Goal: Transaction & Acquisition: Obtain resource

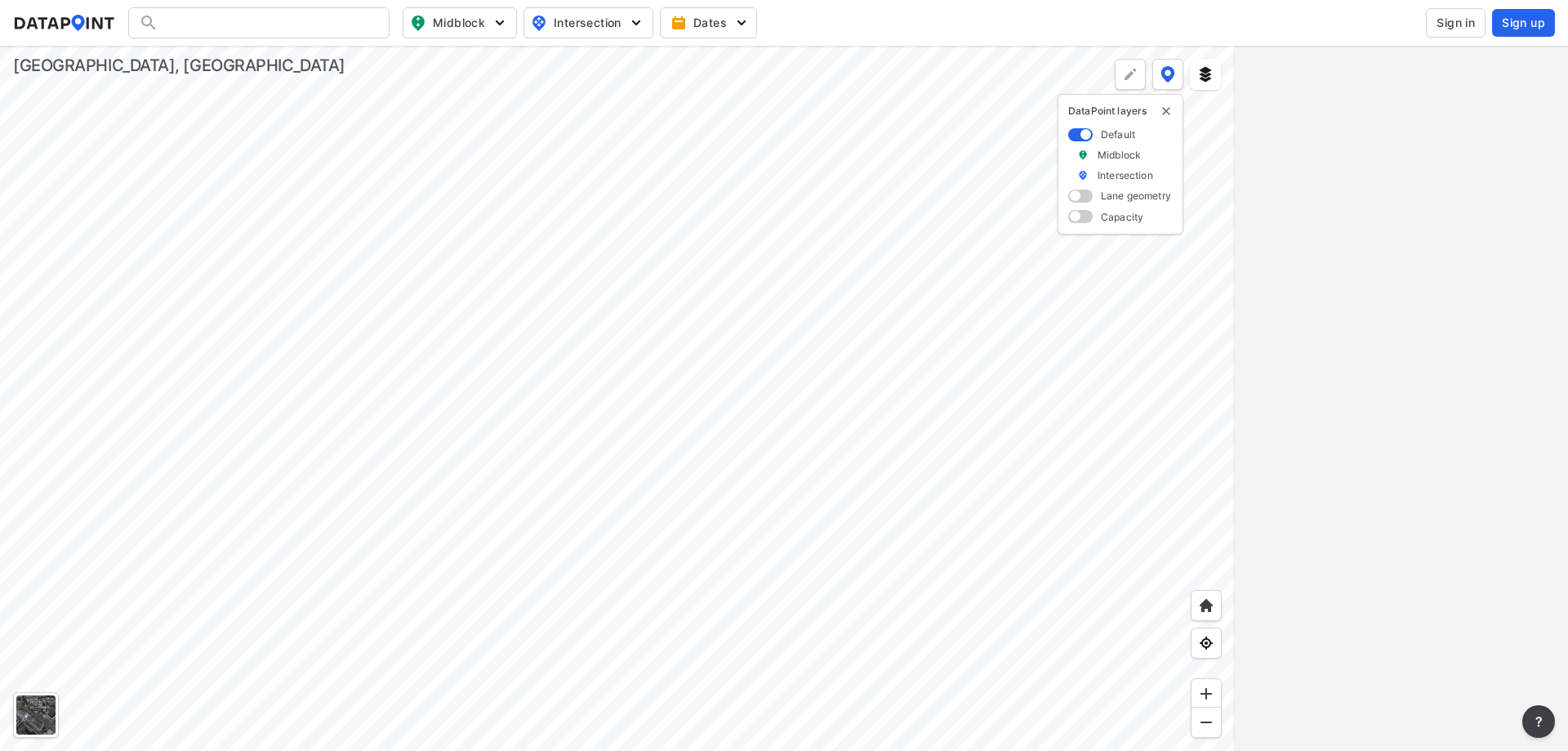
click at [1444, 26] on span "Sign in" at bounding box center [1456, 23] width 39 height 17
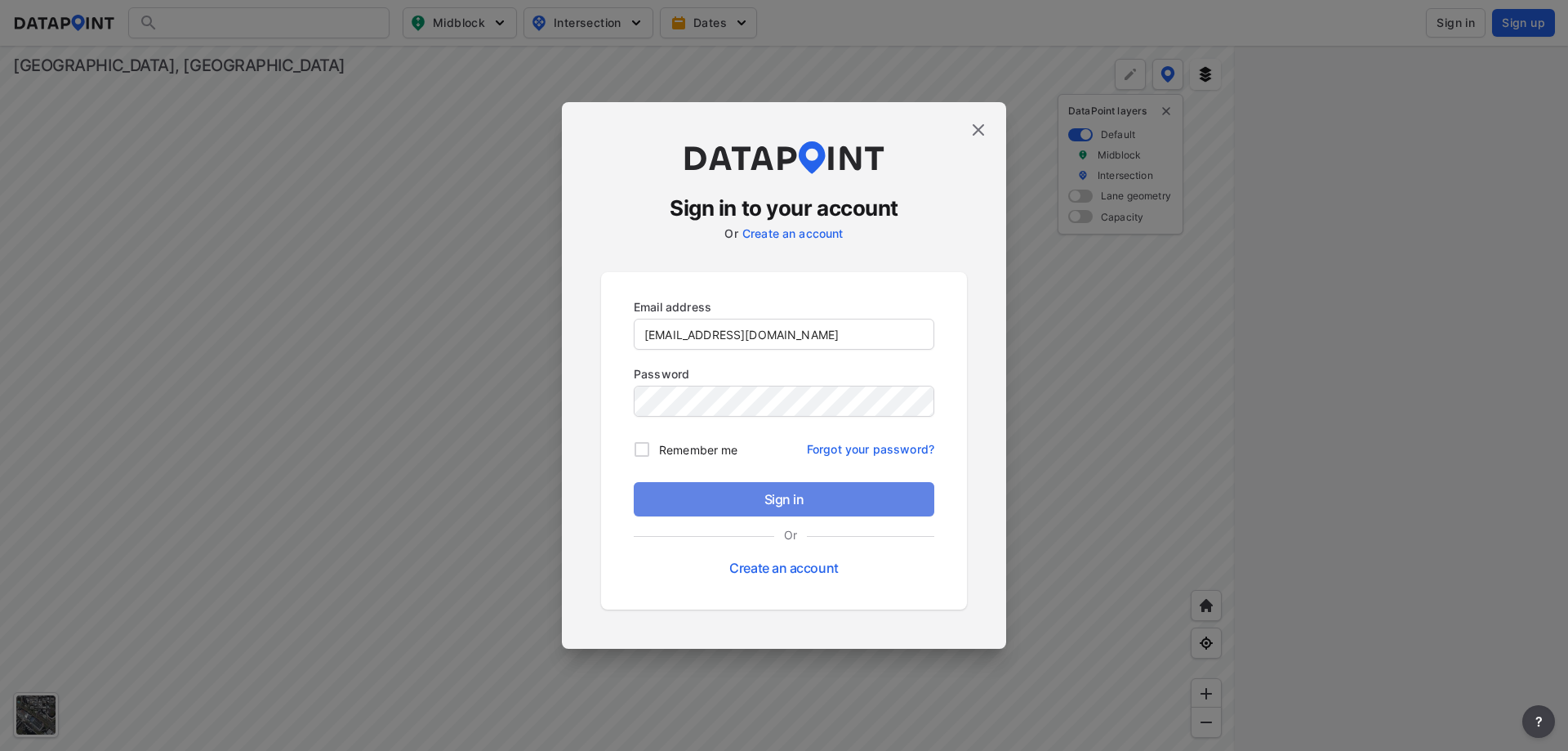
click at [811, 490] on span "Sign in" at bounding box center [784, 499] width 274 height 19
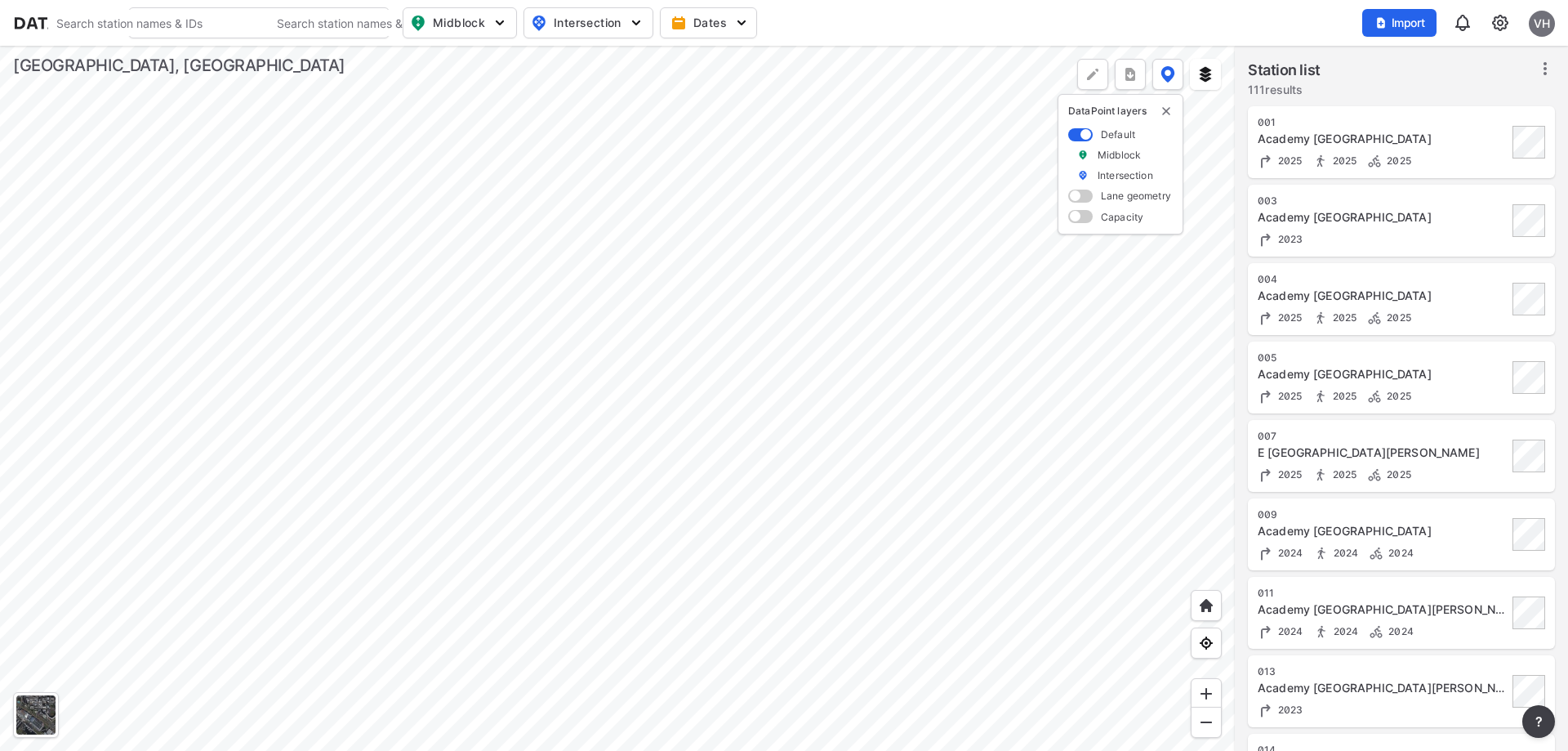
click at [586, 425] on div at bounding box center [618, 398] width 1235 height 705
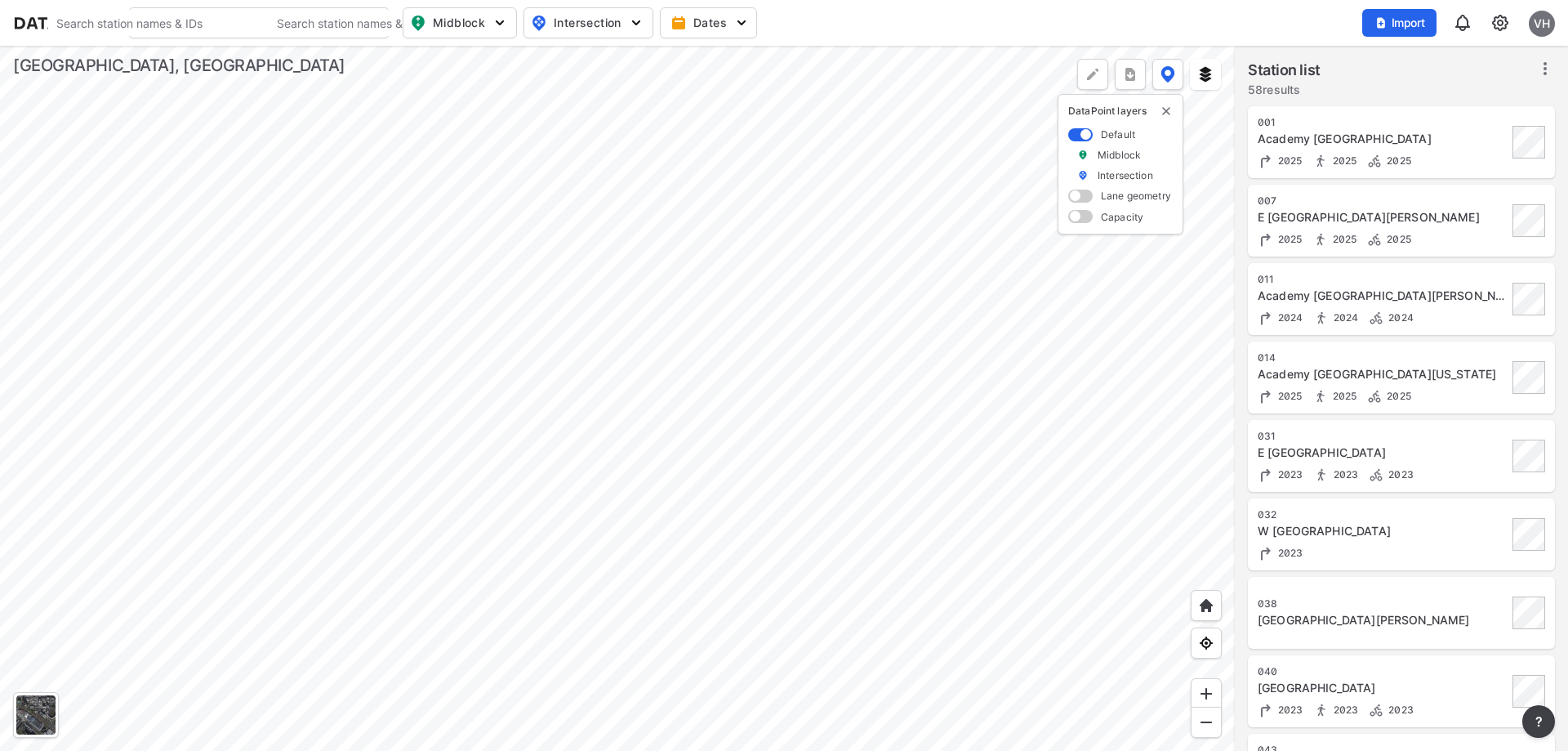
click at [525, 485] on div at bounding box center [618, 398] width 1235 height 705
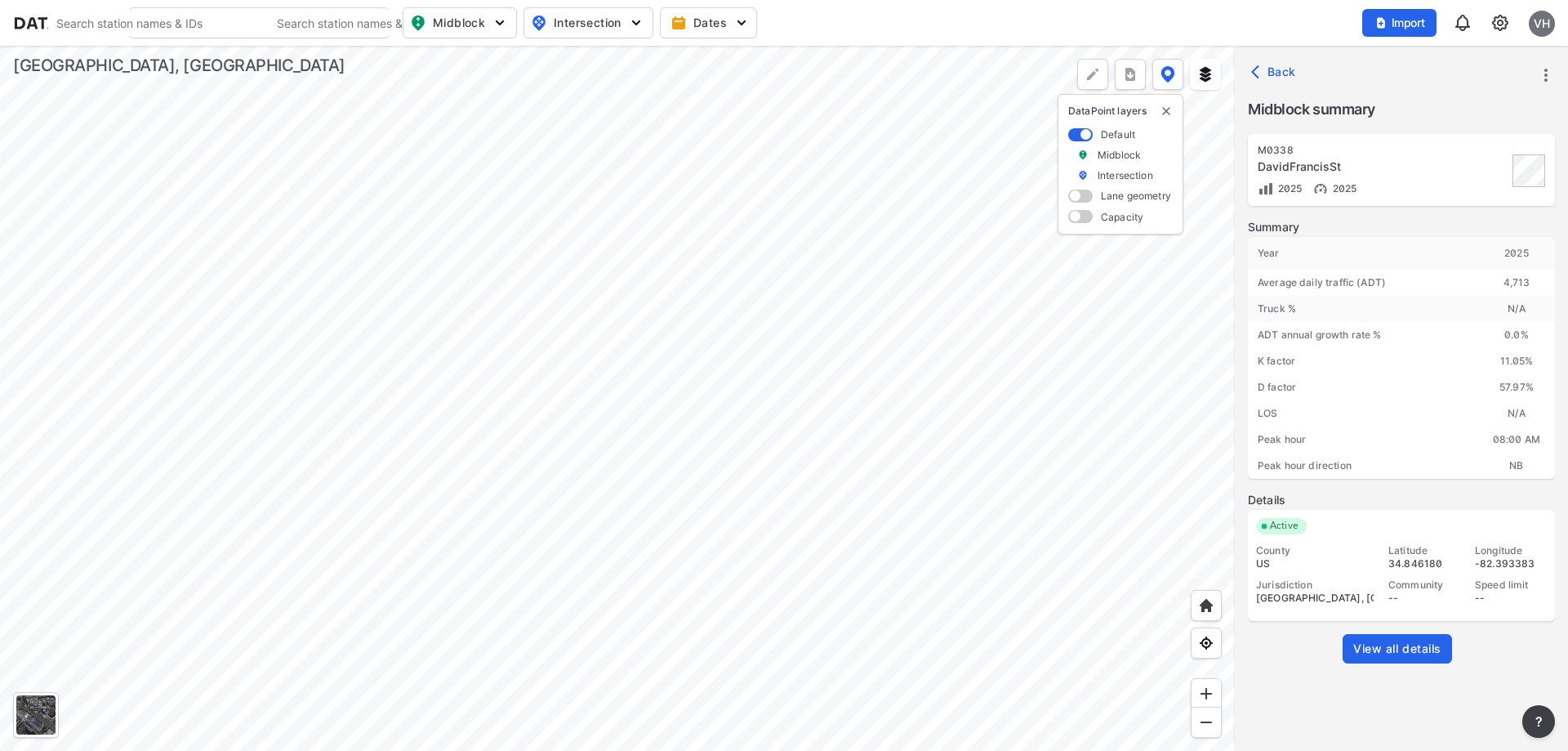
click at [1437, 652] on span "View all details" at bounding box center [1397, 648] width 88 height 17
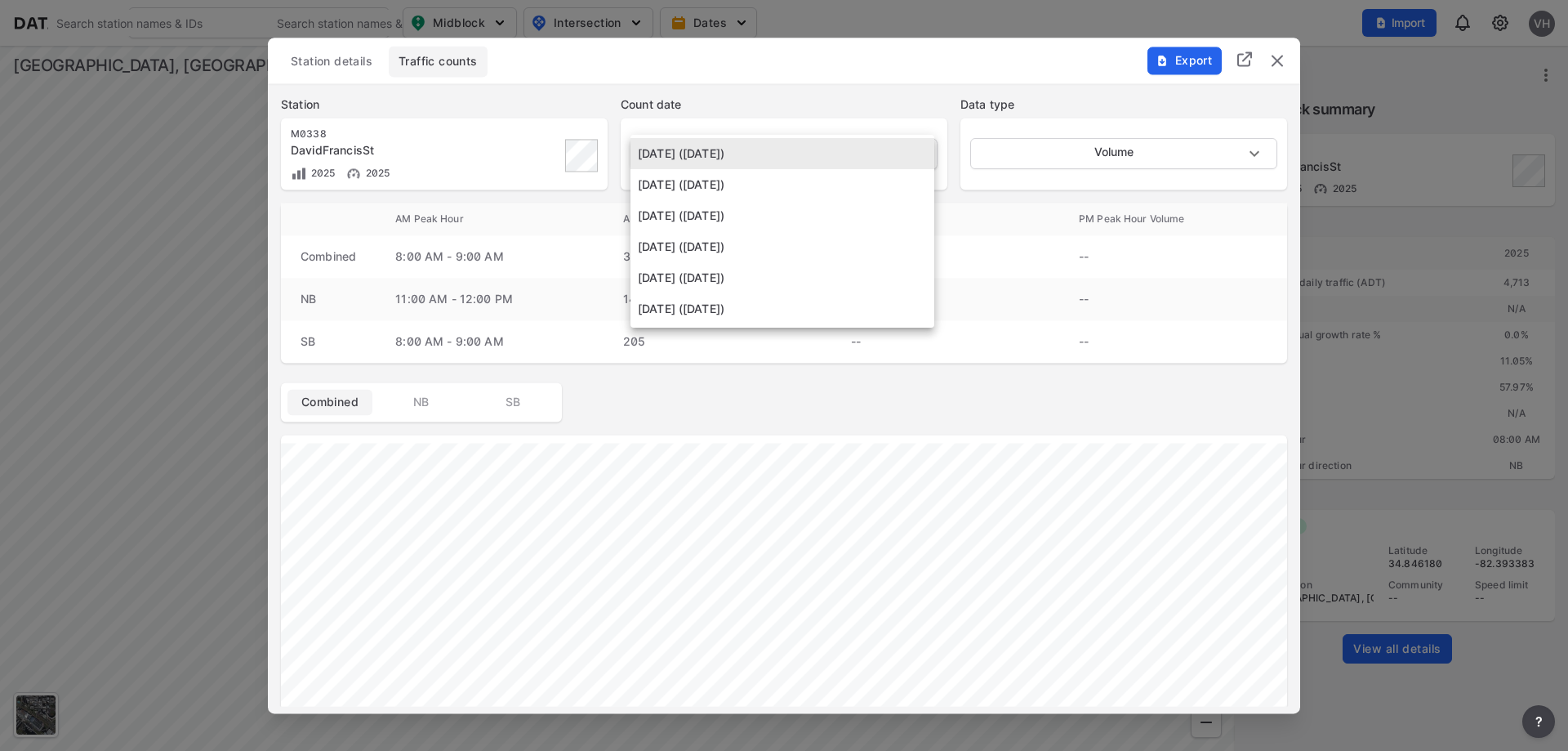
click at [878, 154] on body "Search Please enter a search term. Search Please enter a search term. Midblock …" at bounding box center [784, 375] width 1568 height 751
click at [730, 306] on li "[DATE] ([DATE])" at bounding box center [782, 308] width 304 height 31
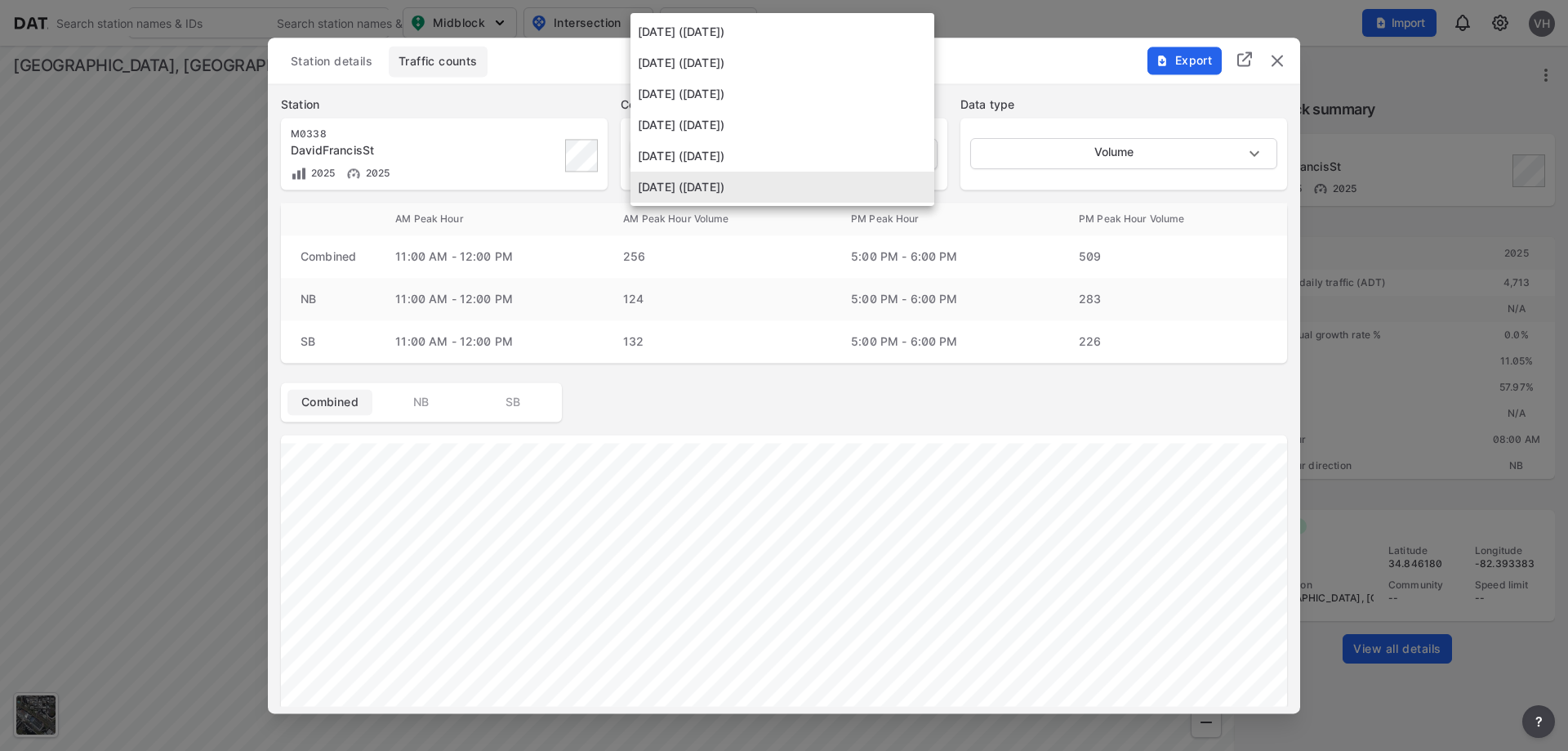
click at [914, 151] on body "Search Please enter a search term. Search Please enter a search term. Midblock …" at bounding box center [784, 375] width 1568 height 751
click at [908, 152] on li "[DATE] ([DATE])" at bounding box center [782, 155] width 304 height 31
click at [915, 152] on body "Search Please enter a search term. Search Please enter a search term. Midblock …" at bounding box center [784, 375] width 1568 height 751
click at [914, 127] on li "[DATE] ([DATE])" at bounding box center [782, 124] width 304 height 31
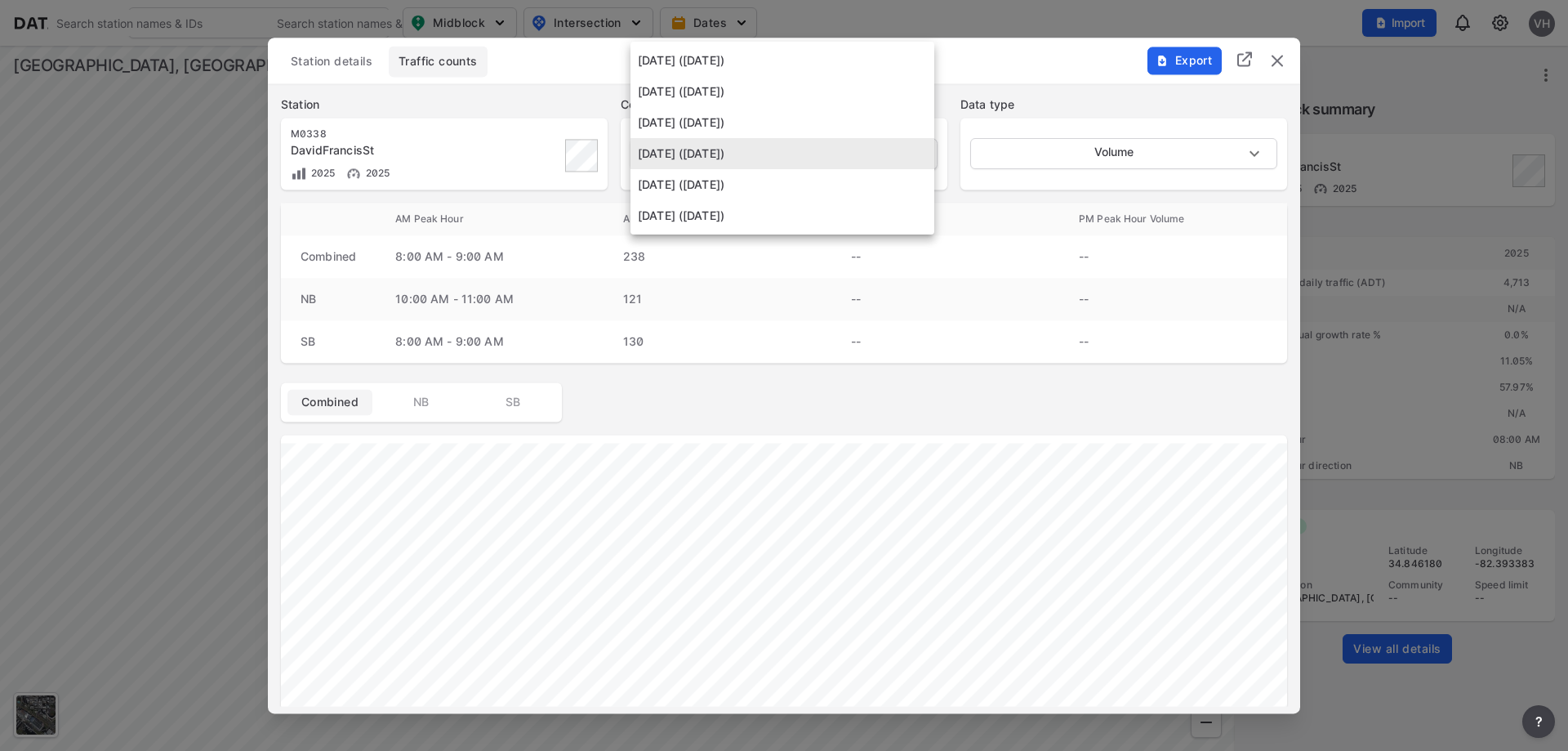
click at [914, 158] on body "Search Please enter a search term. Search Please enter a search term. Midblock …" at bounding box center [784, 375] width 1568 height 751
click at [915, 122] on li "[DATE] ([DATE])" at bounding box center [782, 122] width 304 height 31
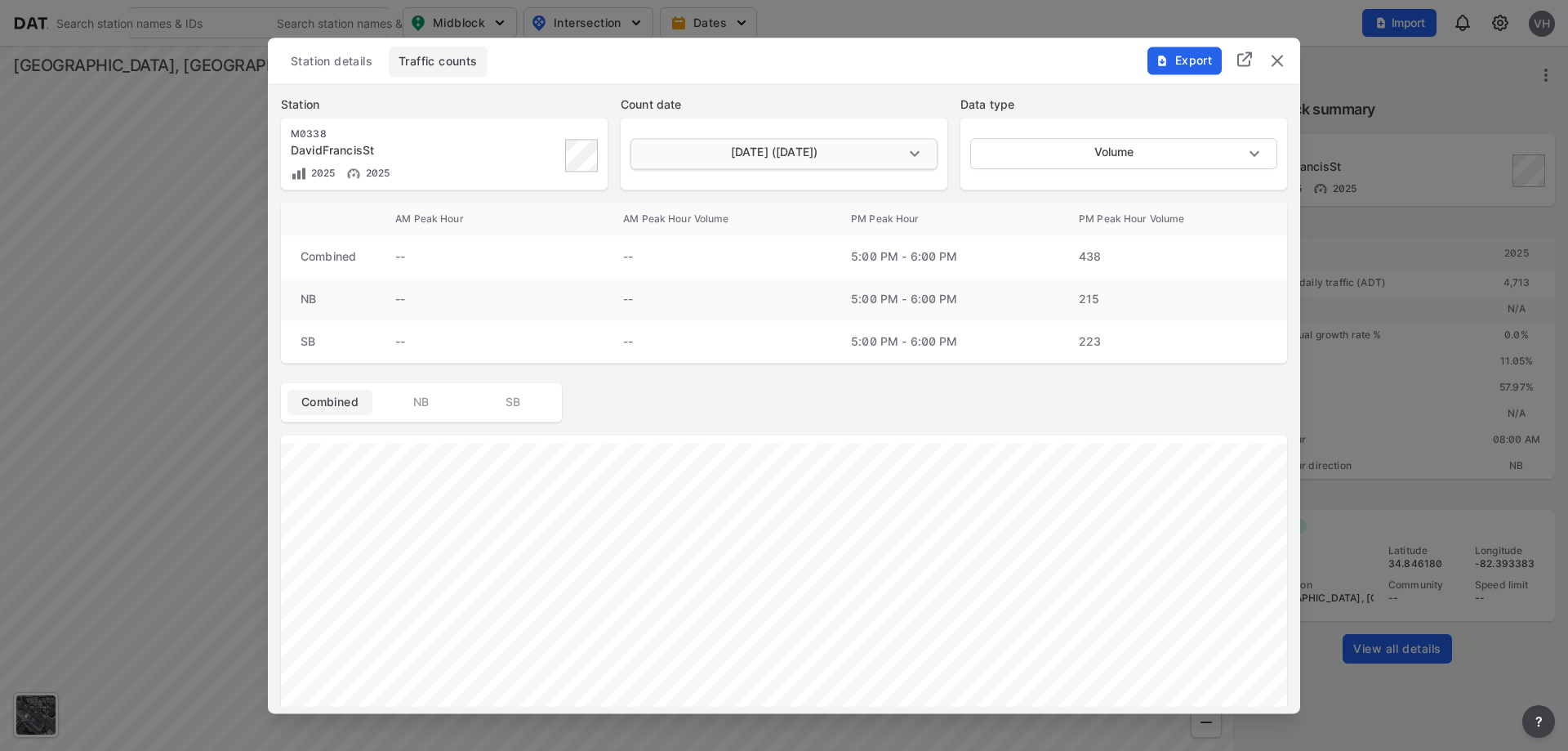
click at [915, 156] on body "Search Please enter a search term. Search Please enter a search term. Midblock …" at bounding box center [784, 375] width 1568 height 751
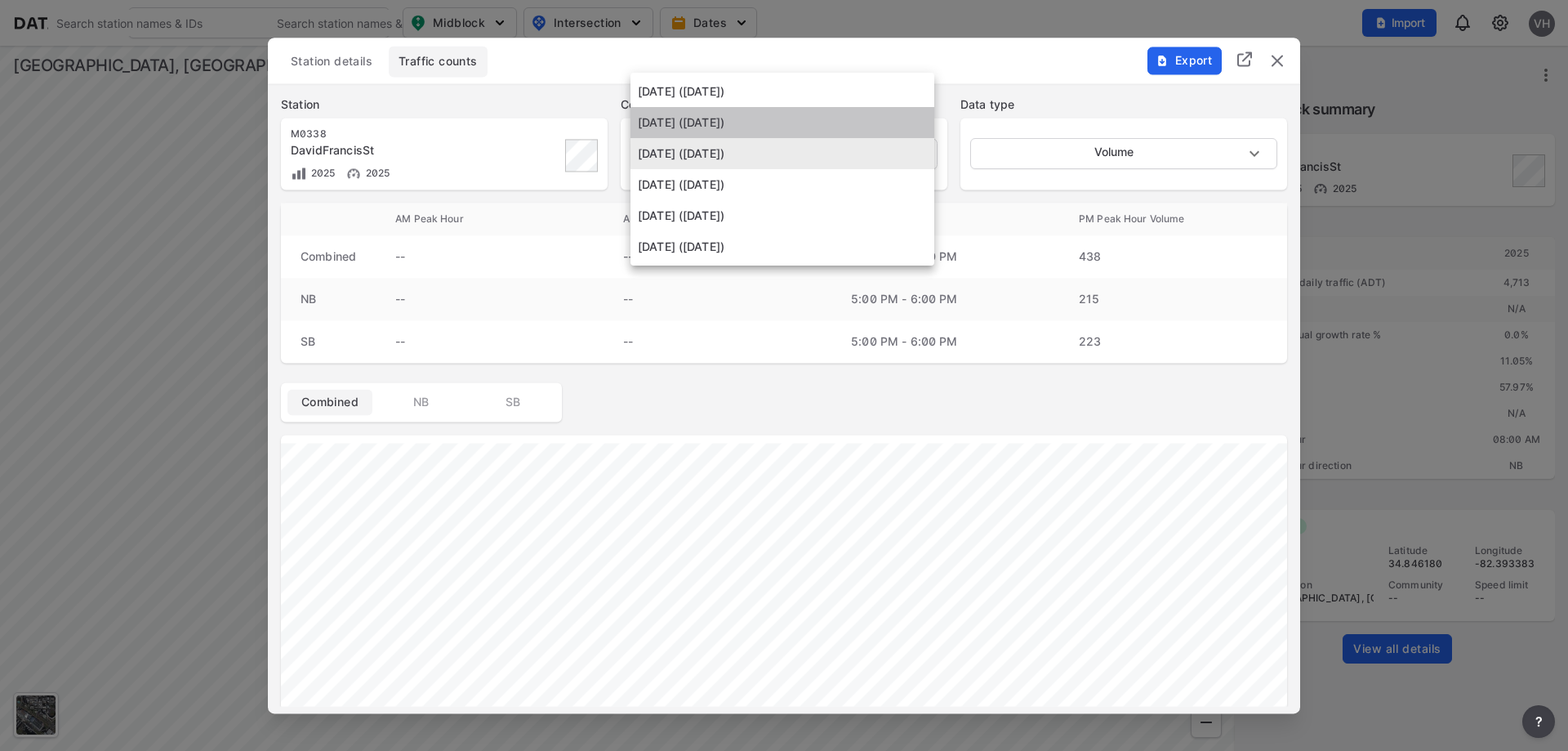
click at [912, 131] on li "[DATE] ([DATE])" at bounding box center [782, 122] width 304 height 31
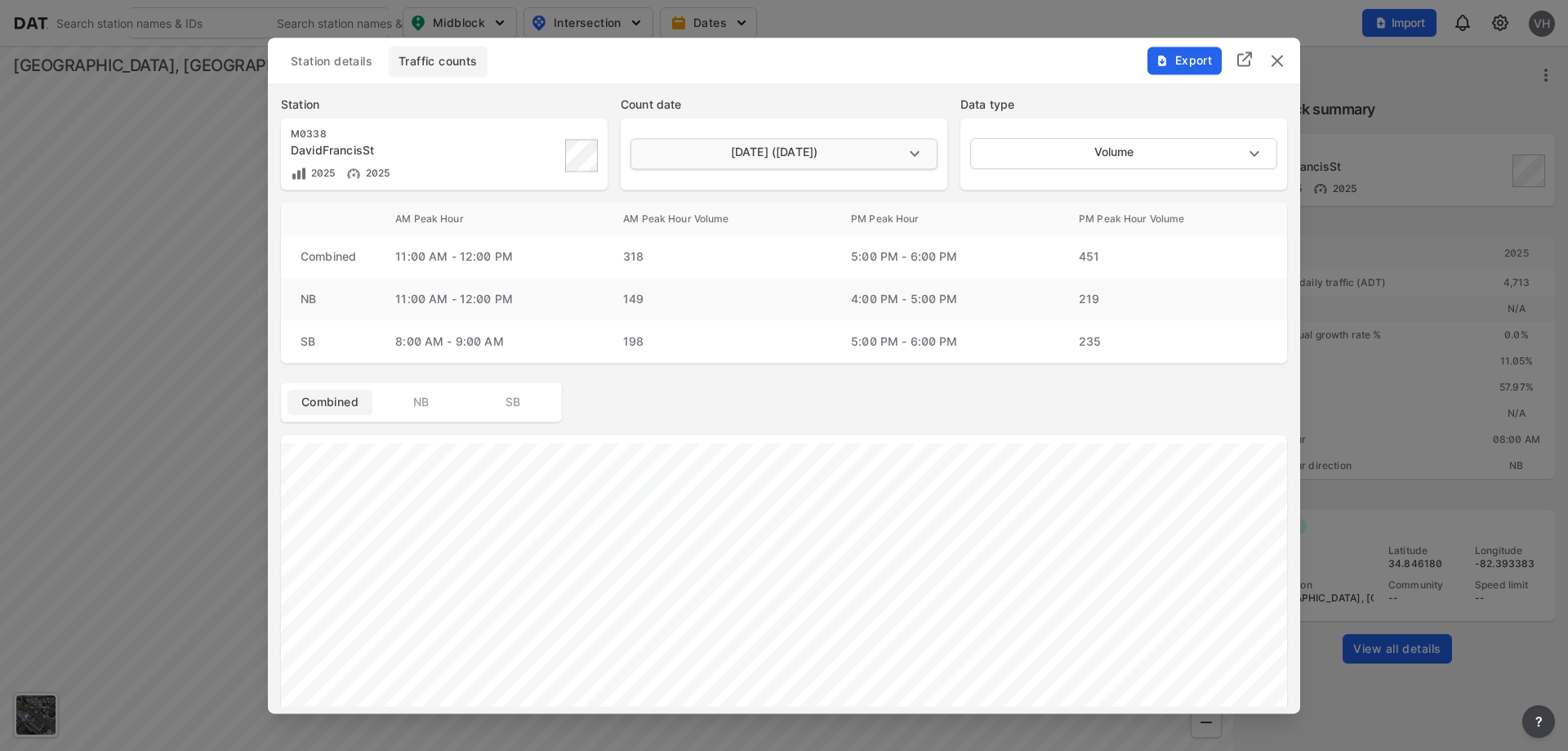
click at [914, 149] on body "Search Please enter a search term. Search Please enter a search term. Midblock …" at bounding box center [784, 375] width 1568 height 751
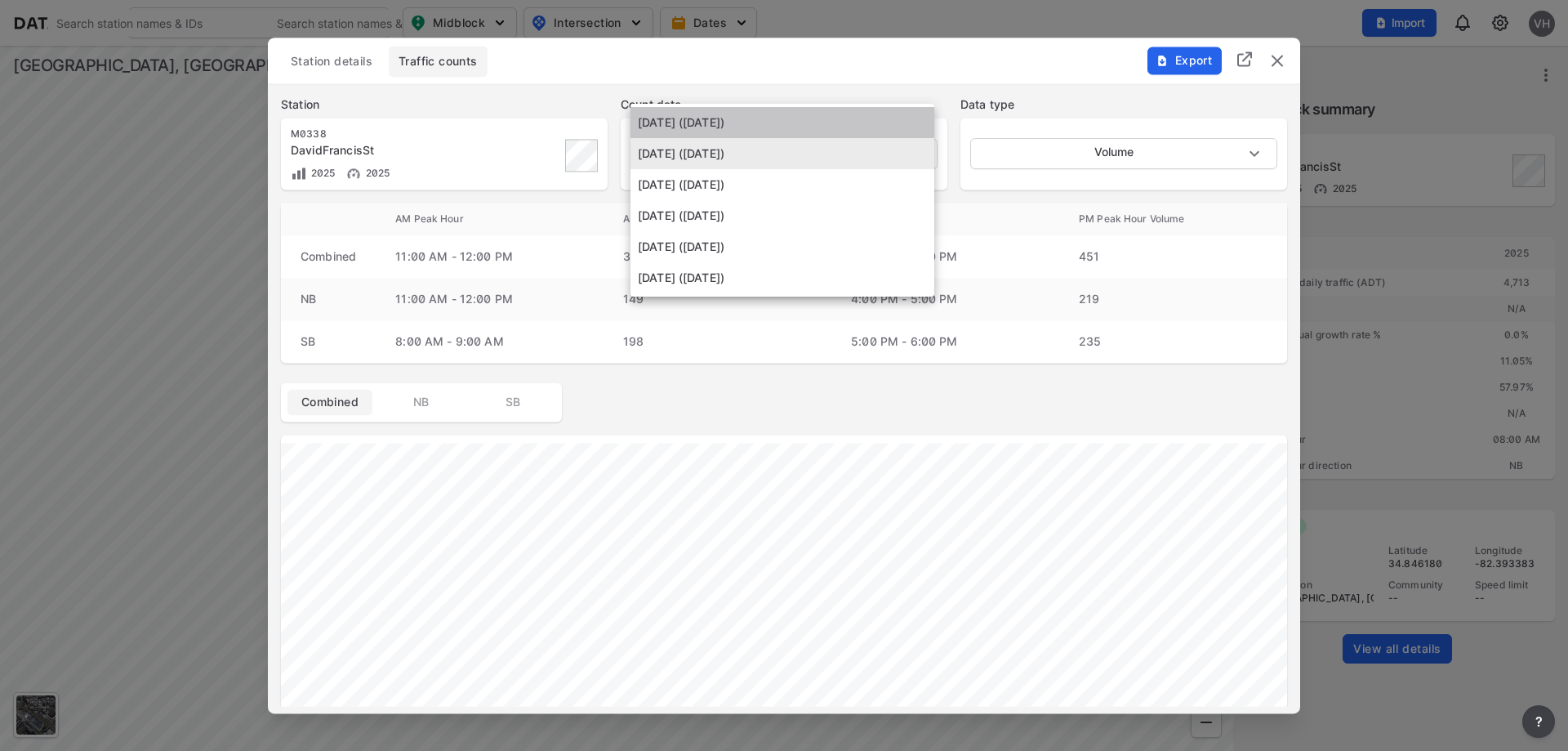
click at [914, 120] on li "[DATE] ([DATE])" at bounding box center [782, 122] width 304 height 31
type input "[DATE]"
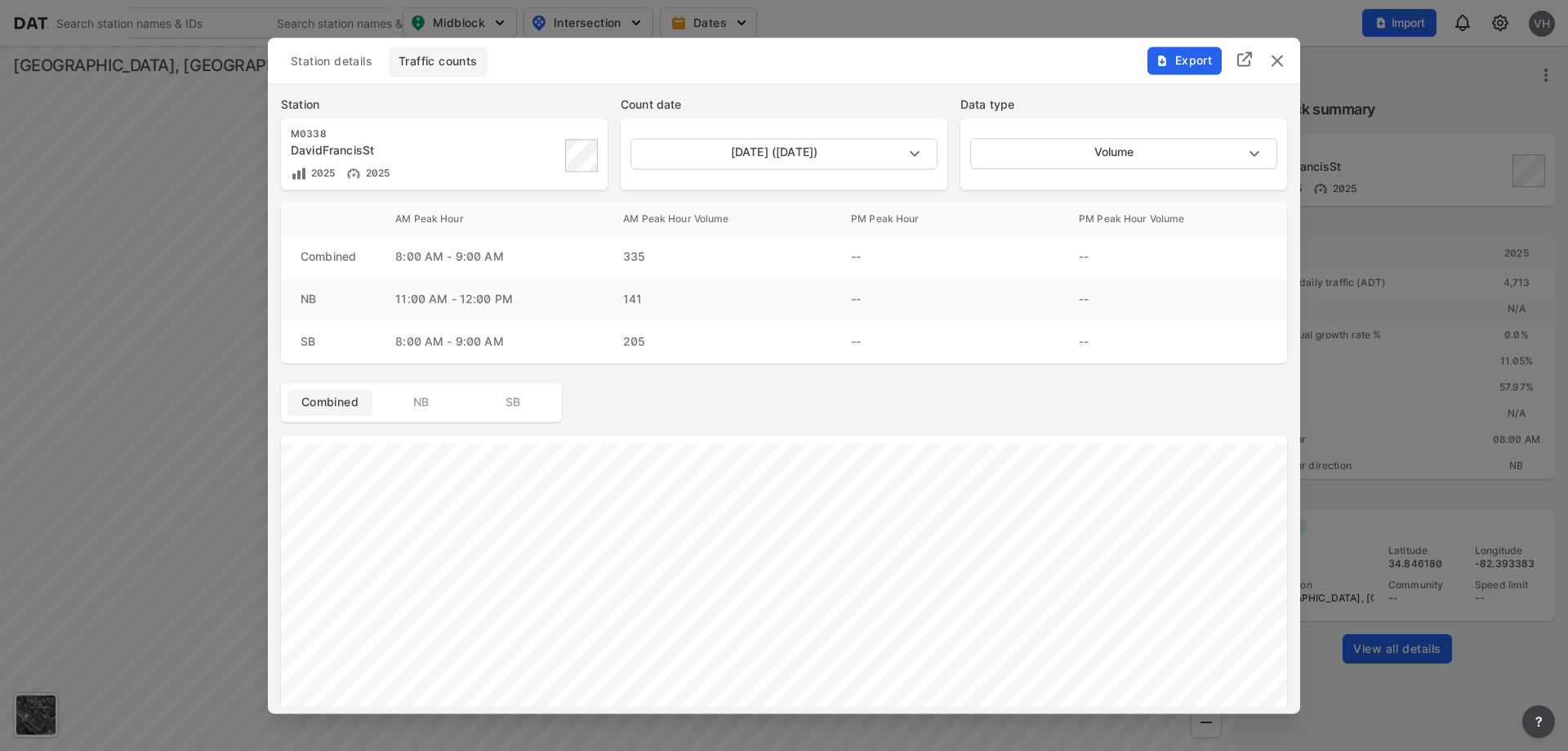
click at [419, 402] on span "NB" at bounding box center [421, 401] width 66 height 17
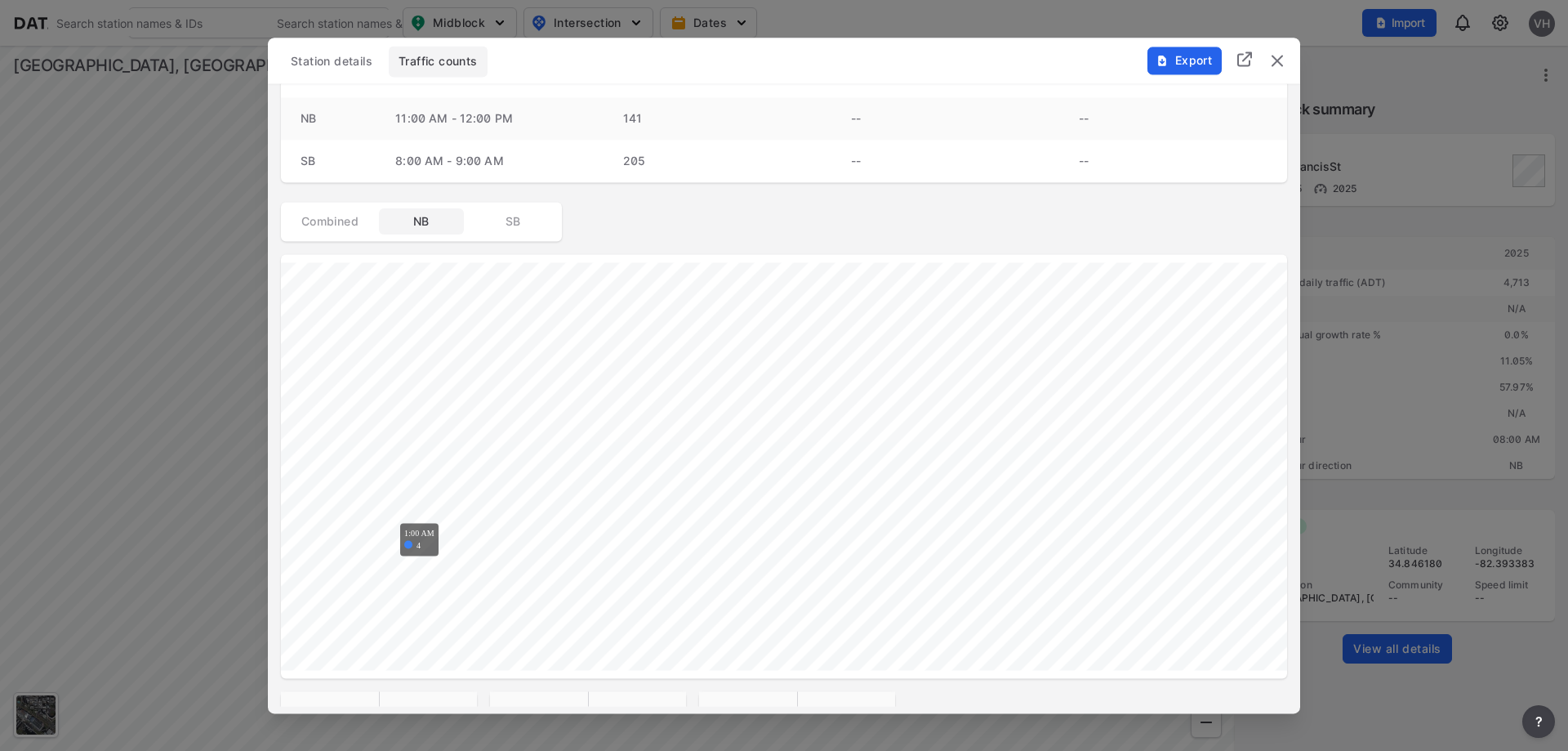
scroll to position [166, 0]
click at [315, 230] on span "Combined" at bounding box center [329, 235] width 66 height 17
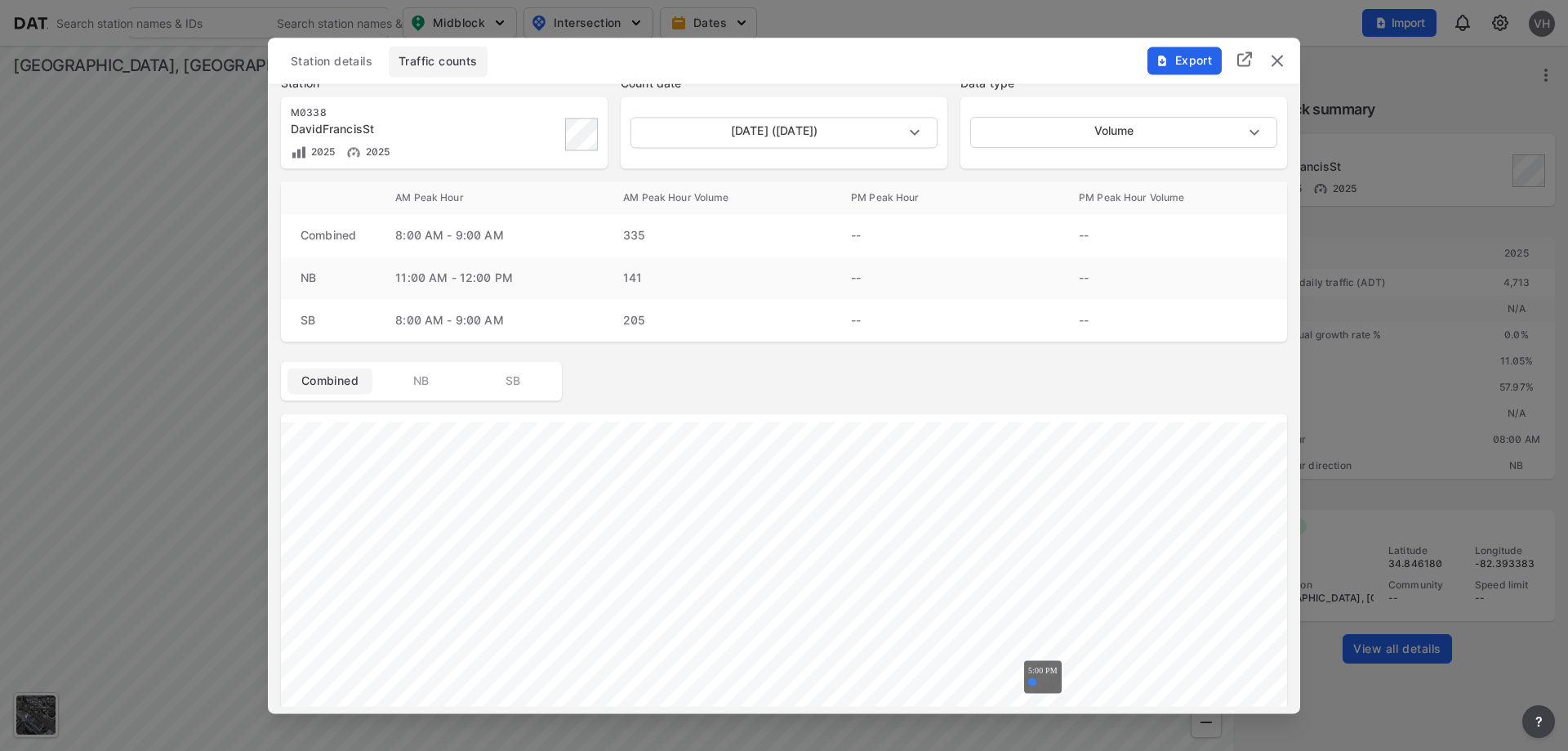
scroll to position [0, 0]
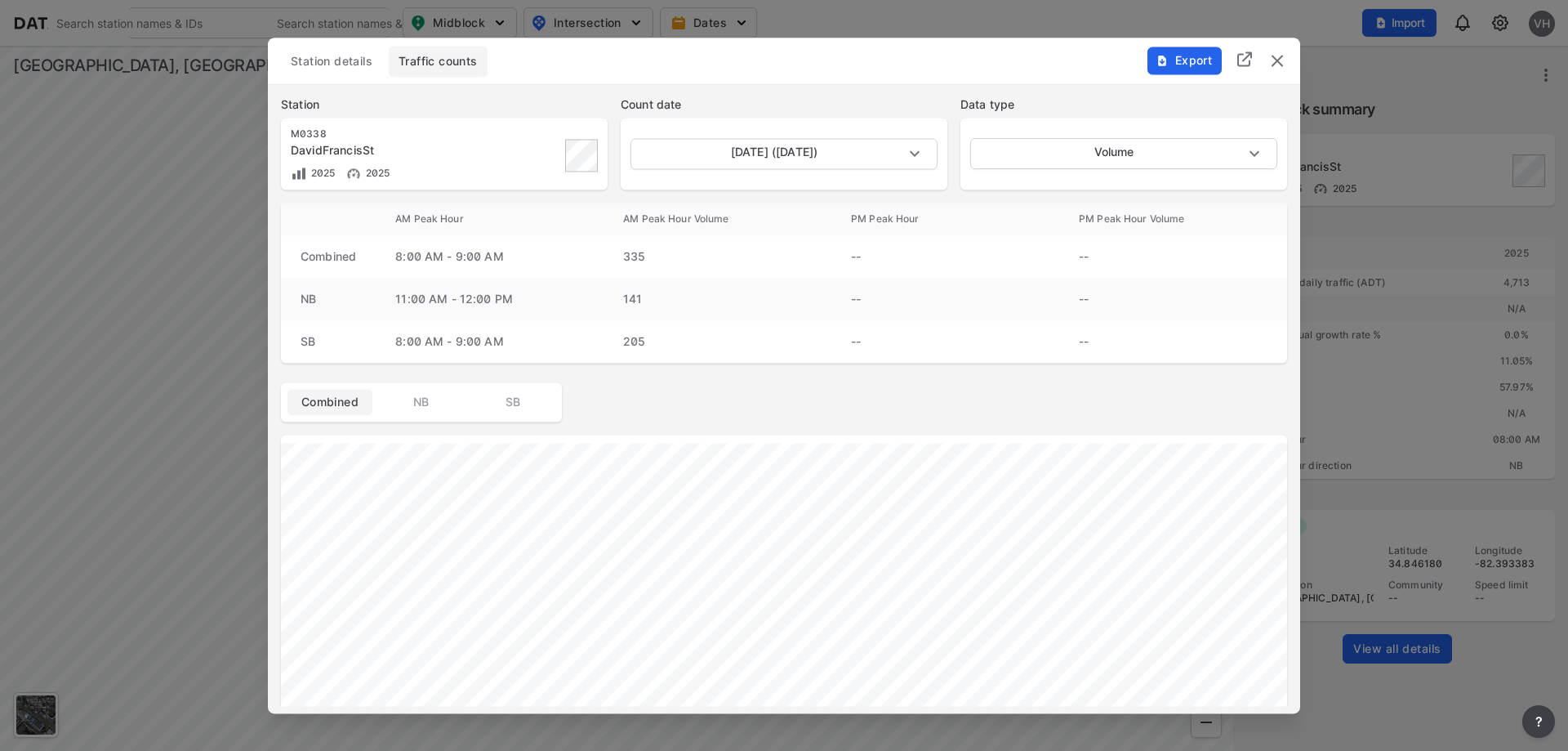
click at [341, 66] on span "Station details" at bounding box center [331, 61] width 81 height 17
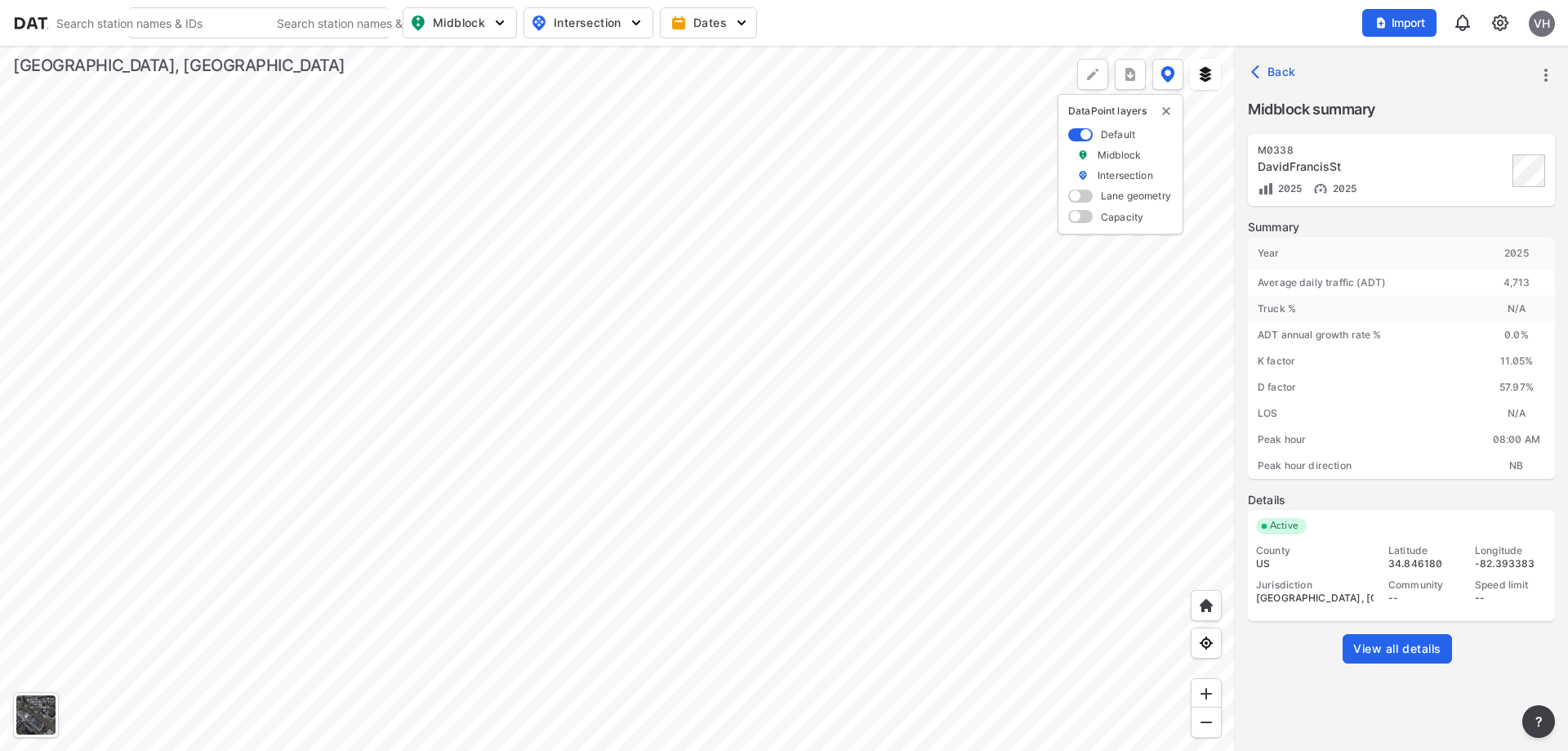
click at [1501, 21] on img at bounding box center [1501, 23] width 19 height 19
click at [1451, 60] on link "Data management" at bounding box center [1430, 62] width 140 height 17
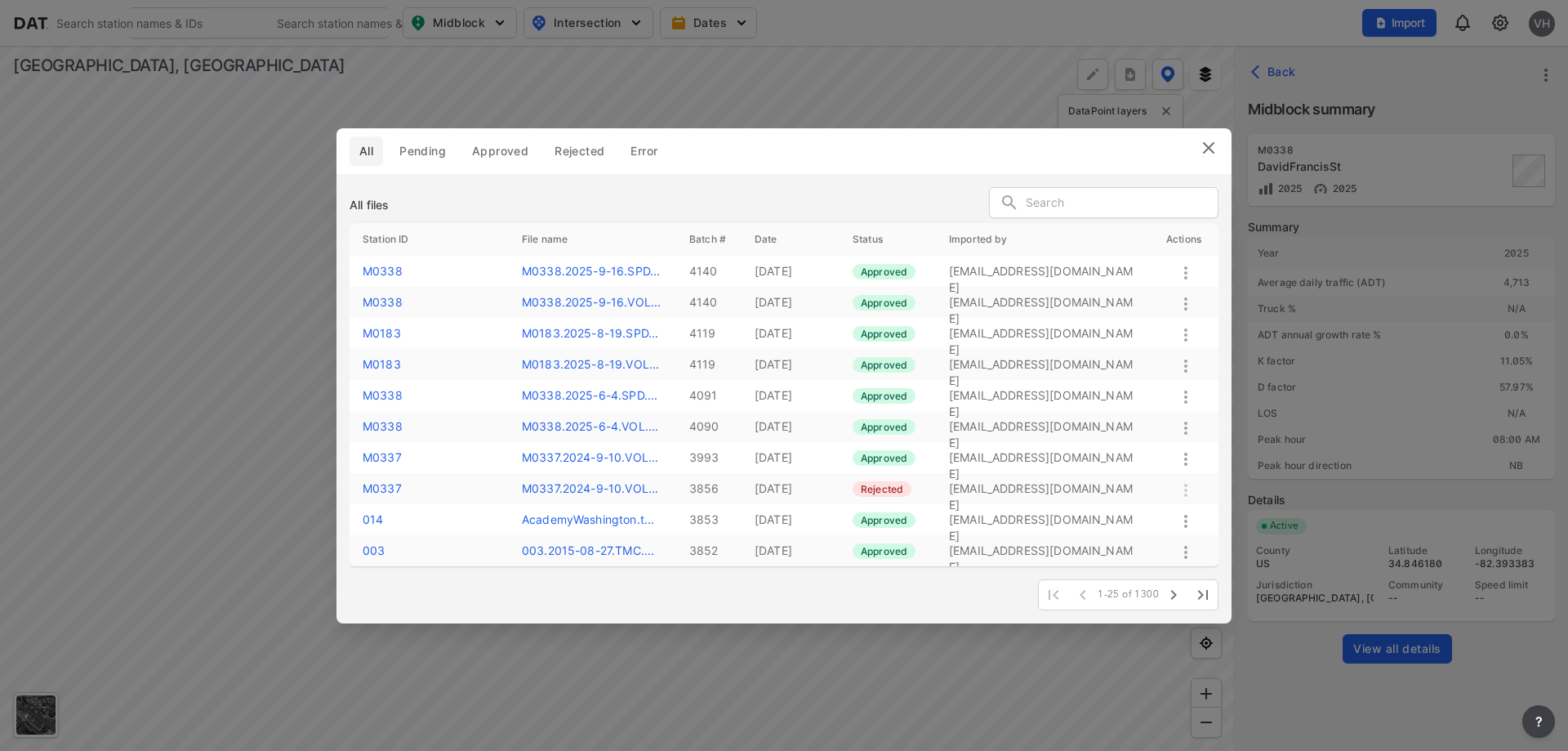
click at [557, 273] on label "M0338.2025-9-16.SPD..." at bounding box center [591, 271] width 138 height 14
click at [710, 185] on div "All files Station ID File name Batch # Date Status Imported by Actions M0338 M0…" at bounding box center [784, 399] width 895 height 450
click at [1208, 143] on img at bounding box center [1209, 148] width 19 height 19
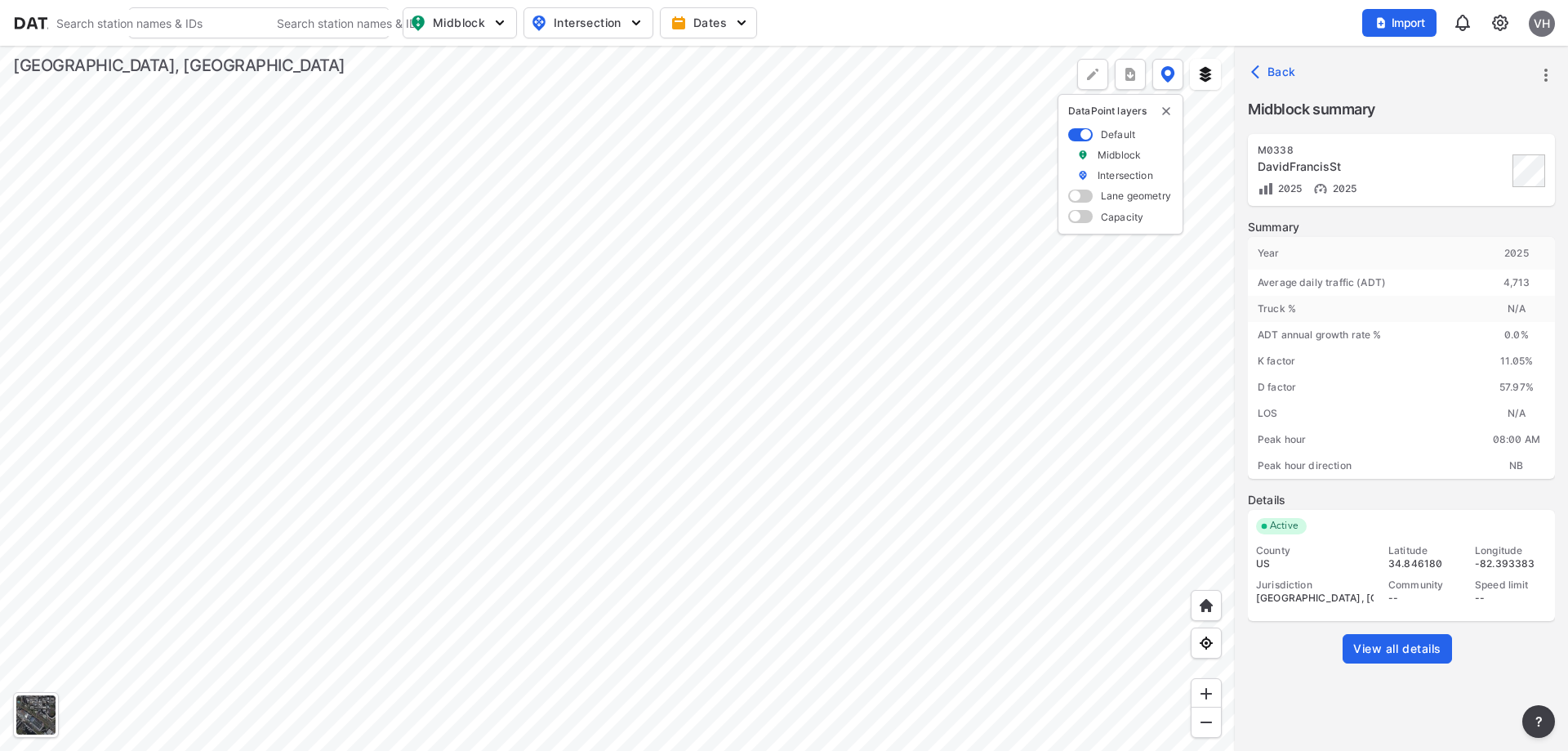
click at [500, 18] on img "button" at bounding box center [499, 23] width 17 height 17
click at [365, 121] on input "Vehicle speed" at bounding box center [366, 120] width 17 height 17
checkbox input "true"
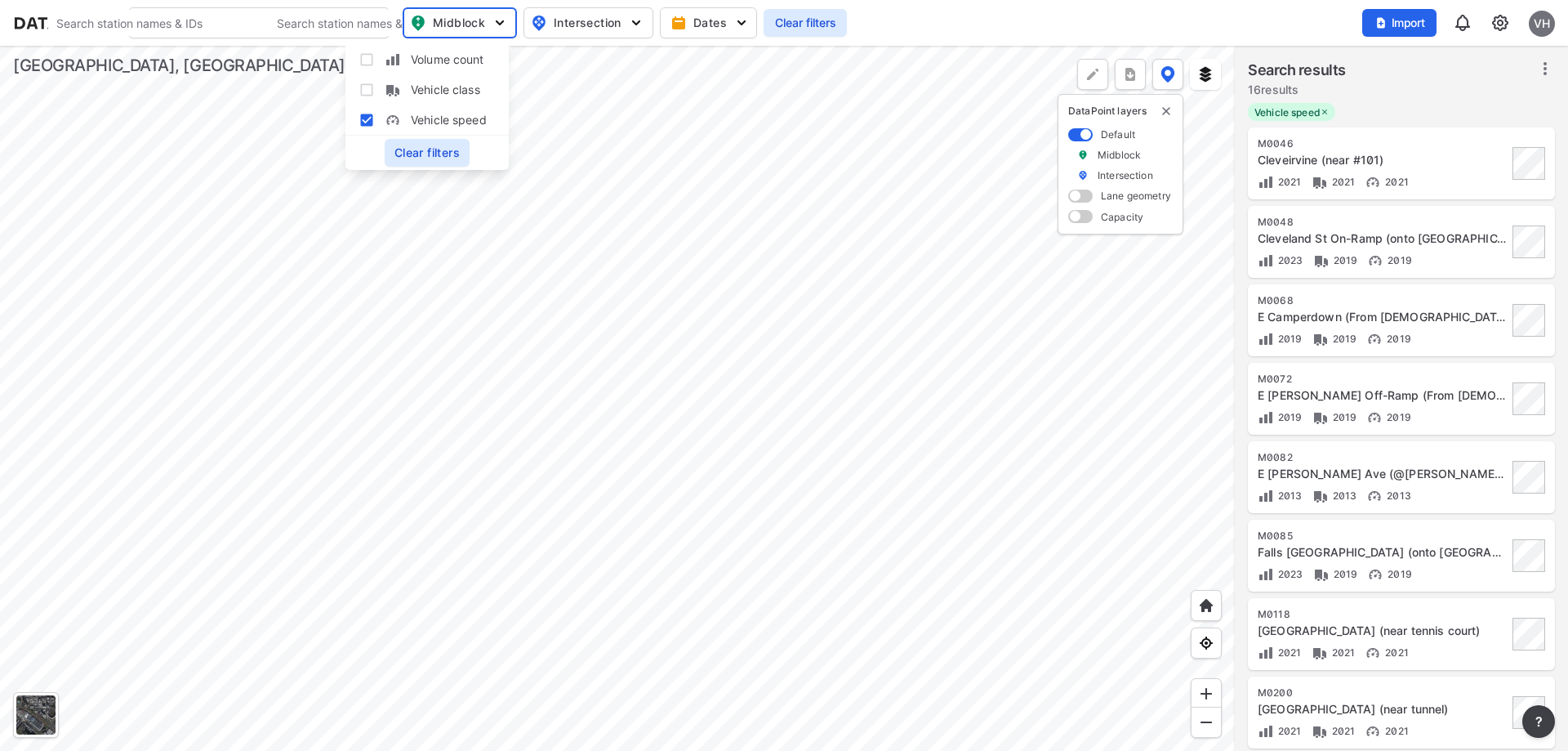
click at [526, 486] on div at bounding box center [618, 398] width 1235 height 705
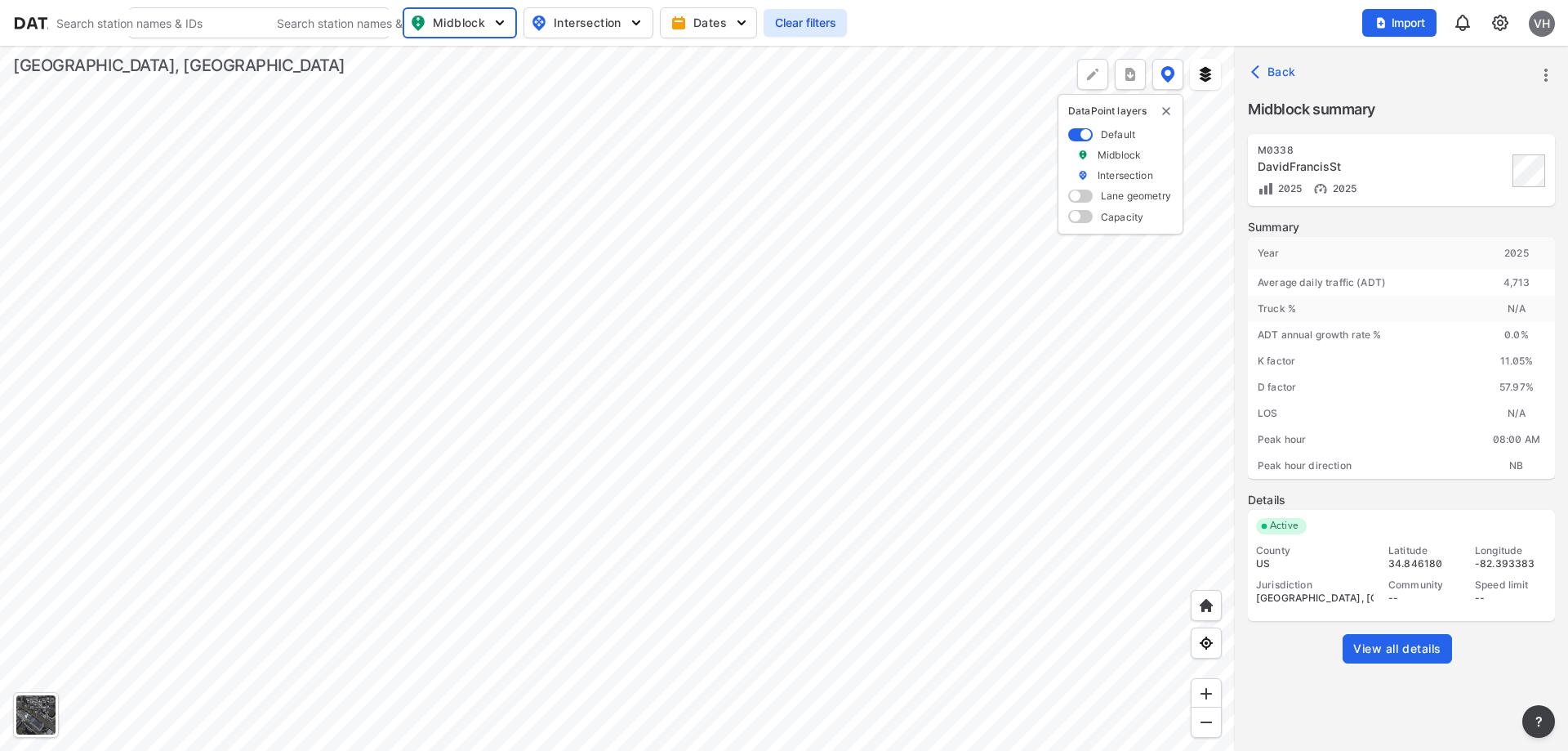
click at [1396, 641] on span "View all details" at bounding box center [1397, 648] width 88 height 17
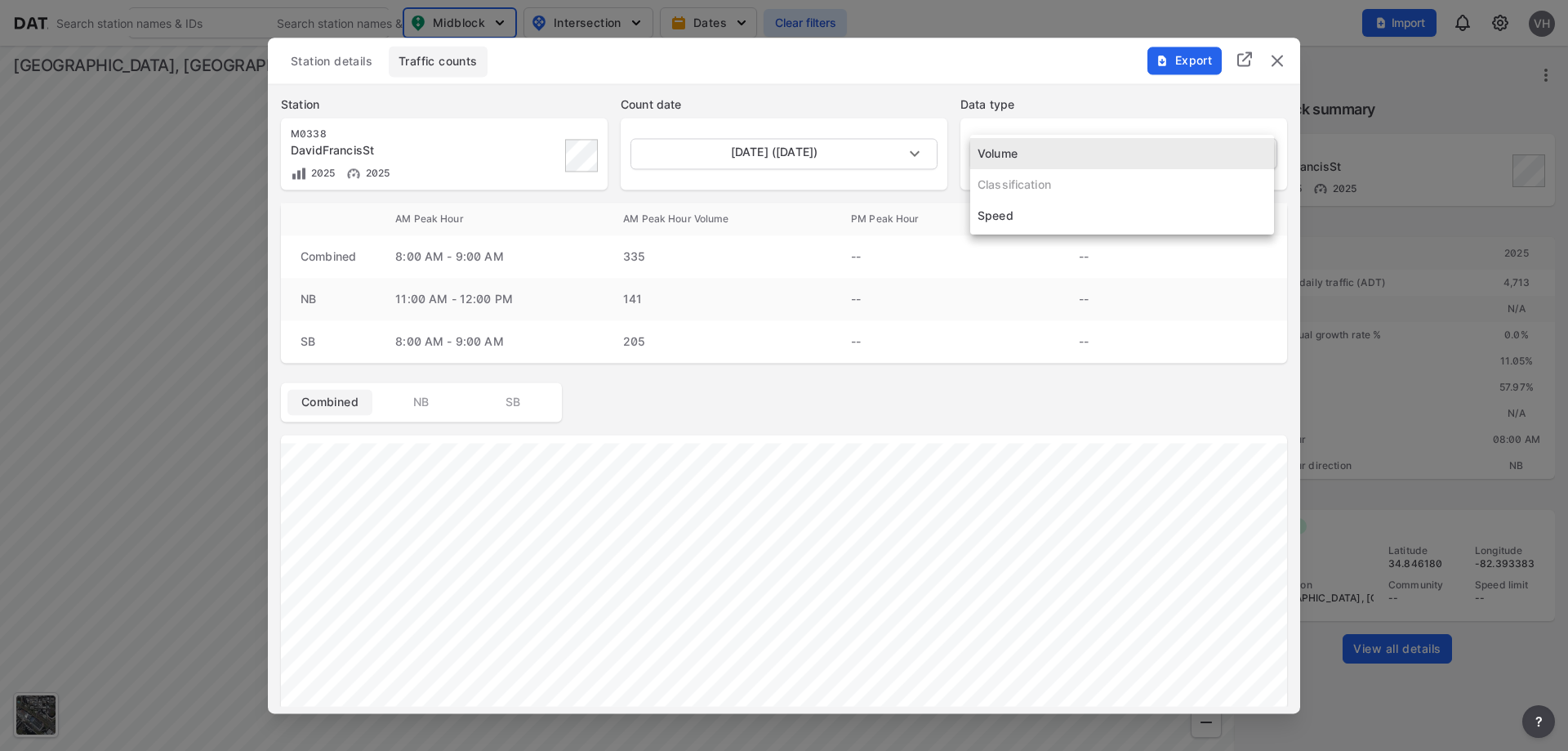
click at [1127, 150] on body "Search Please enter a search term. Search Please enter a search term. Midblock …" at bounding box center [784, 375] width 1568 height 751
click at [1013, 212] on li "Speed" at bounding box center [1122, 215] width 304 height 31
type input "Speed"
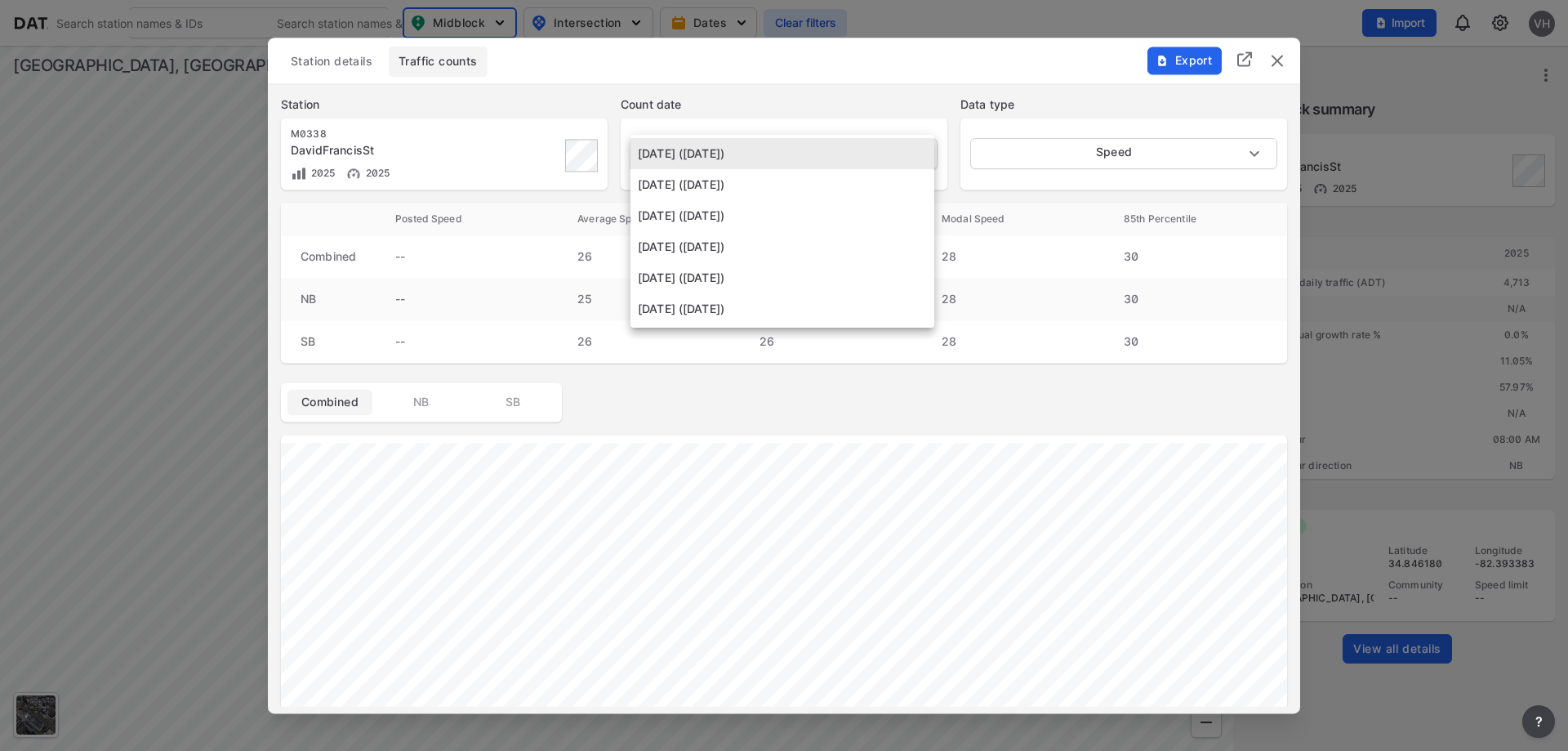
click at [822, 143] on body "Search Please enter a search term. Search Please enter a search term. Midblock …" at bounding box center [784, 375] width 1568 height 751
click at [792, 194] on li "[DATE] ([DATE])" at bounding box center [782, 184] width 304 height 31
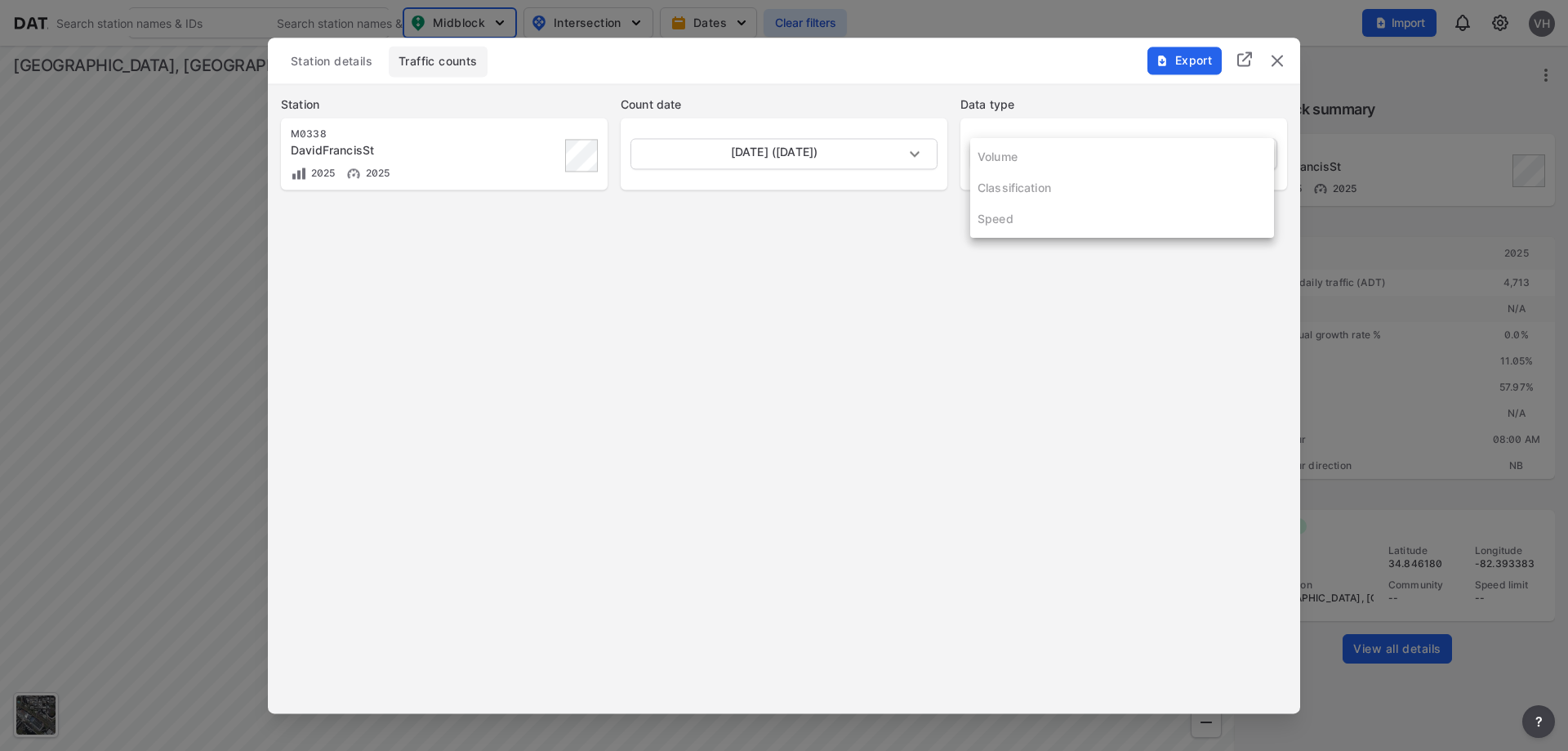
click at [1007, 154] on body "Search Please enter a search term. Search Please enter a search term. Midblock …" at bounding box center [784, 375] width 1568 height 751
click at [831, 156] on div at bounding box center [784, 375] width 1568 height 751
click at [831, 156] on body "Search Please enter a search term. Search Please enter a search term. Midblock …" at bounding box center [784, 375] width 1568 height 751
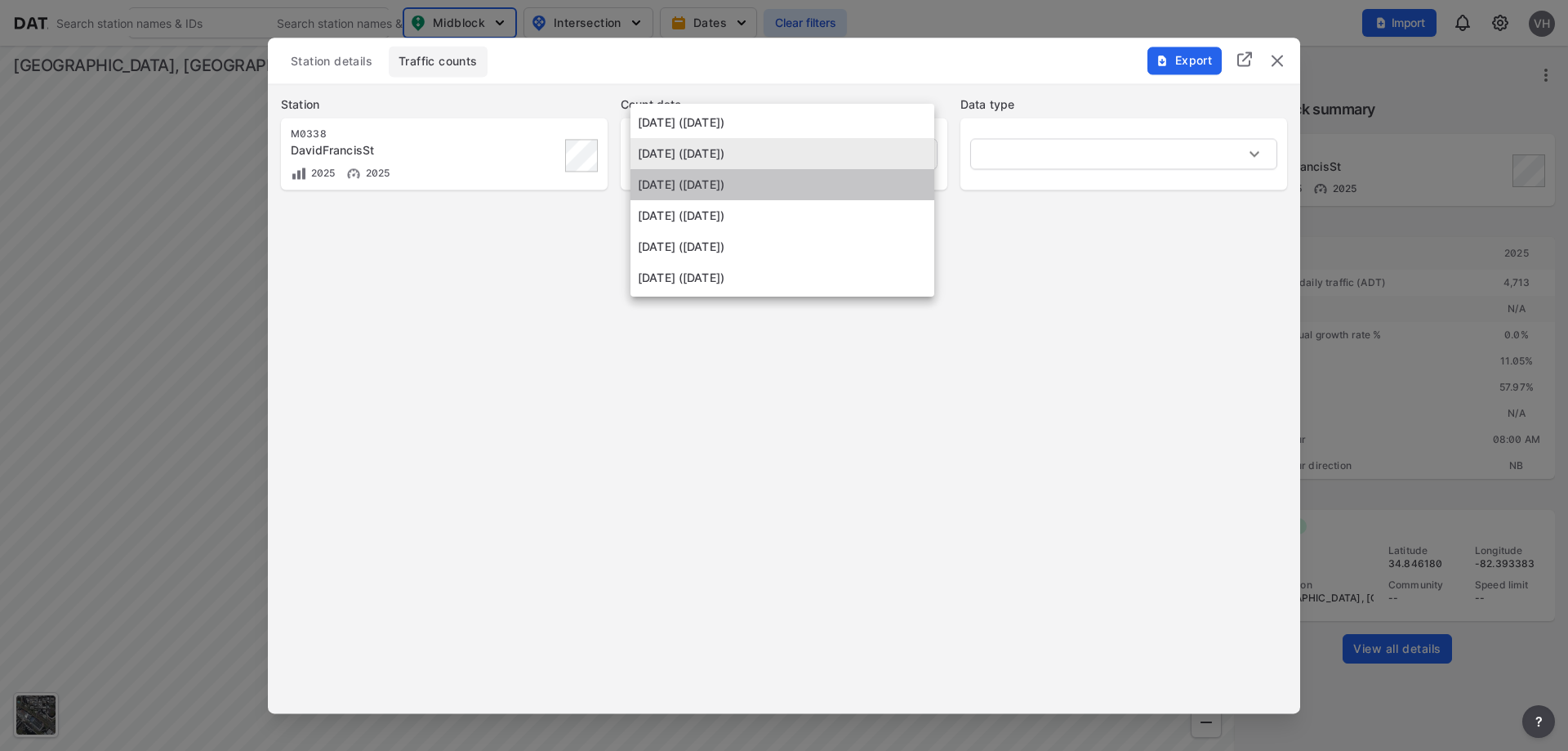
click at [723, 187] on li "[DATE] ([DATE])" at bounding box center [782, 184] width 304 height 31
type input "[DATE]"
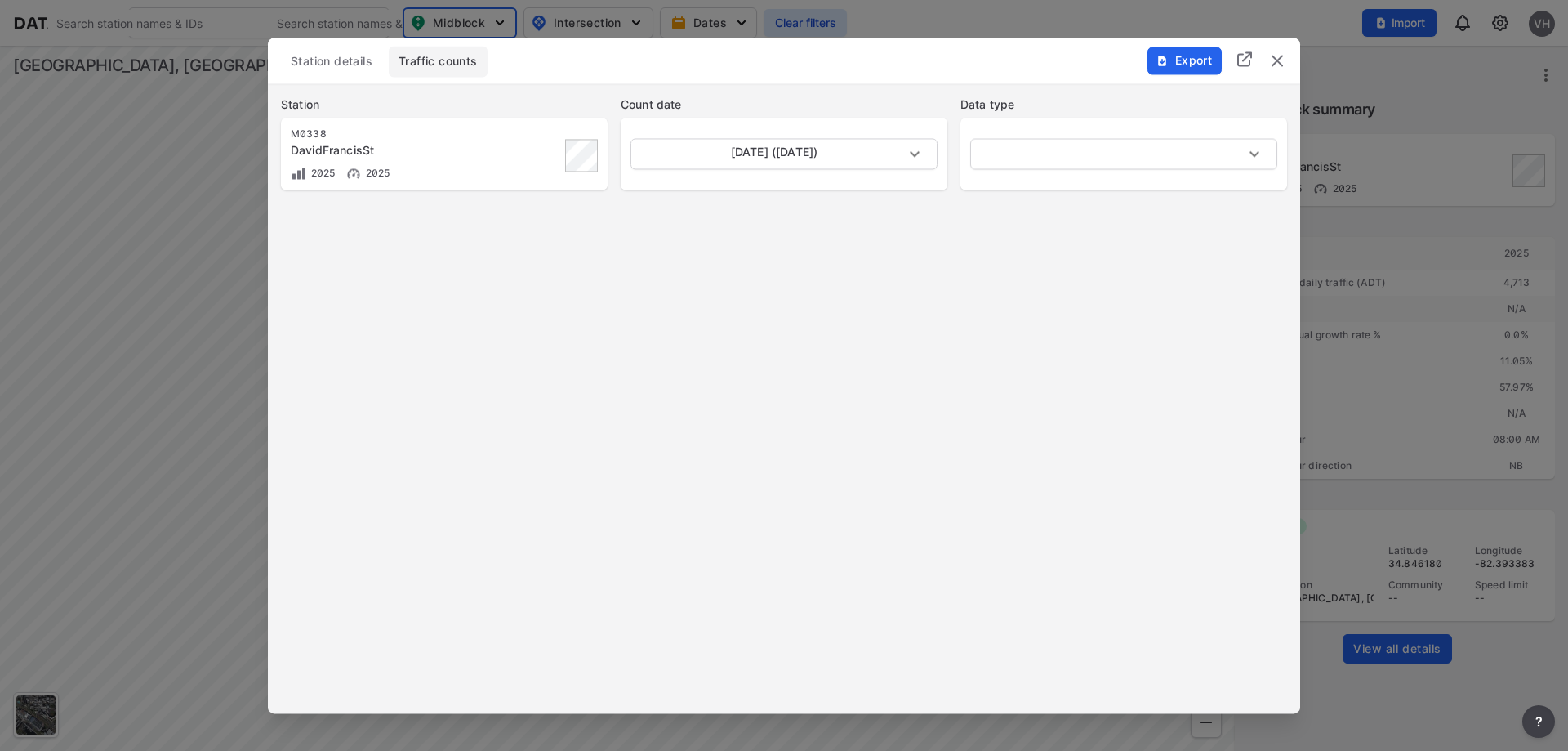
click at [1277, 53] on img "delete" at bounding box center [1277, 60] width 19 height 19
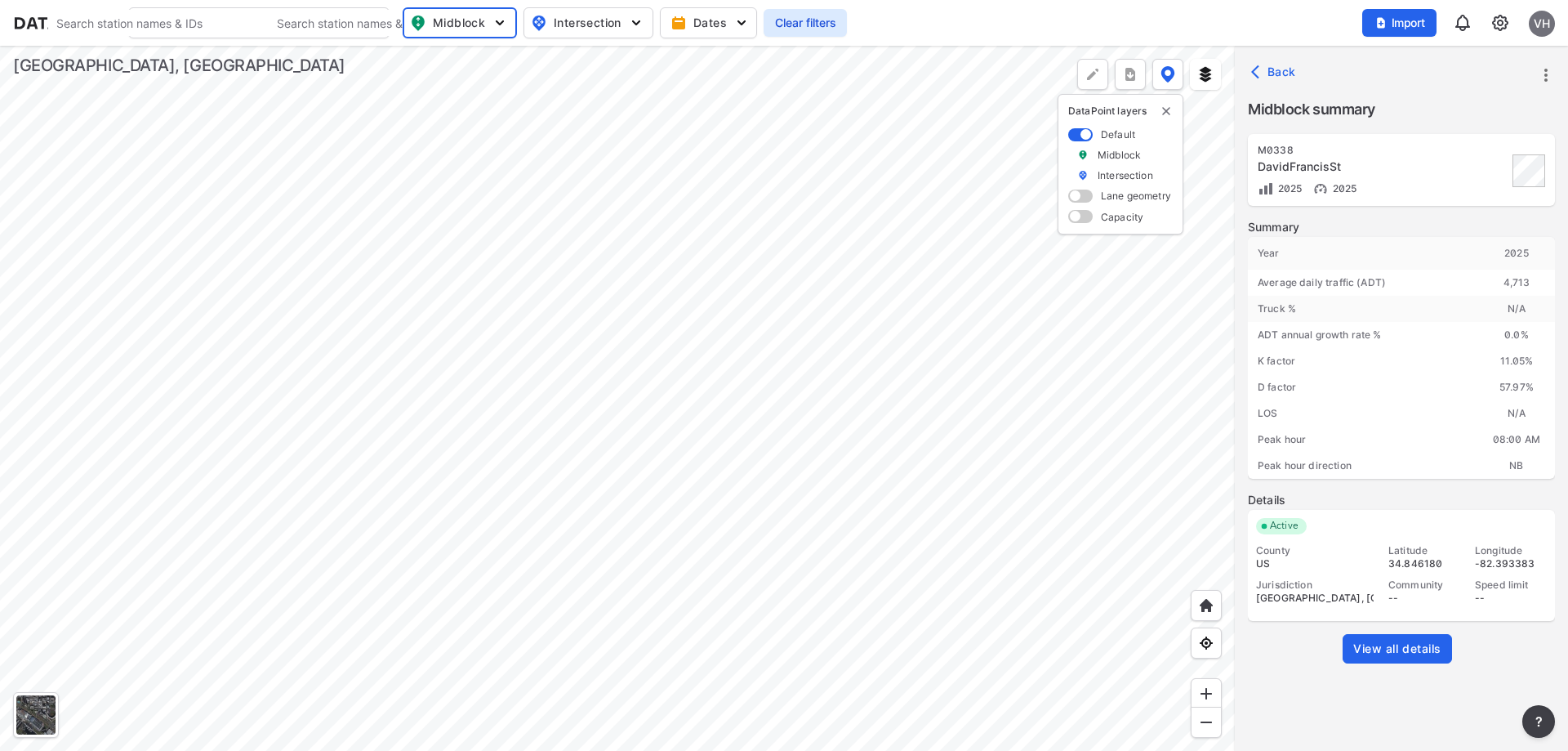
click at [1388, 650] on span "View all details" at bounding box center [1397, 648] width 88 height 17
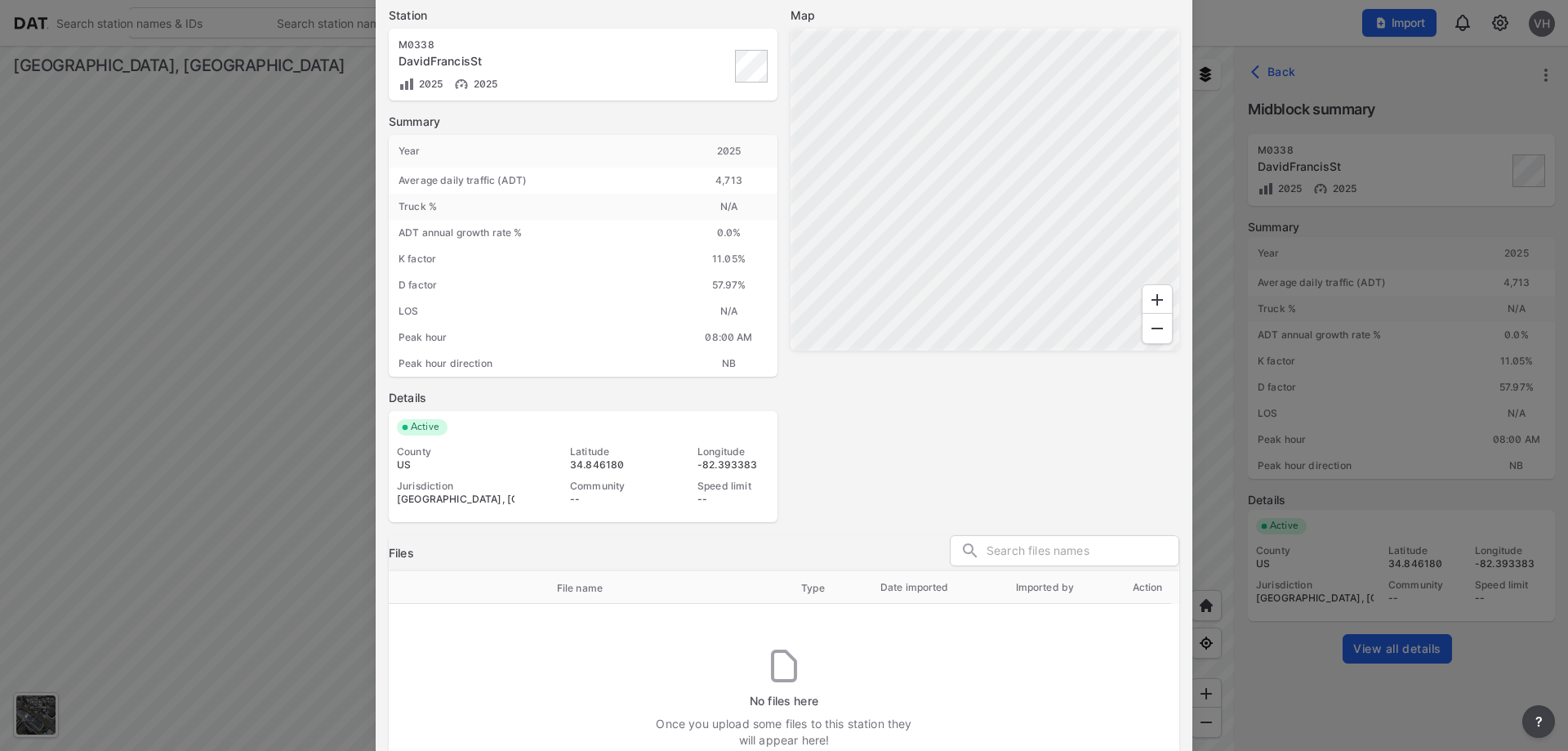
click at [891, 448] on div "Map" at bounding box center [985, 264] width 389 height 514
click at [1428, 79] on div at bounding box center [784, 375] width 1568 height 751
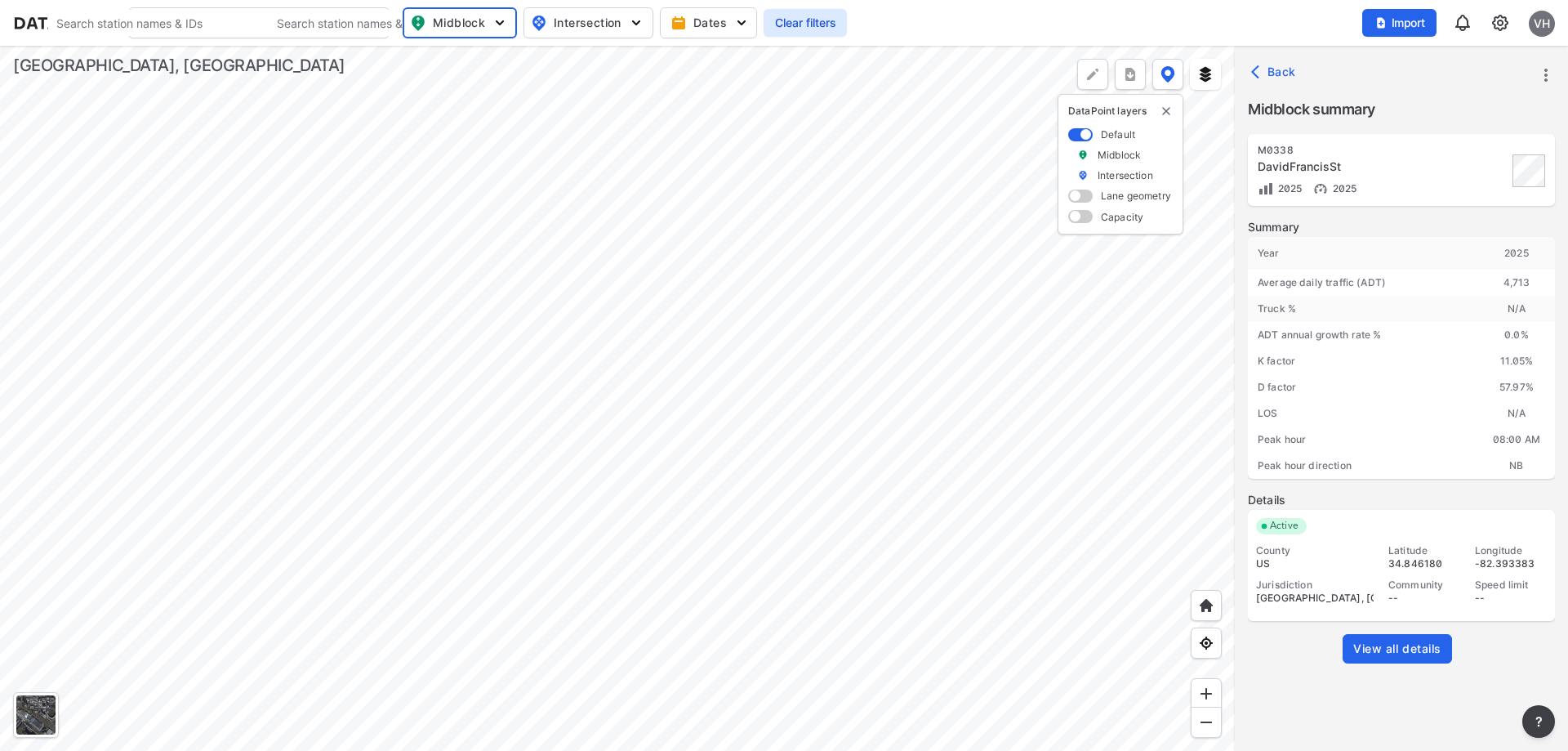
click at [1404, 652] on span "View all details" at bounding box center [1397, 648] width 88 height 17
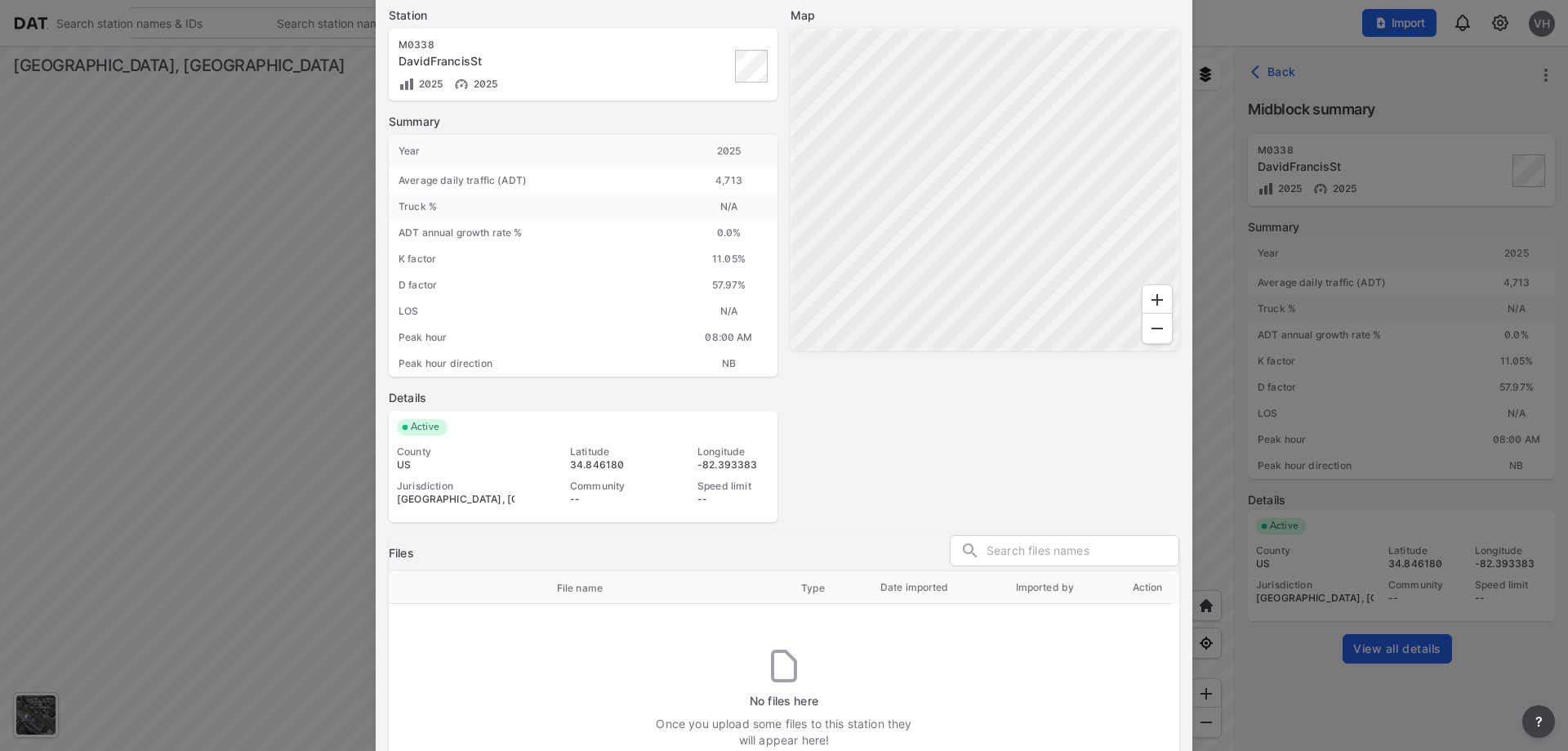
click at [1283, 26] on div at bounding box center [784, 375] width 1568 height 751
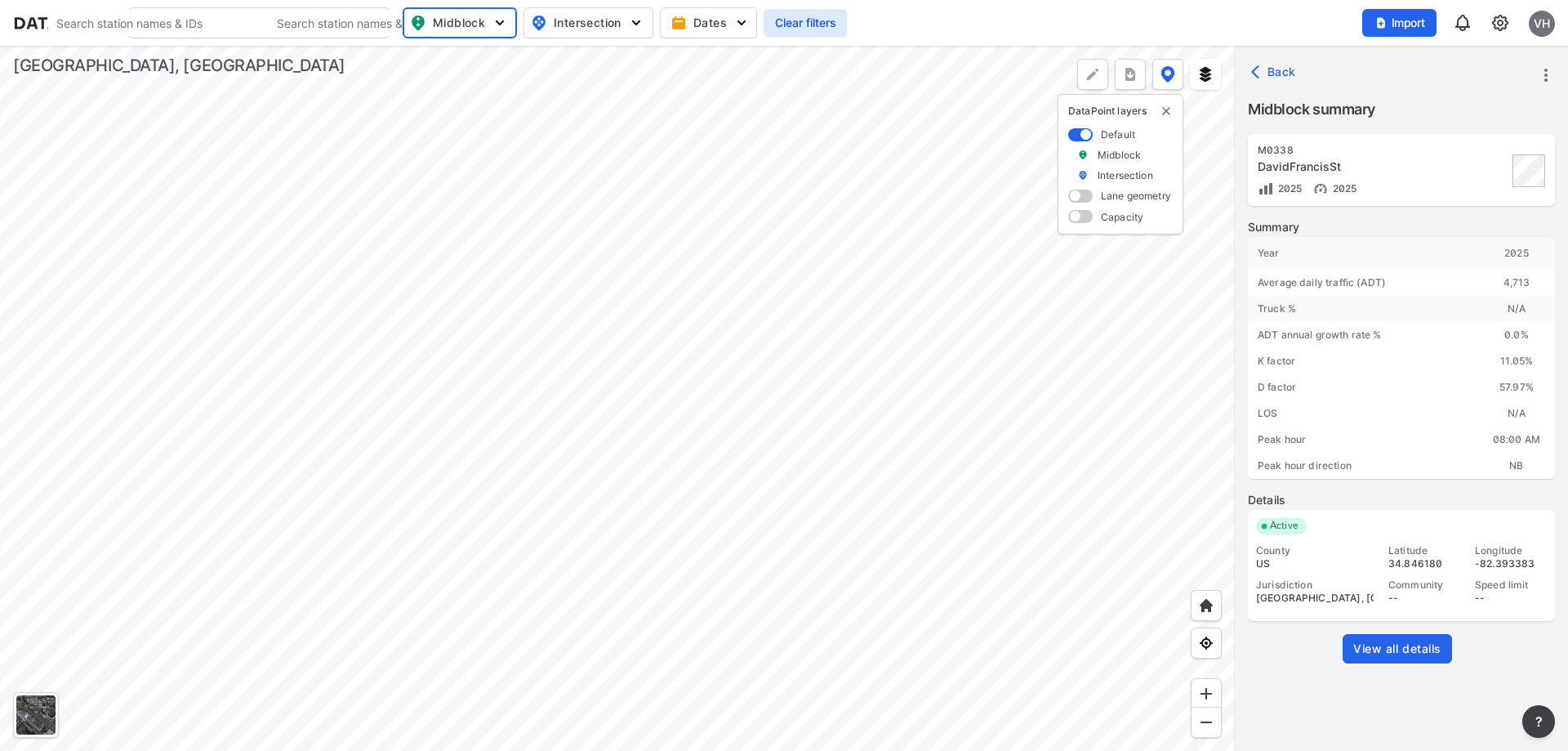
click at [1276, 67] on span "Back" at bounding box center [1275, 72] width 42 height 17
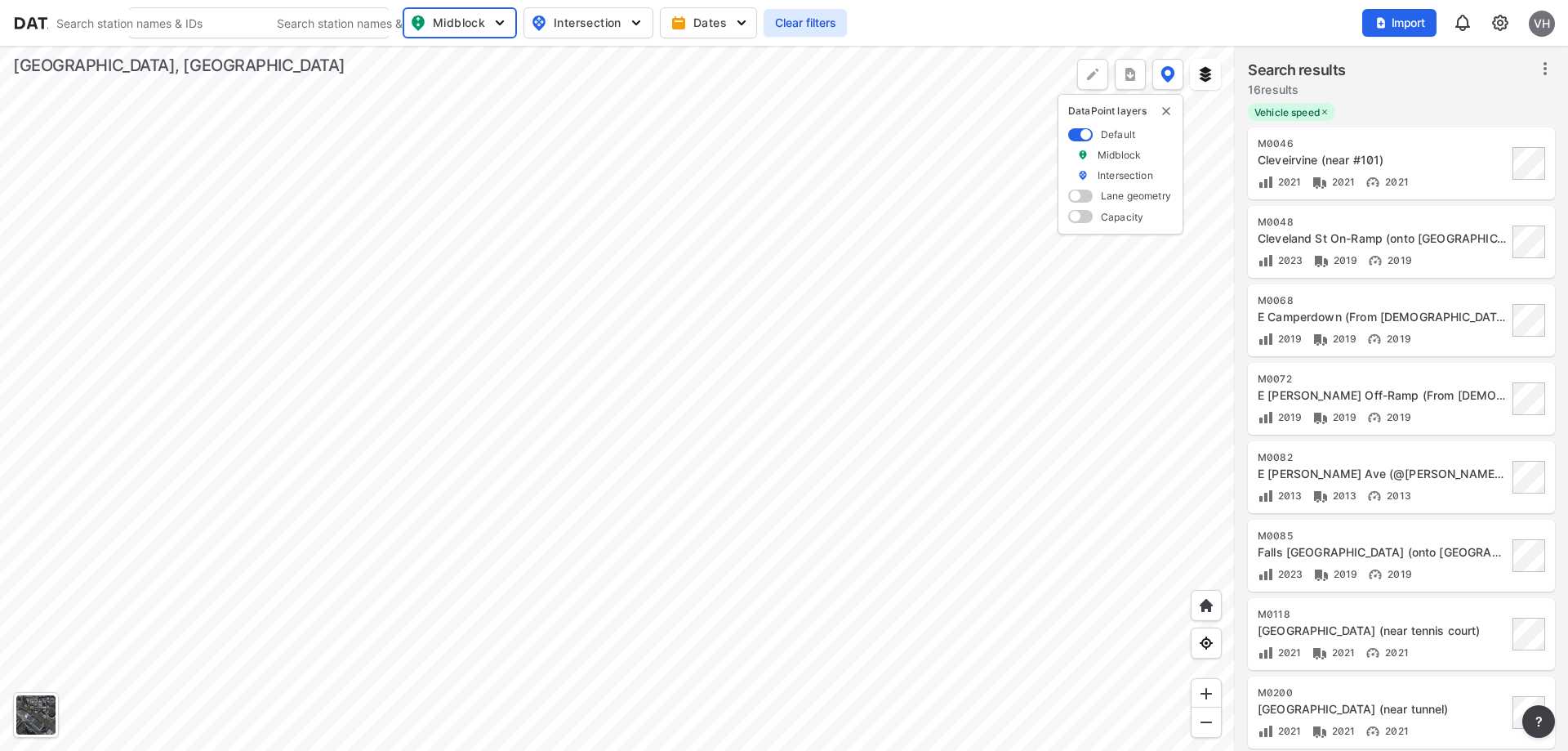
click at [515, 482] on div at bounding box center [618, 398] width 1235 height 705
click at [531, 485] on div at bounding box center [618, 398] width 1235 height 705
click at [803, 25] on span "Clear filters" at bounding box center [805, 23] width 64 height 17
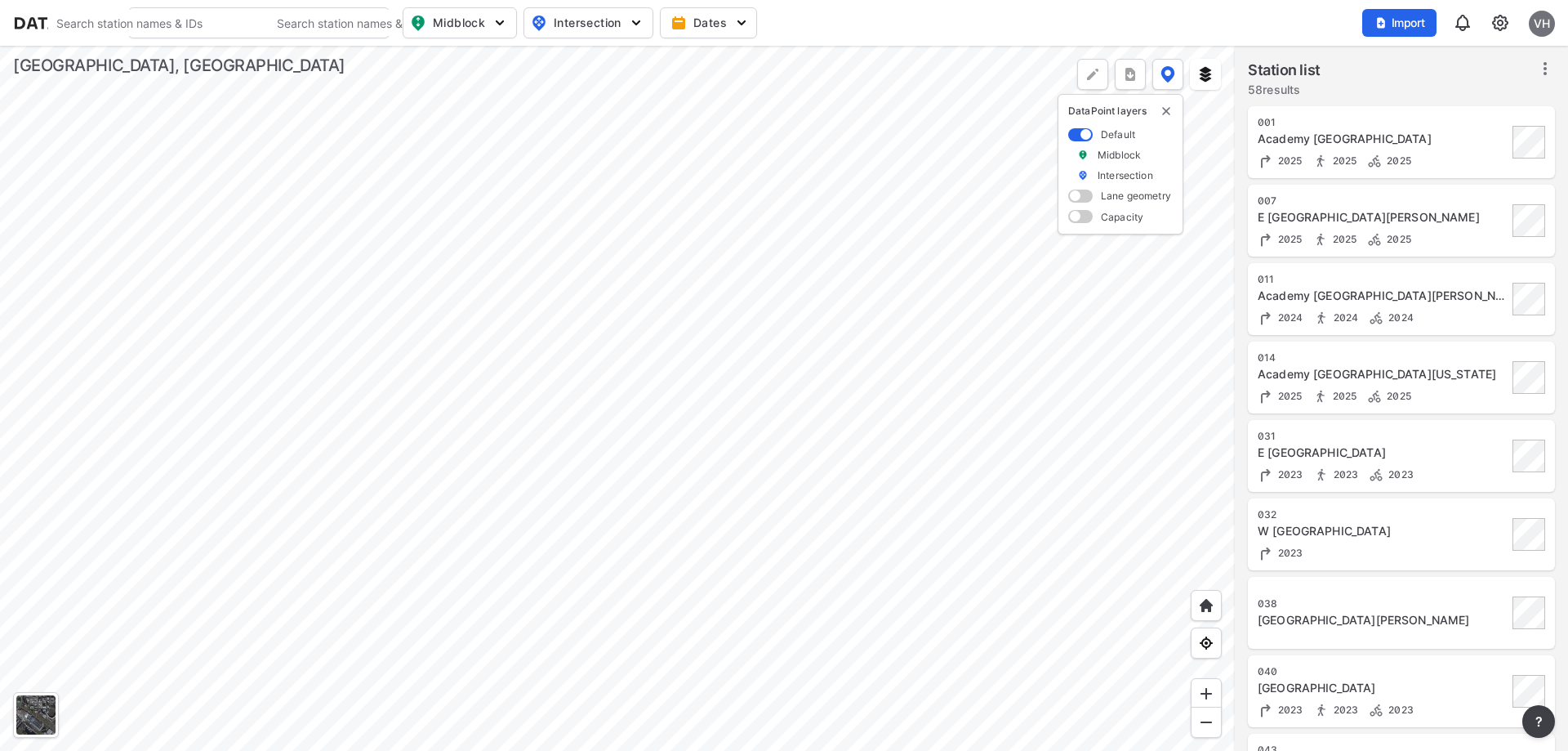
click at [529, 495] on div at bounding box center [618, 398] width 1235 height 705
click at [531, 485] on div at bounding box center [618, 398] width 1235 height 705
click at [478, 14] on span "Midblock" at bounding box center [458, 23] width 96 height 19
click at [366, 119] on input "Vehicle speed" at bounding box center [366, 120] width 17 height 17
checkbox input "true"
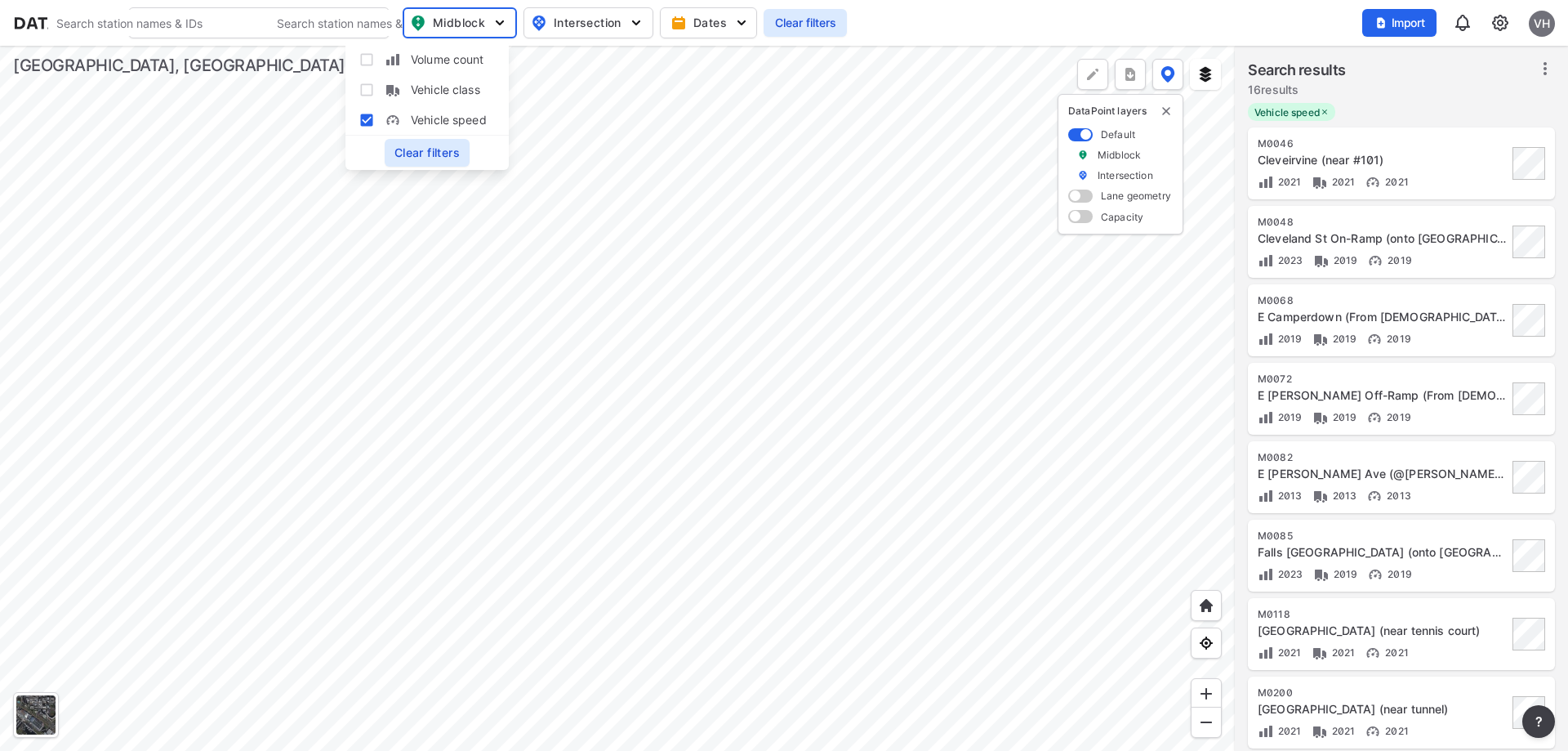
click at [534, 485] on div at bounding box center [618, 398] width 1235 height 705
click at [533, 485] on div at bounding box center [618, 398] width 1235 height 705
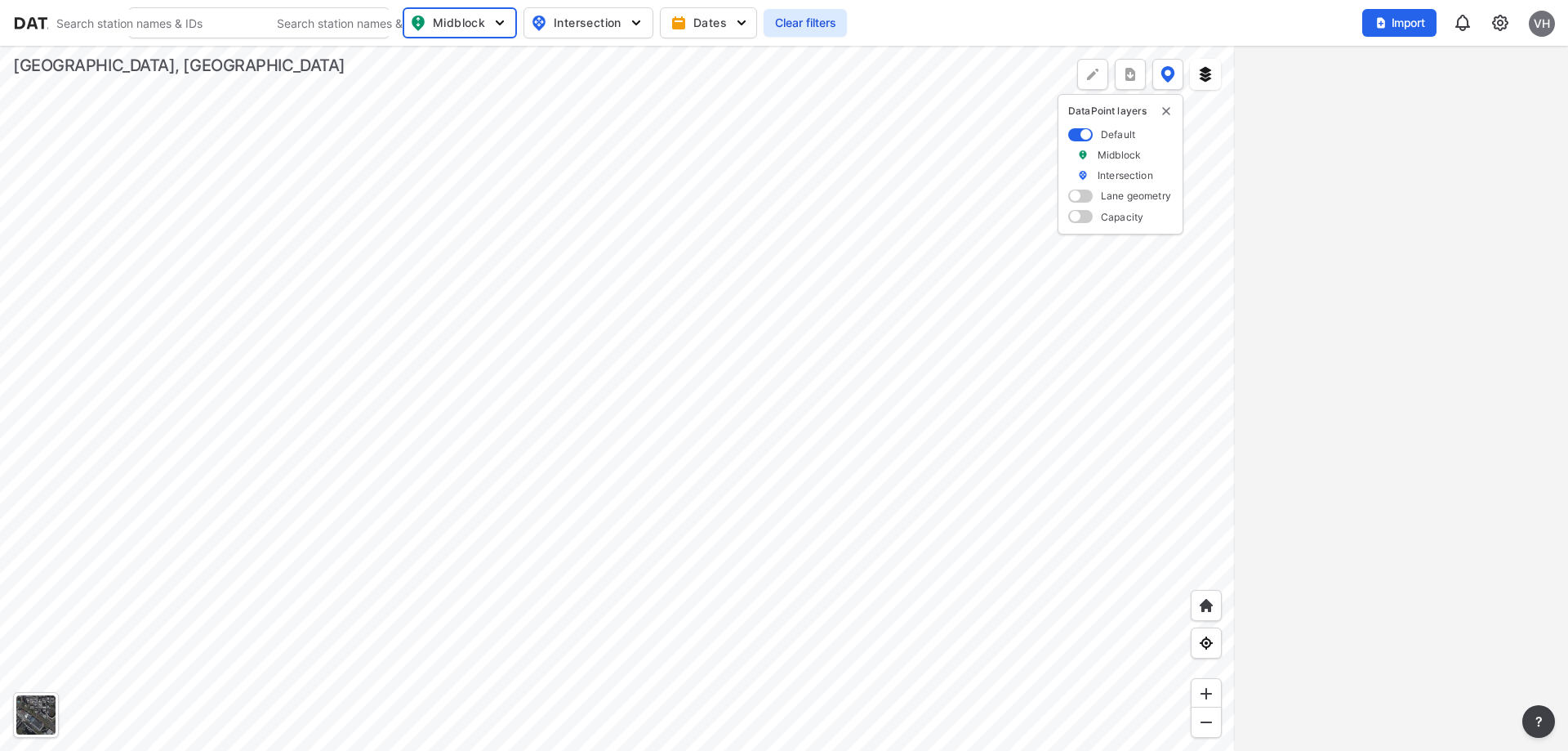
click at [526, 493] on div at bounding box center [618, 398] width 1235 height 705
click at [837, 31] on span "Clear filters" at bounding box center [805, 23] width 64 height 17
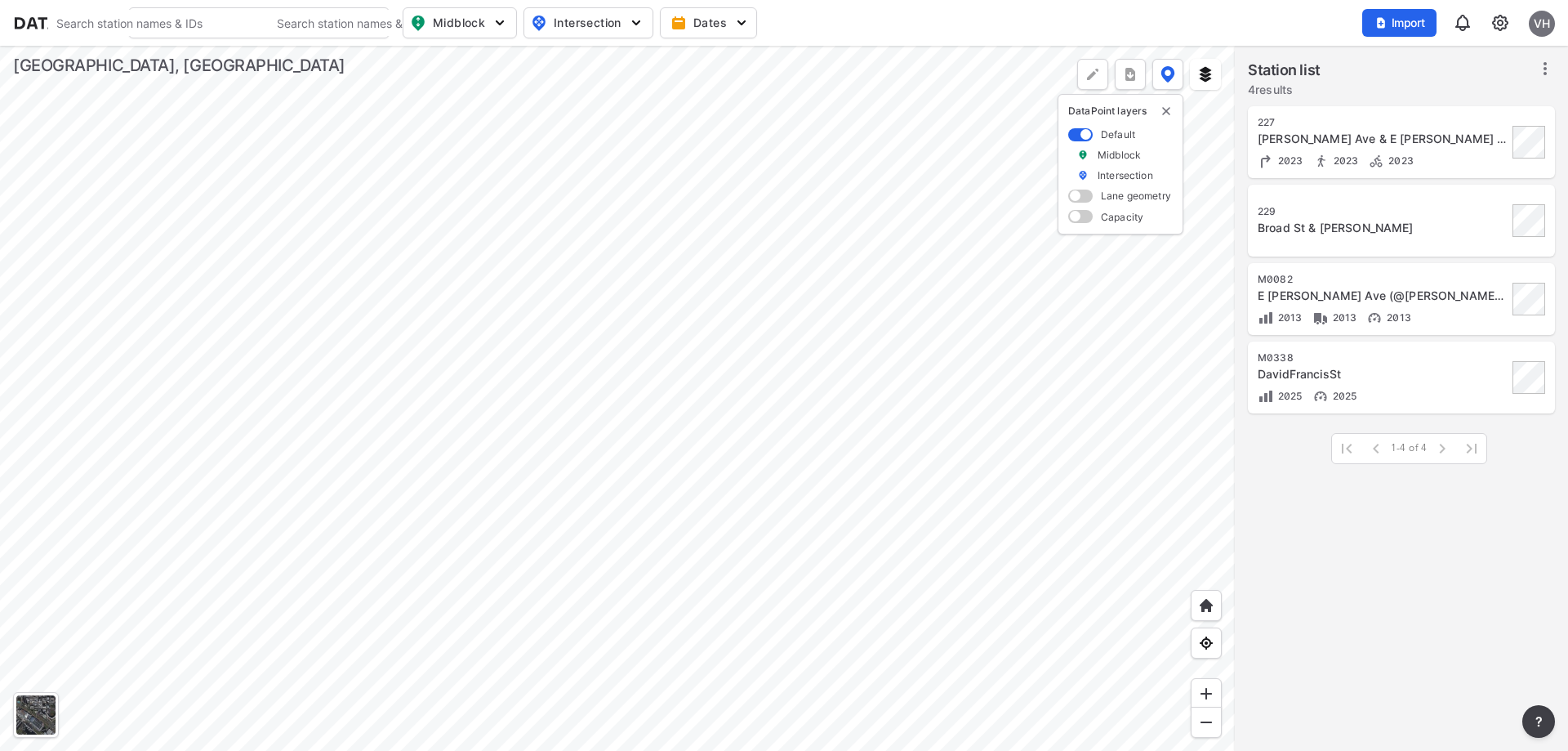
click at [851, 393] on div at bounding box center [618, 398] width 1235 height 705
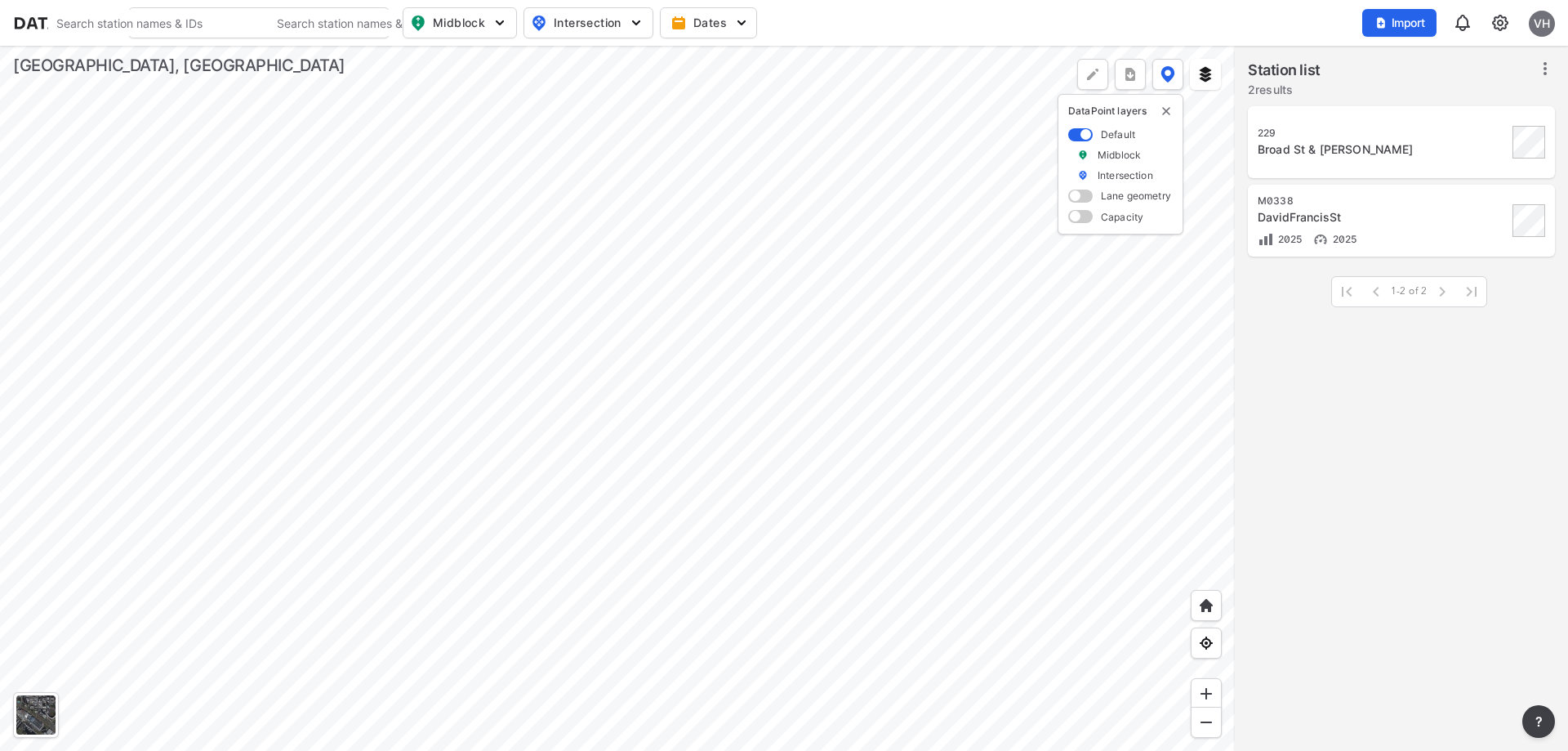
click at [1327, 201] on div "M0338" at bounding box center [1382, 201] width 250 height 13
click at [1547, 68] on icon at bounding box center [1545, 68] width 19 height 19
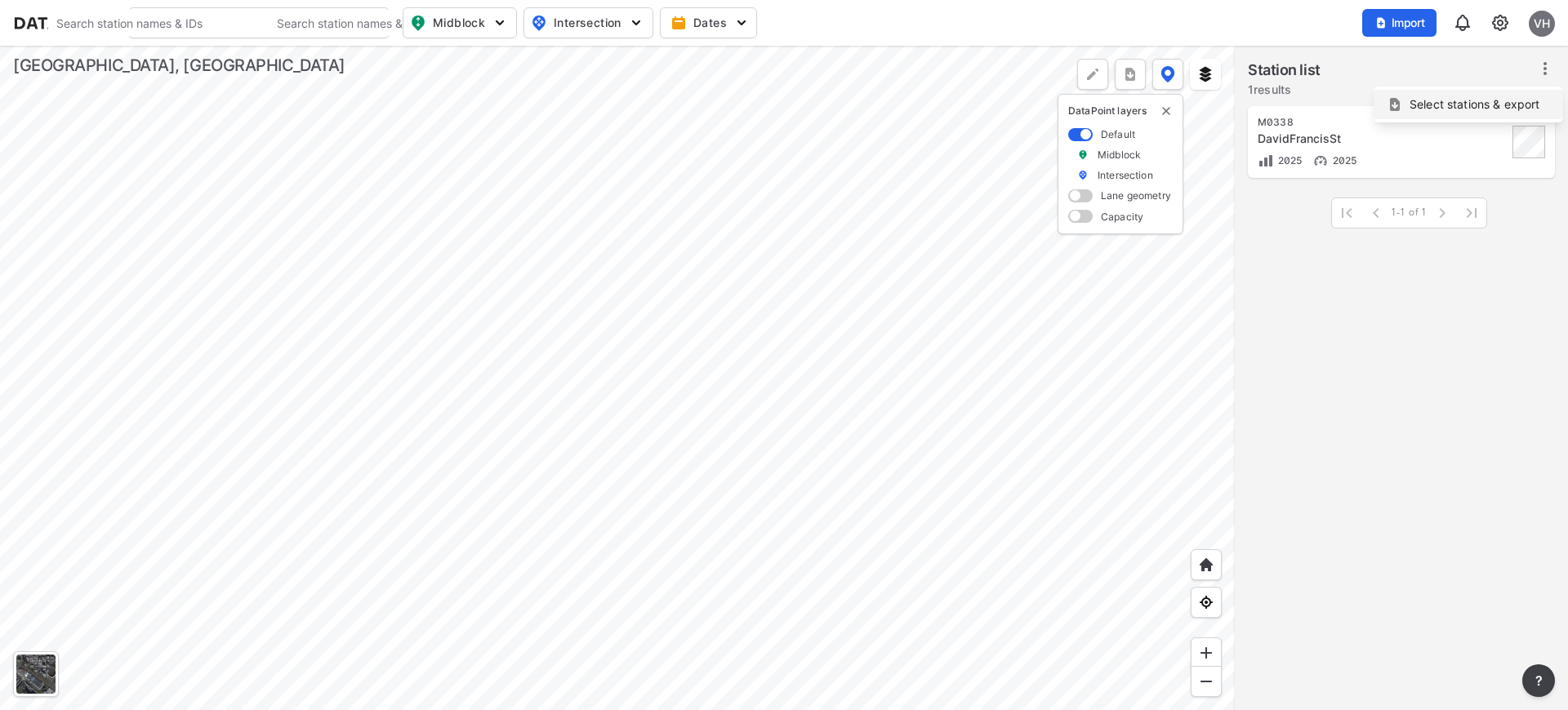
click at [1434, 103] on span "Select stations & export" at bounding box center [1475, 104] width 131 height 17
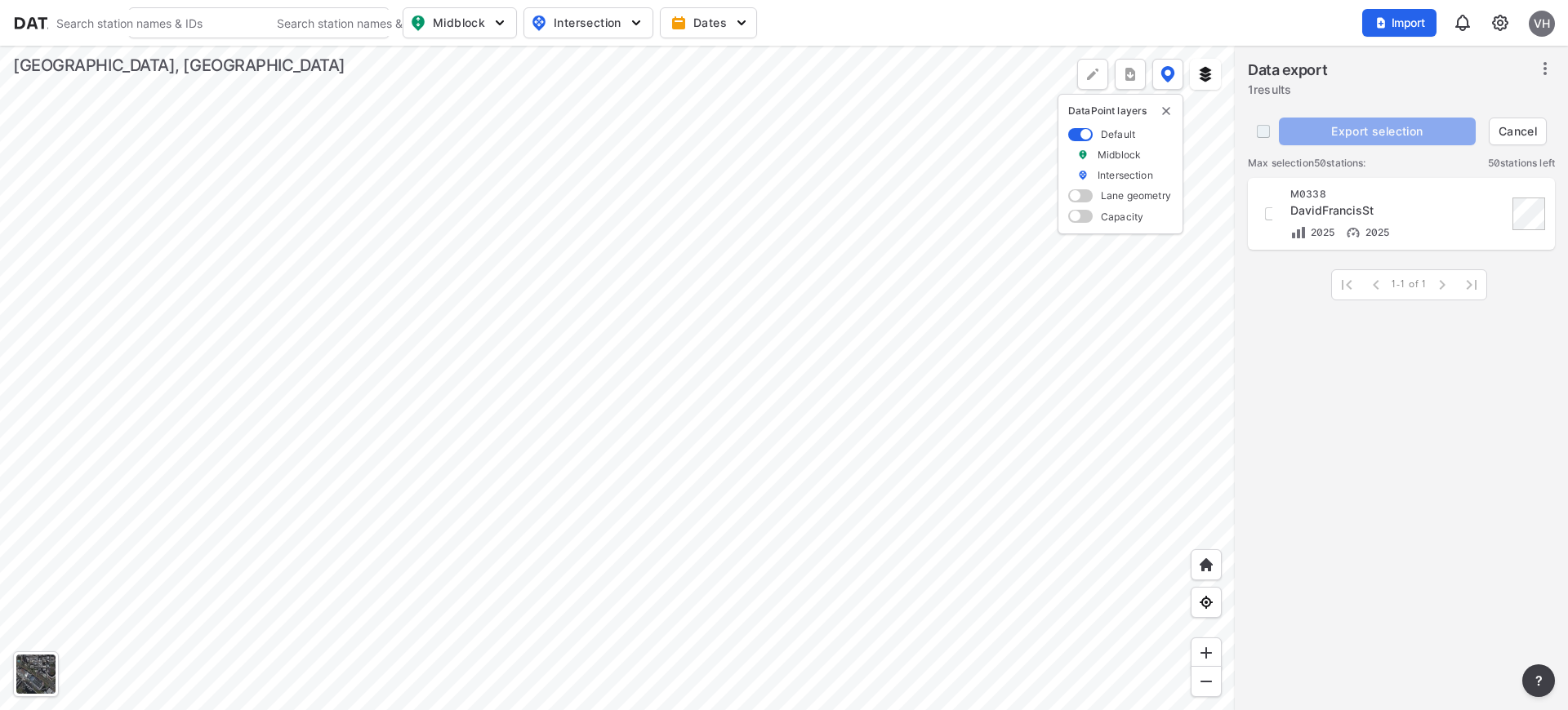
click at [1265, 129] on input "decorative checkbox" at bounding box center [1263, 130] width 31 height 31
checkbox input "true"
click at [1445, 285] on span at bounding box center [1443, 285] width 30 height 30
click at [1393, 135] on span "Export selection" at bounding box center [1378, 131] width 184 height 17
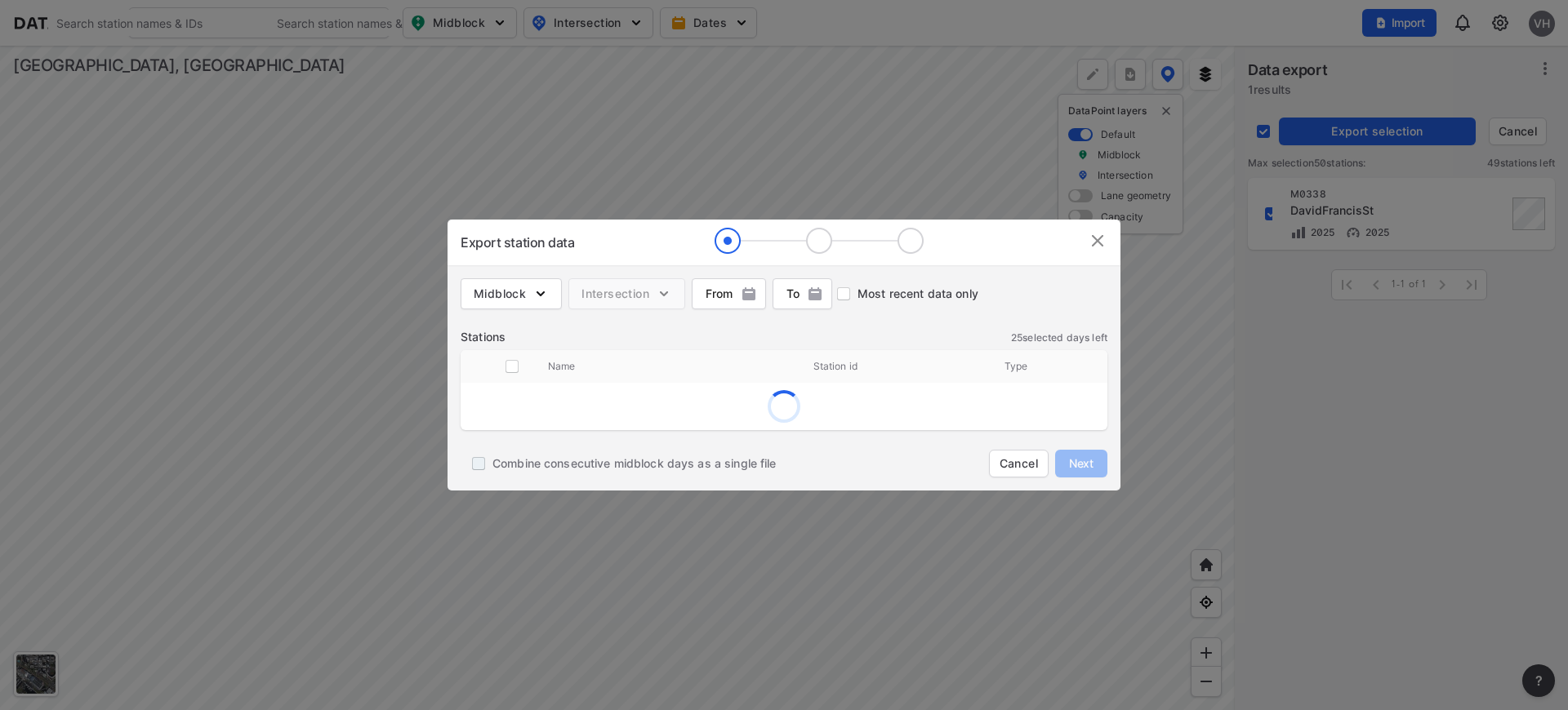
click at [479, 463] on input "Combine consecutive midblock days as a single file" at bounding box center [479, 464] width 28 height 28
checkbox input "true"
click at [1013, 461] on span "Cancel" at bounding box center [1019, 463] width 39 height 17
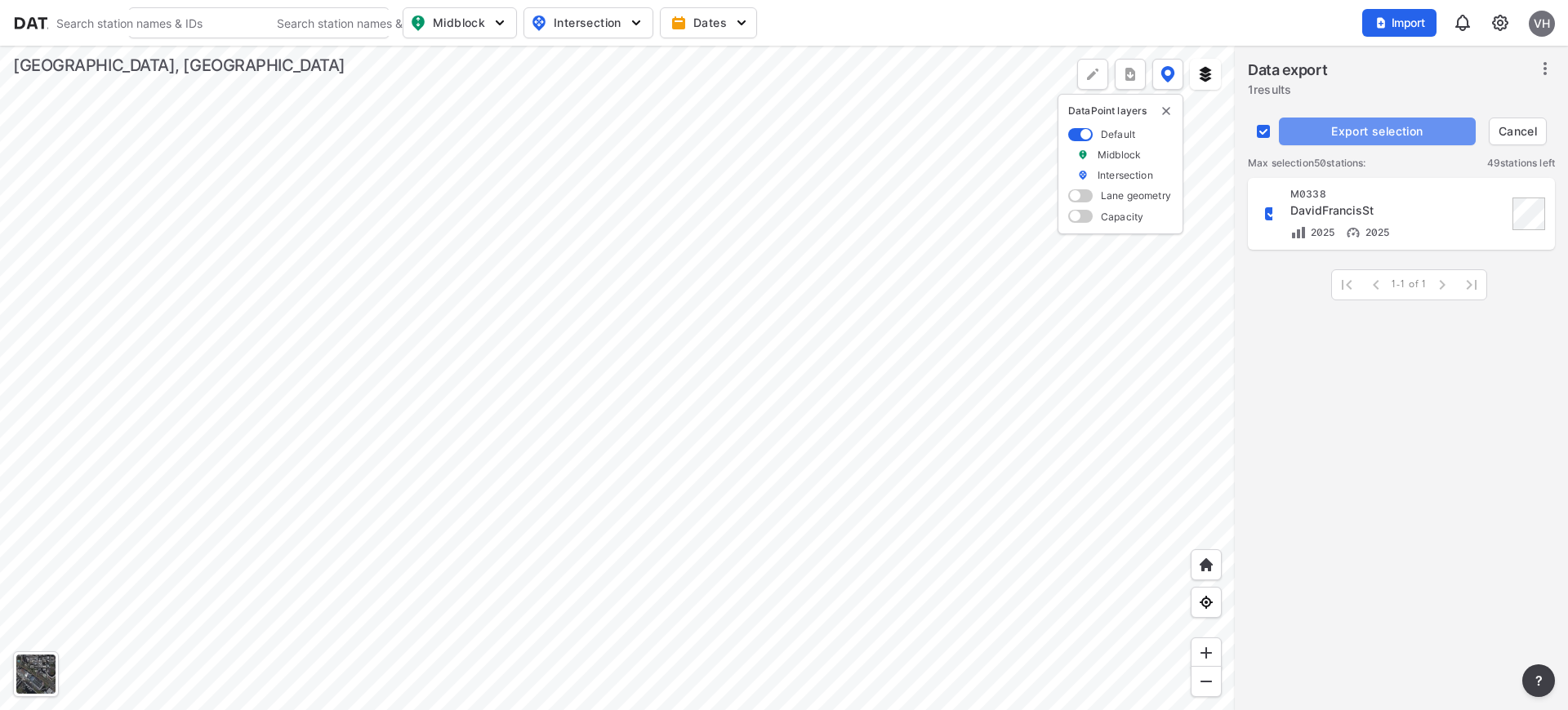
click at [1388, 125] on span "Export selection" at bounding box center [1378, 131] width 184 height 17
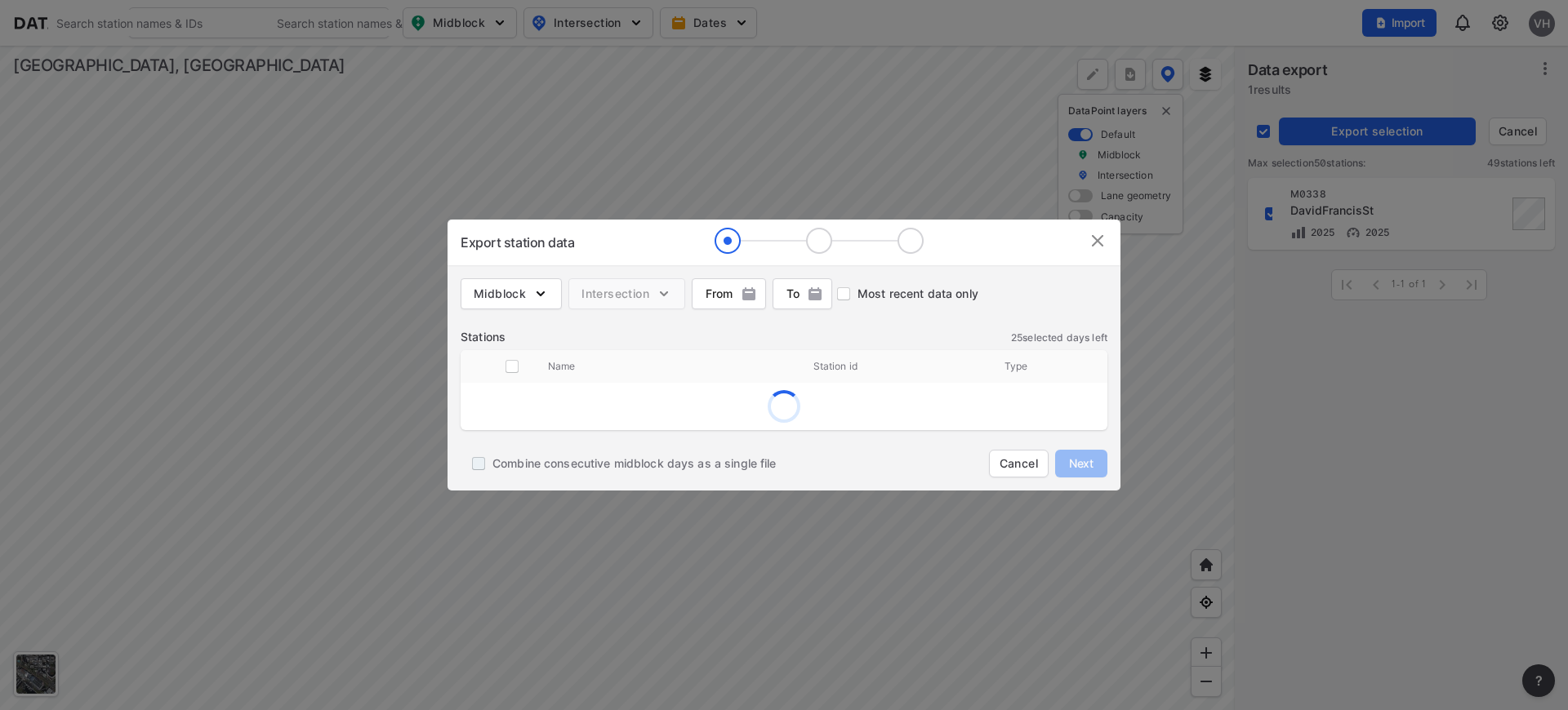
click at [480, 458] on input "Combine consecutive midblock days as a single file" at bounding box center [479, 464] width 28 height 28
checkbox input "true"
click at [1012, 461] on span "Cancel" at bounding box center [1019, 463] width 39 height 17
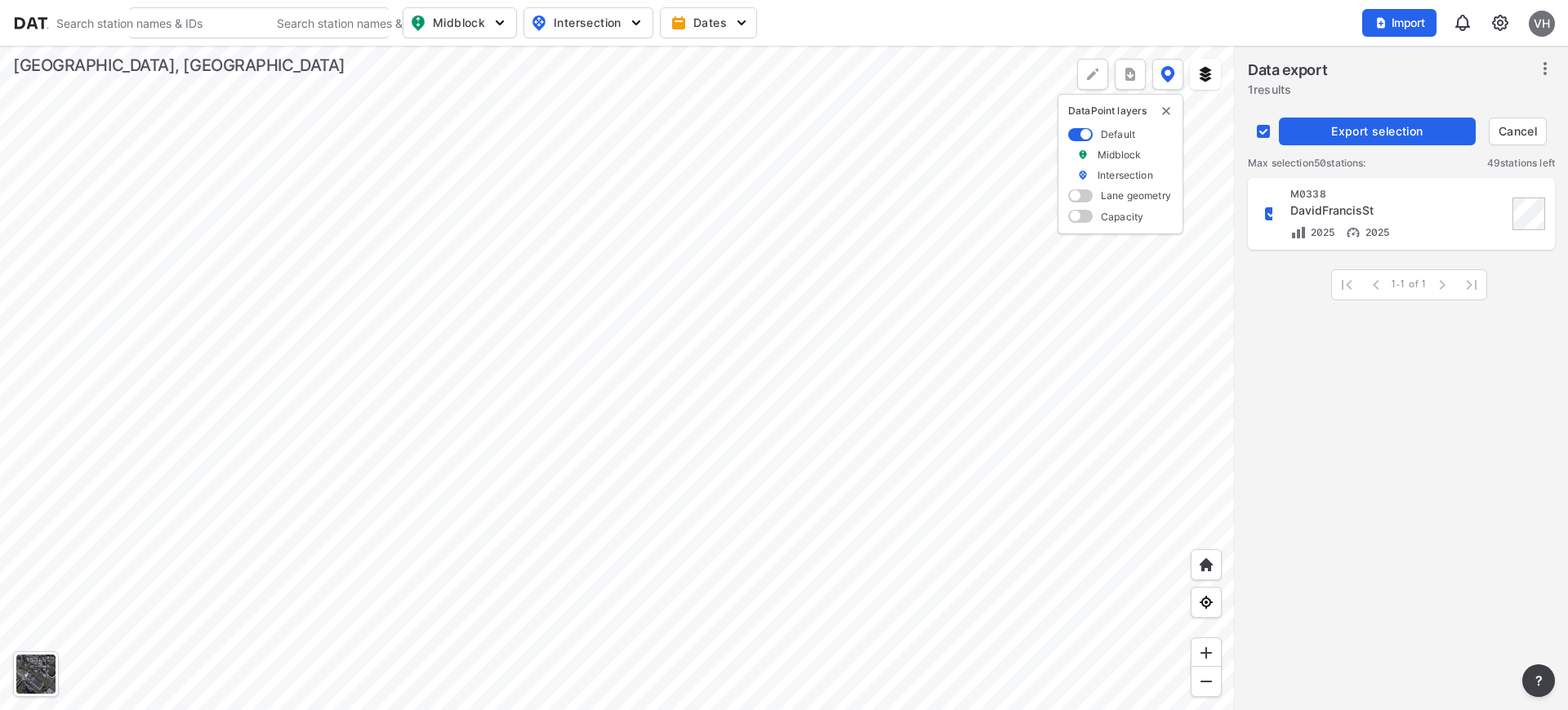
click at [1501, 18] on img at bounding box center [1501, 23] width 19 height 19
click at [1410, 67] on link "Data management" at bounding box center [1430, 62] width 140 height 17
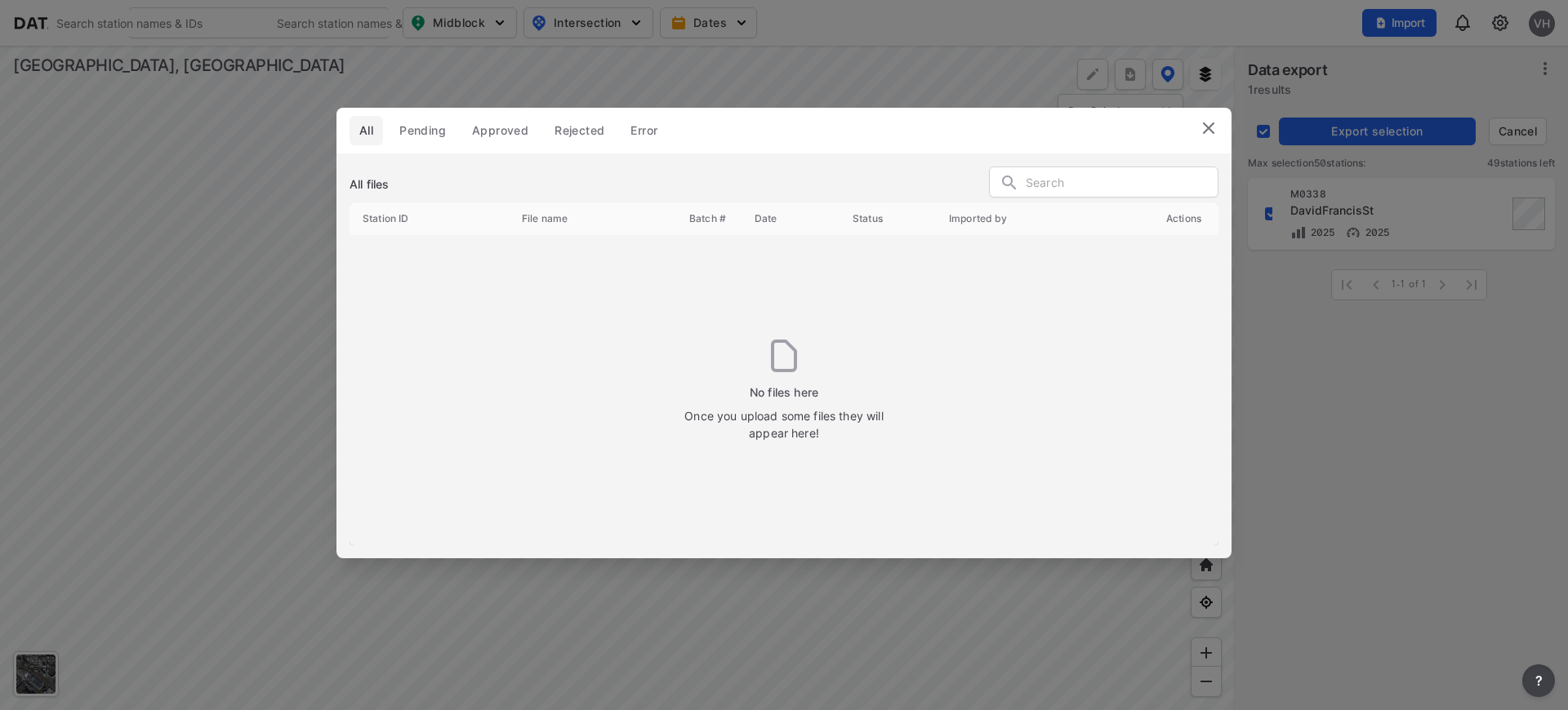
click at [1211, 136] on img at bounding box center [1209, 128] width 19 height 19
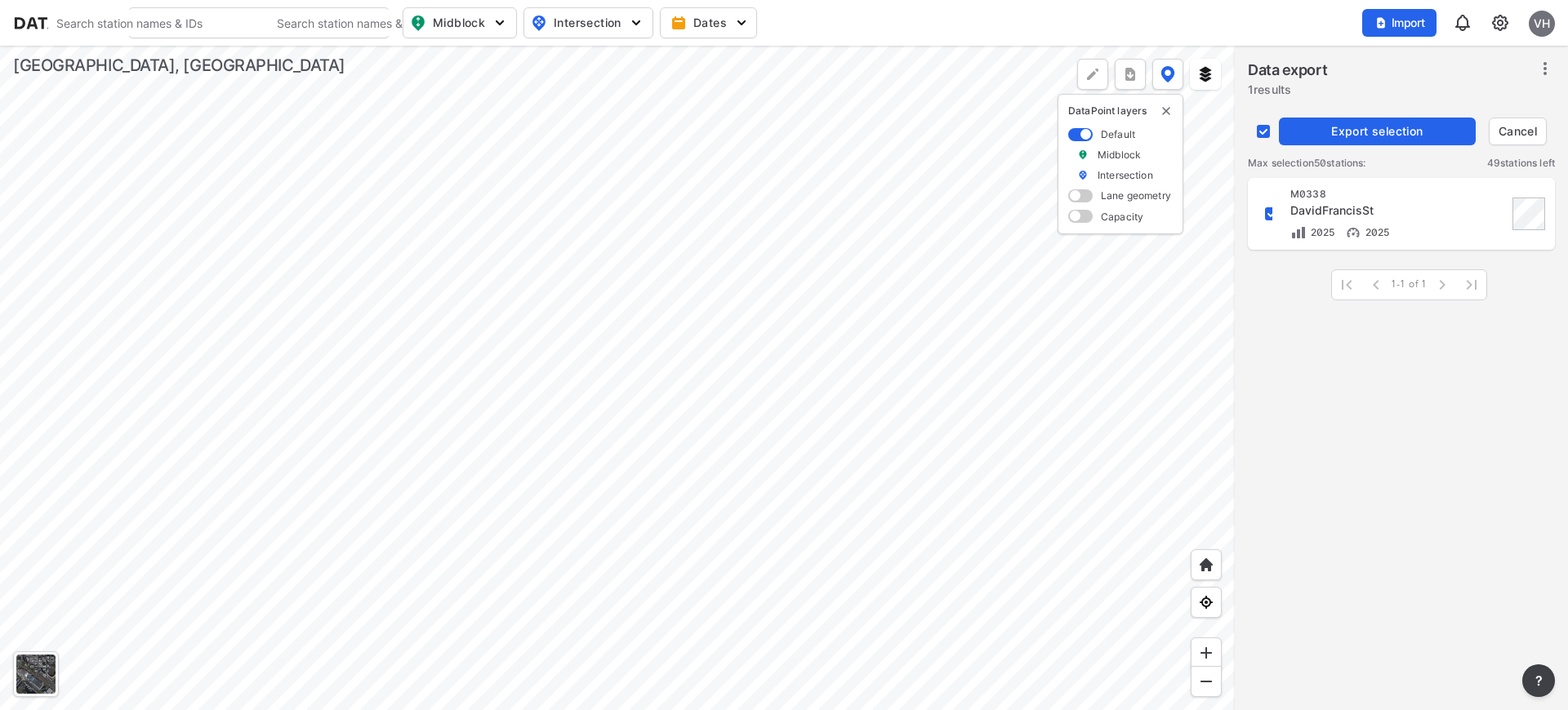
click at [1545, 70] on icon at bounding box center [1545, 68] width 4 height 13
click at [1502, 60] on div "Data export 1 results" at bounding box center [1402, 81] width 307 height 44
click at [1388, 393] on div "M0338 DavidFrancisSt 2025 2025 1-1 of 1 1-1 of 1" at bounding box center [1402, 448] width 333 height 547
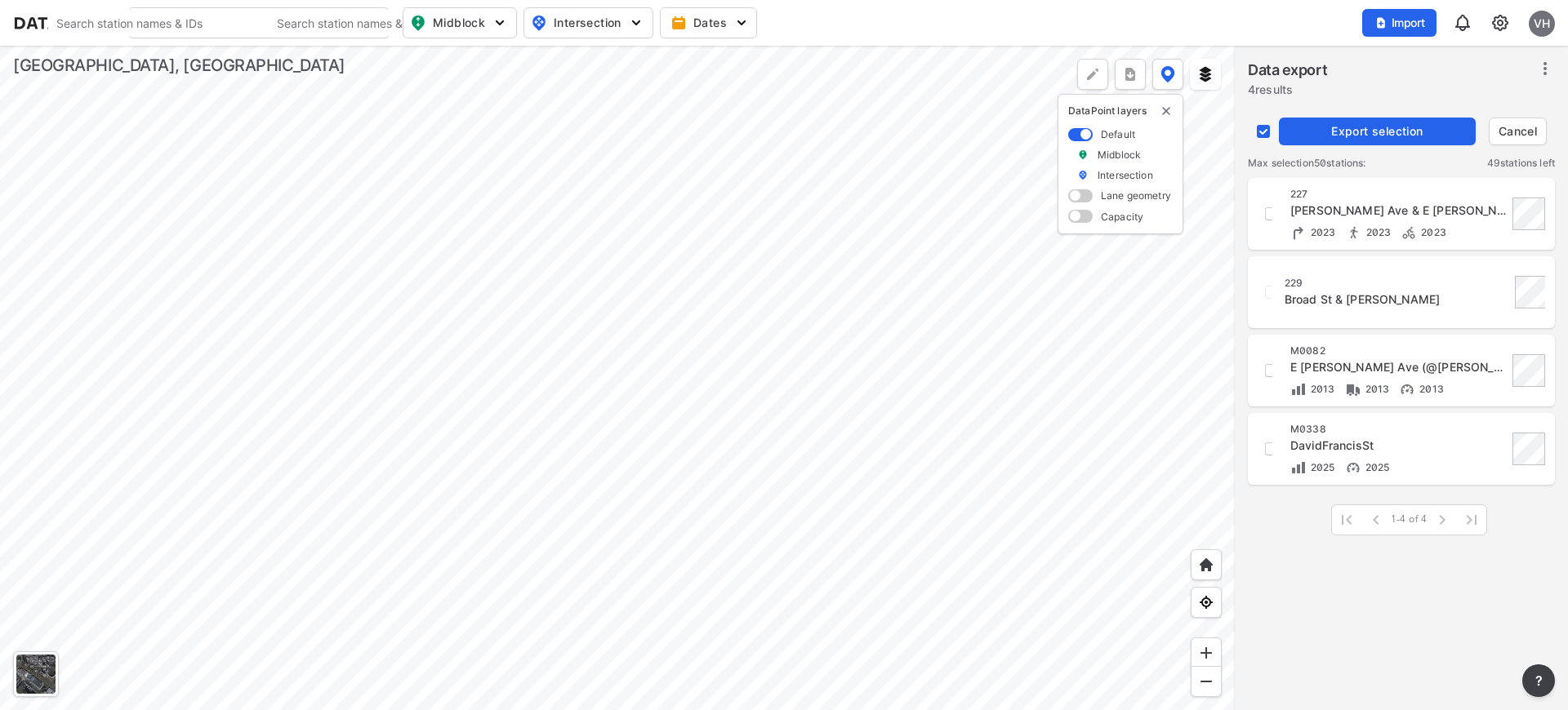
checkbox input "false"
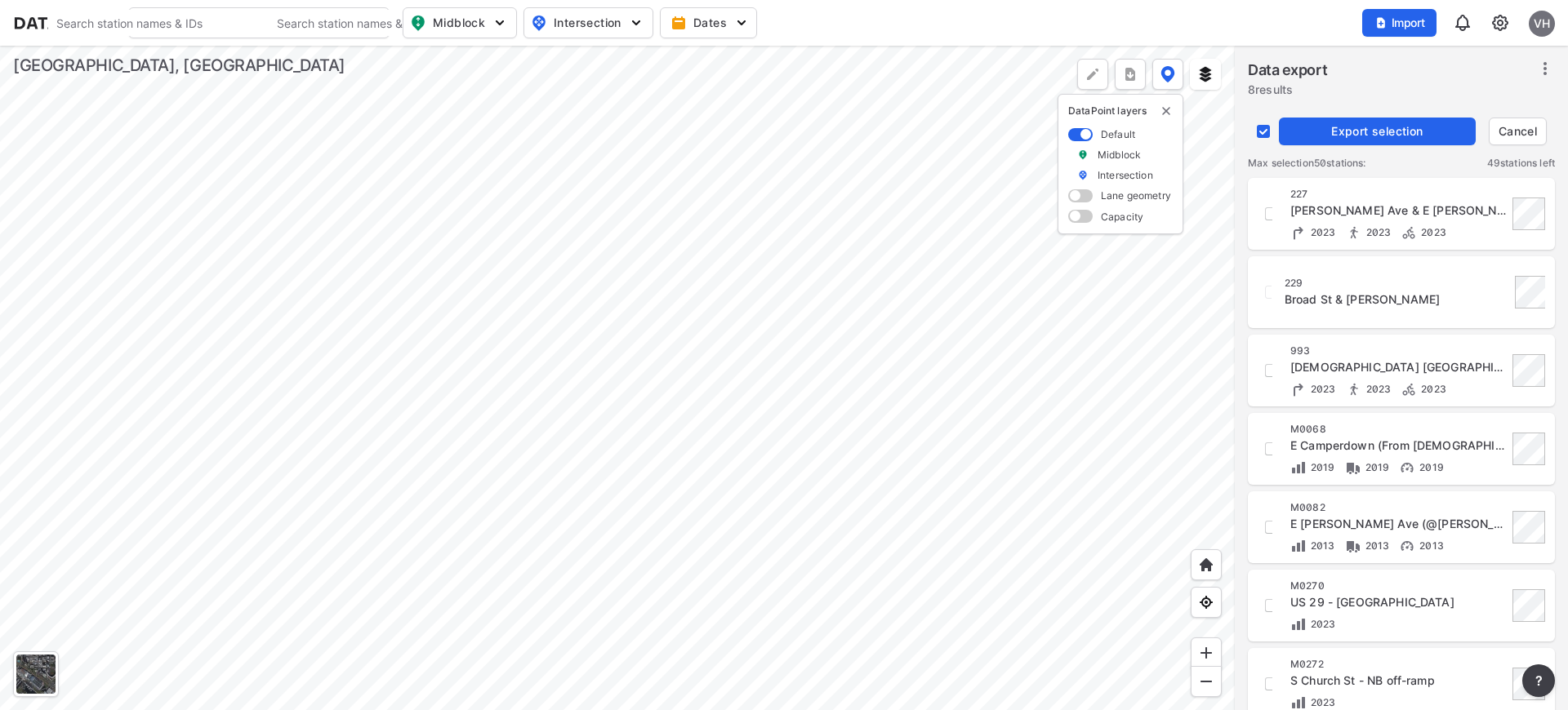
click at [693, 276] on div at bounding box center [618, 377] width 1235 height 664
checkbox input "false"
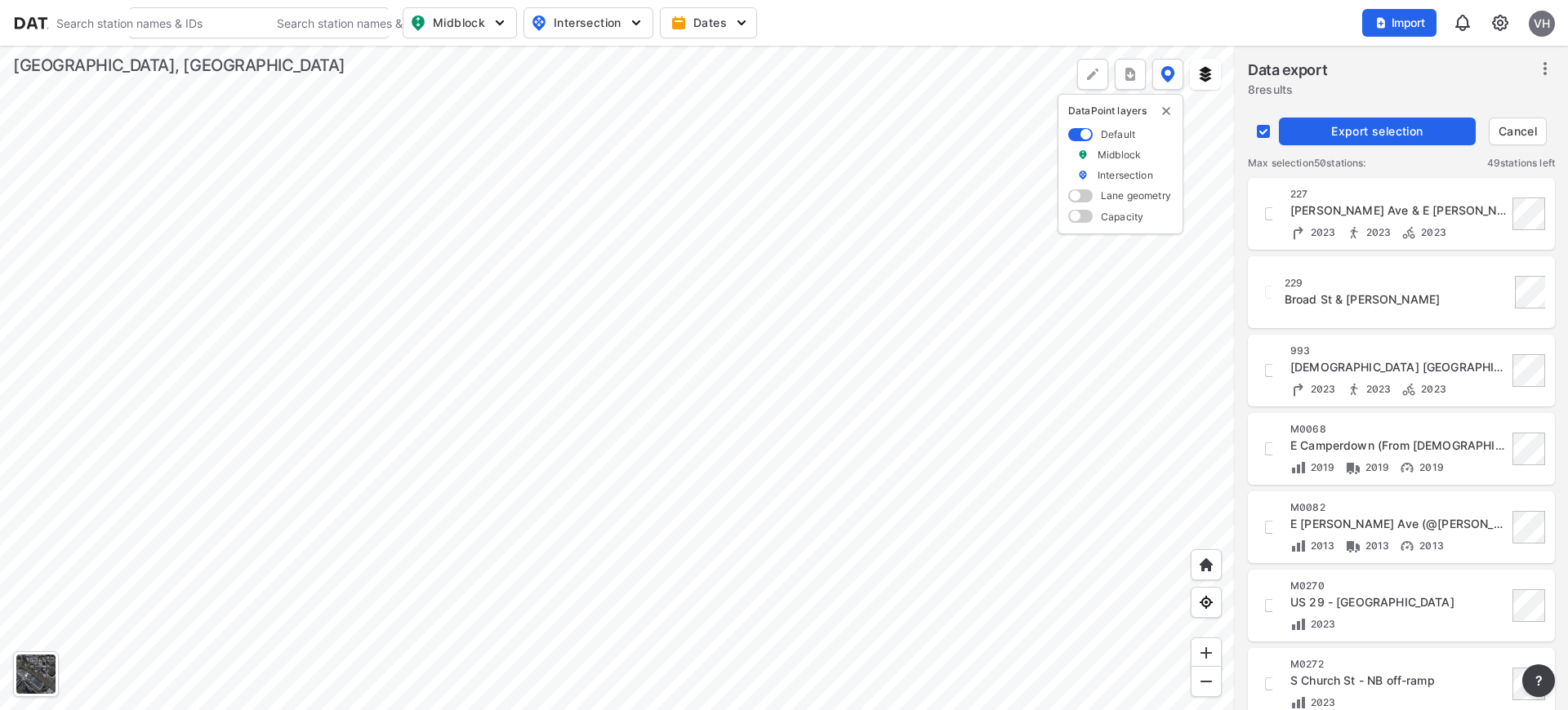
checkbox input "false"
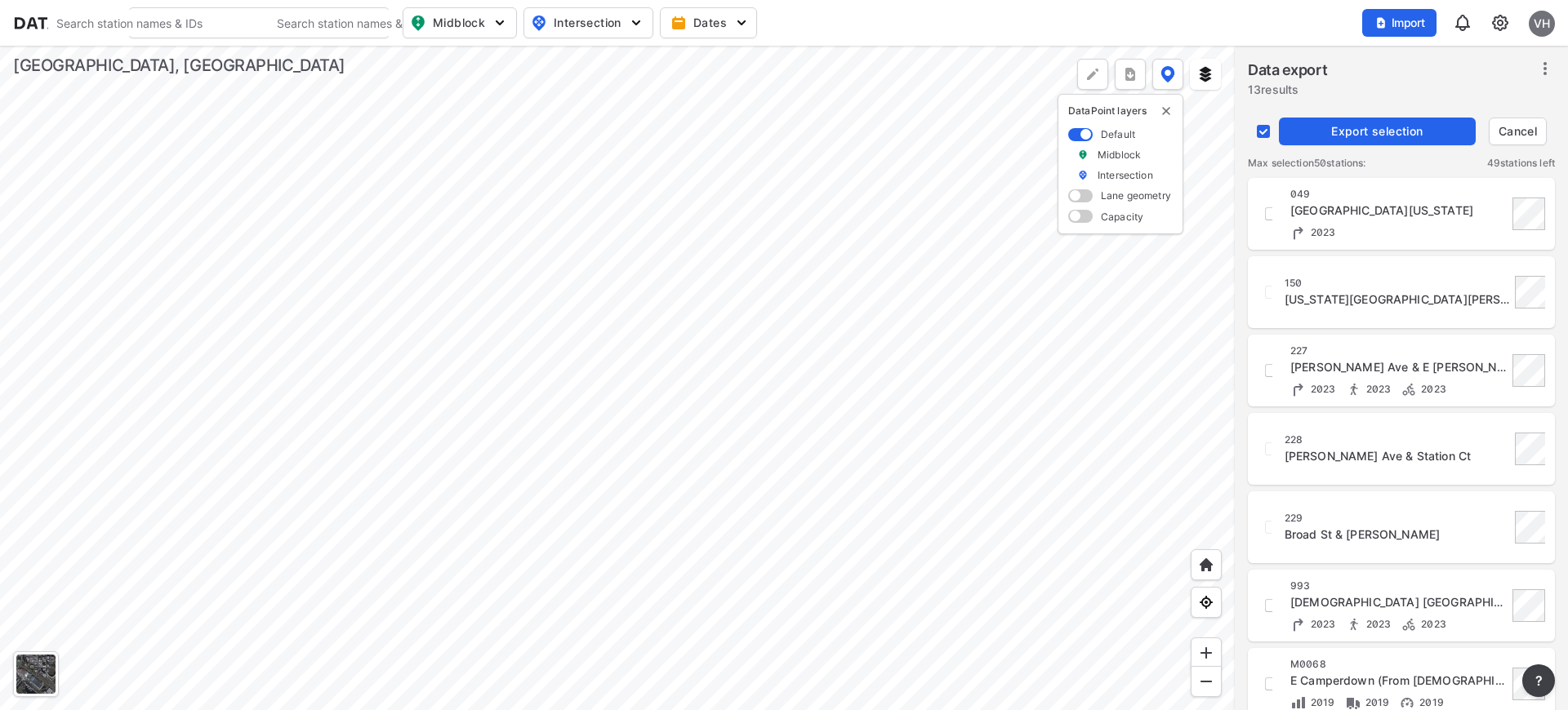
click at [599, 399] on div at bounding box center [618, 377] width 1235 height 664
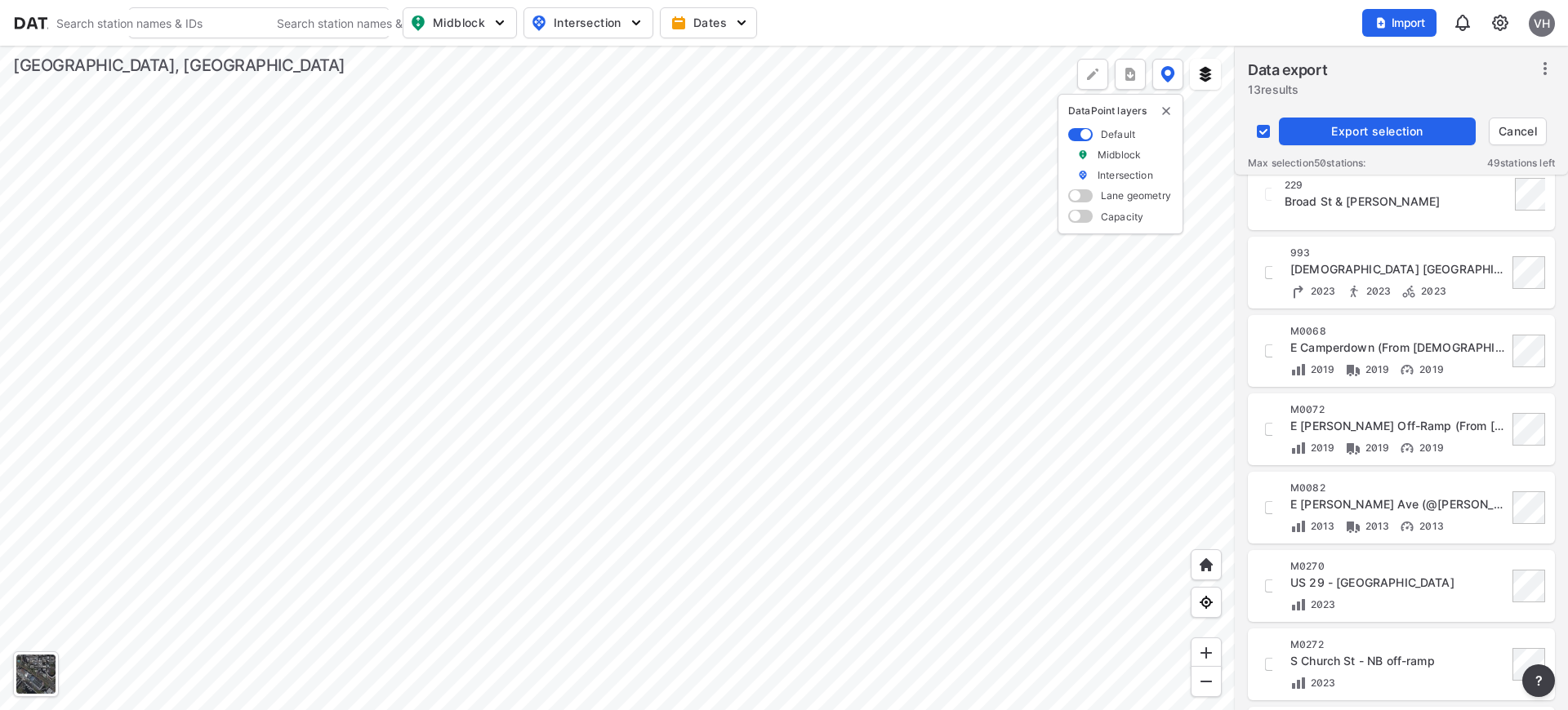
scroll to position [538, 0]
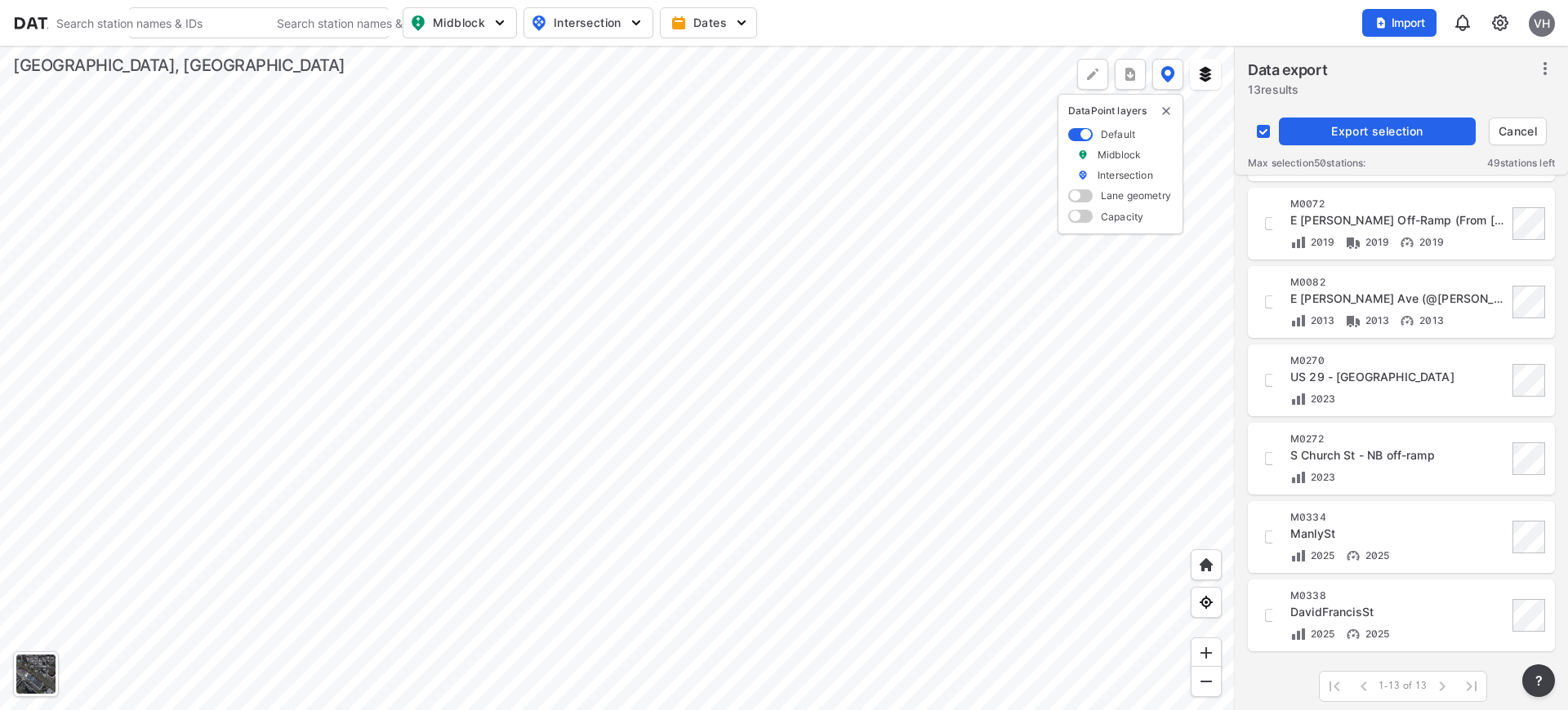
click at [1391, 612] on div "DavidFrancisSt" at bounding box center [1399, 612] width 217 height 17
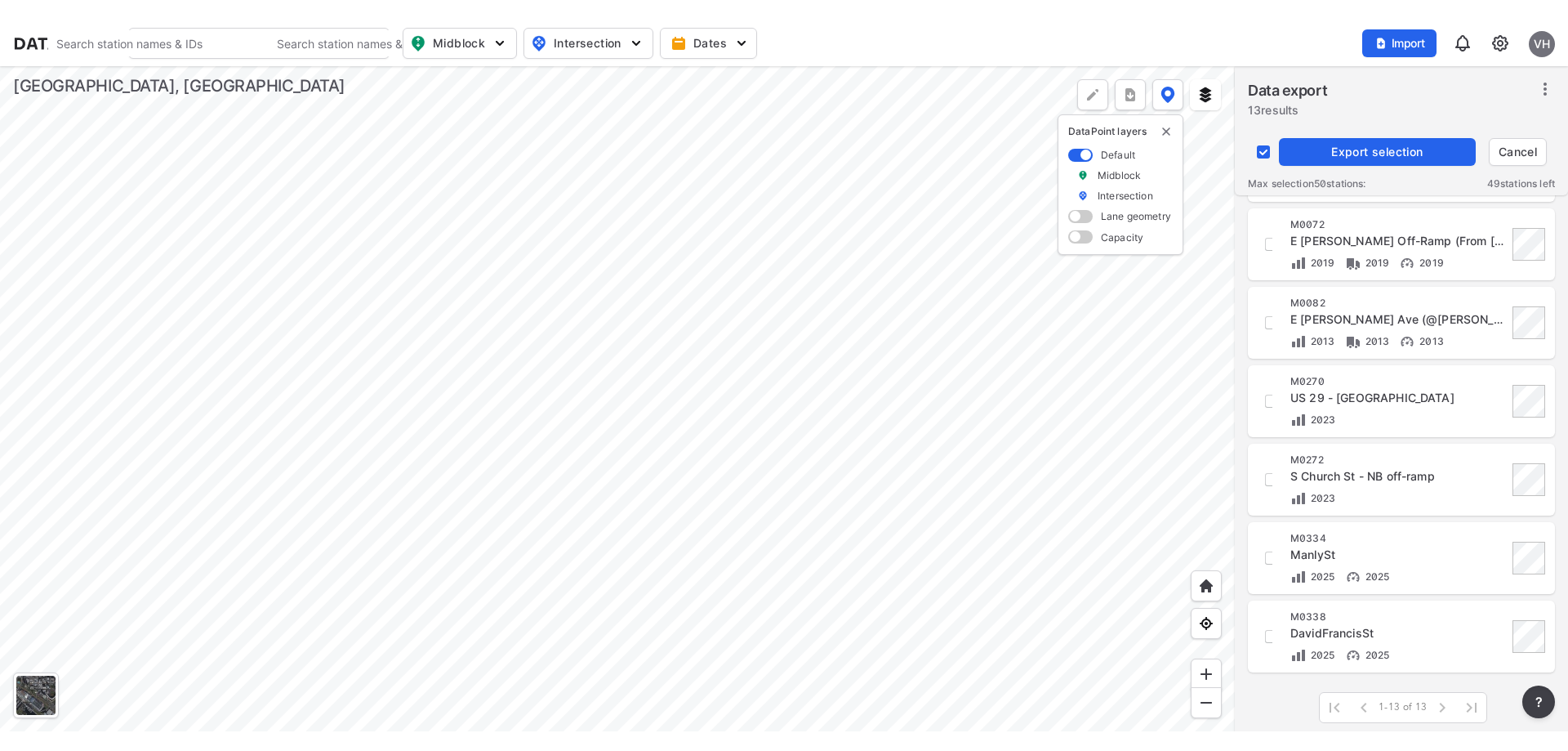
scroll to position [0, 0]
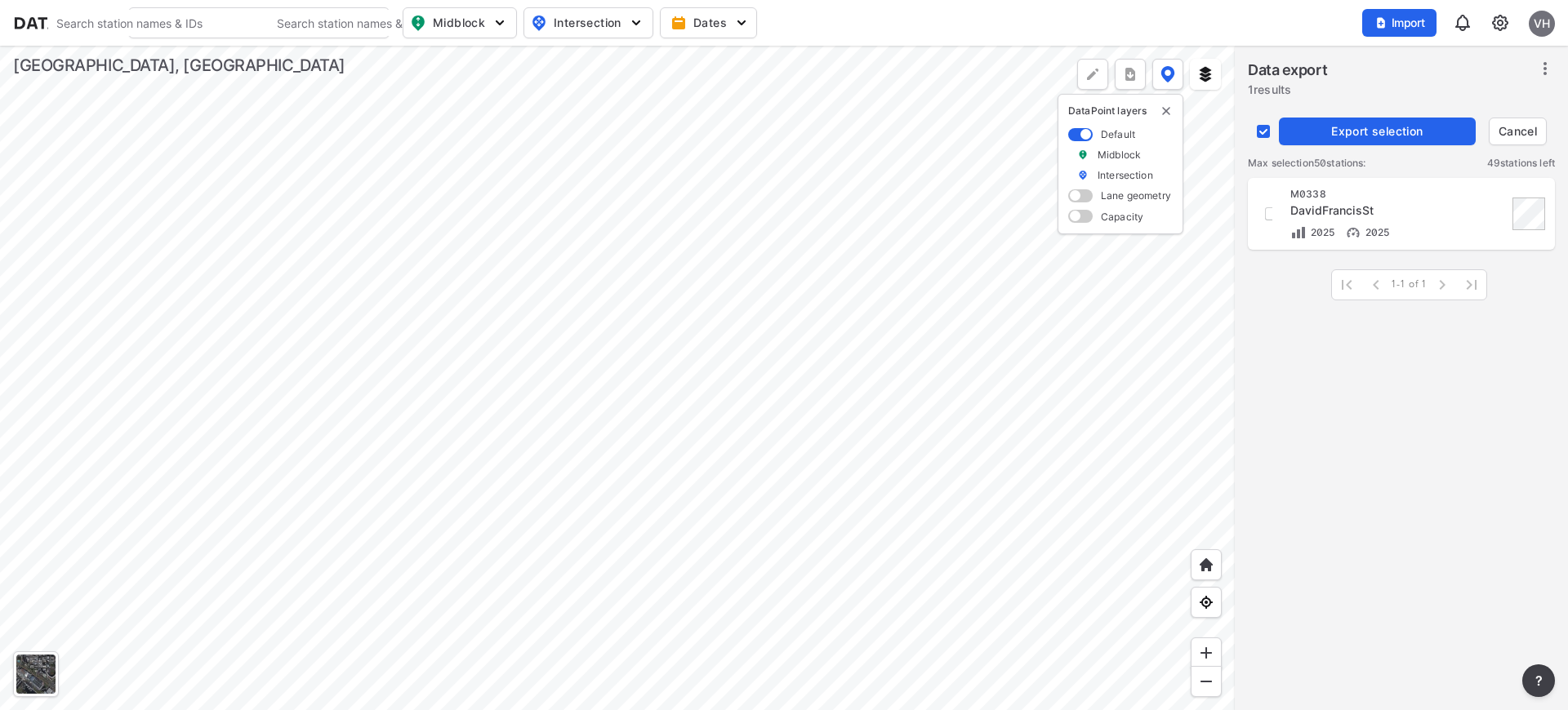
click at [1261, 130] on input "decorative checkbox" at bounding box center [1263, 130] width 31 height 31
checkbox input "false"
click at [433, 17] on span "Midblock" at bounding box center [458, 23] width 96 height 19
click at [369, 121] on input "Vehicle speed" at bounding box center [366, 120] width 17 height 17
checkbox input "true"
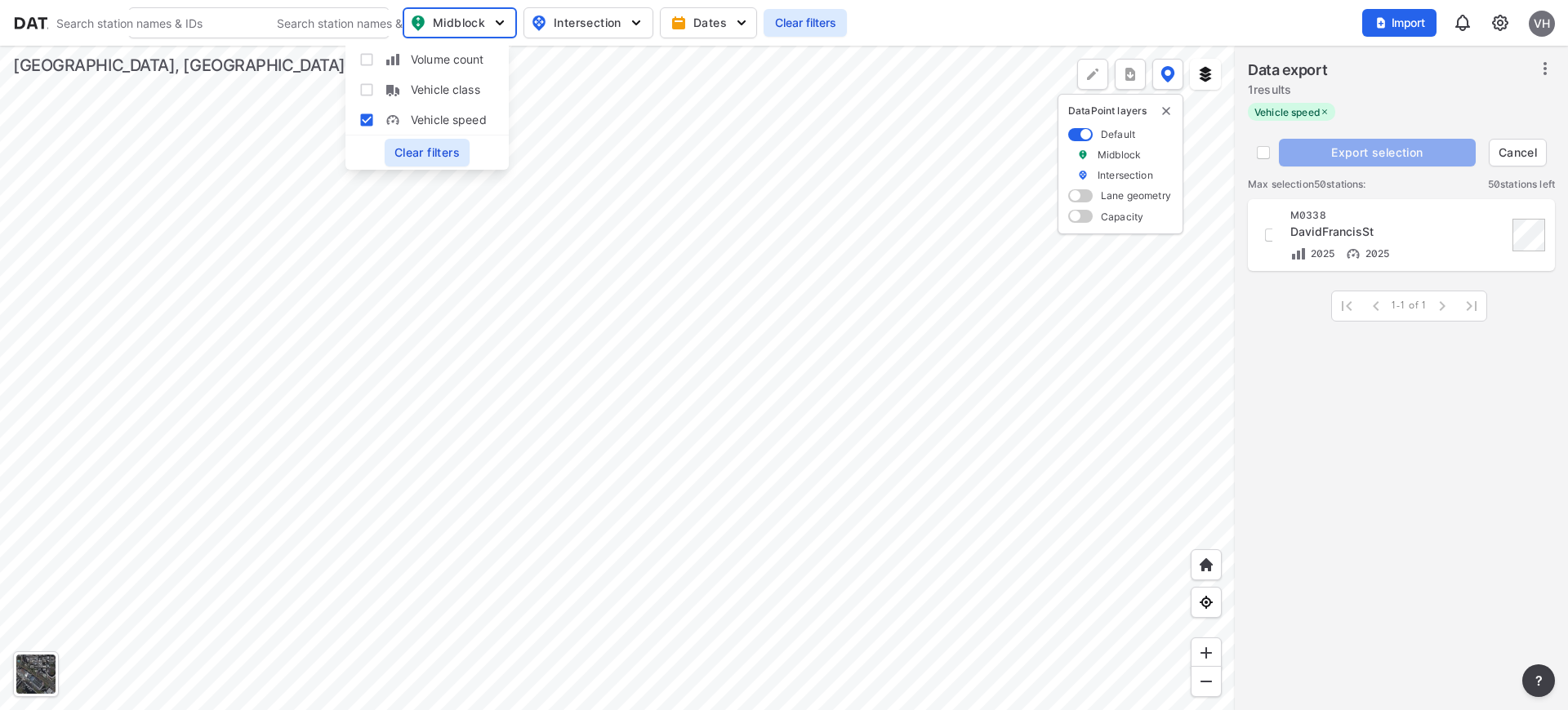
click at [1303, 226] on div "DavidFrancisSt" at bounding box center [1399, 232] width 217 height 17
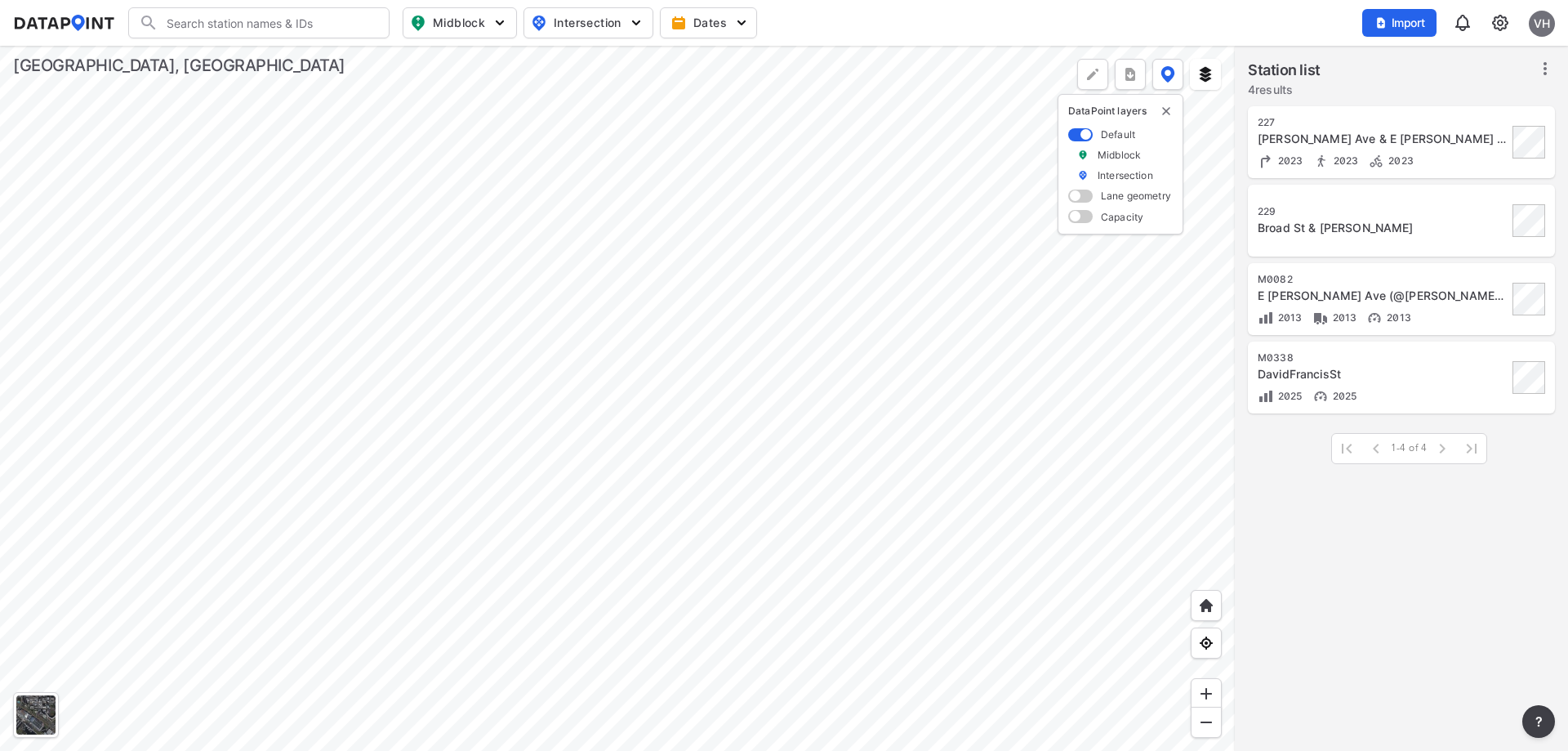
click at [684, 420] on div at bounding box center [618, 398] width 1235 height 705
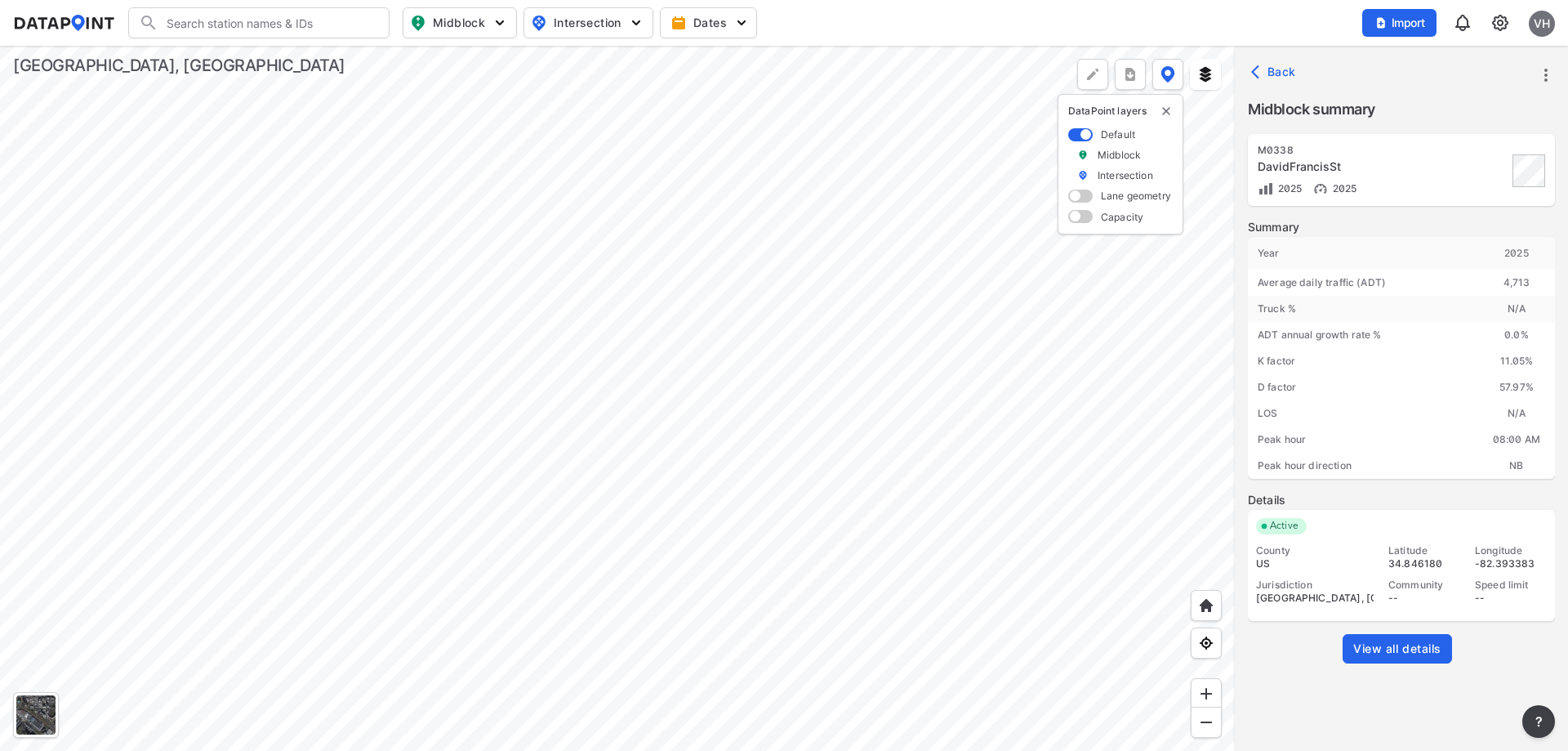
click at [1410, 650] on span "View all details" at bounding box center [1397, 648] width 88 height 17
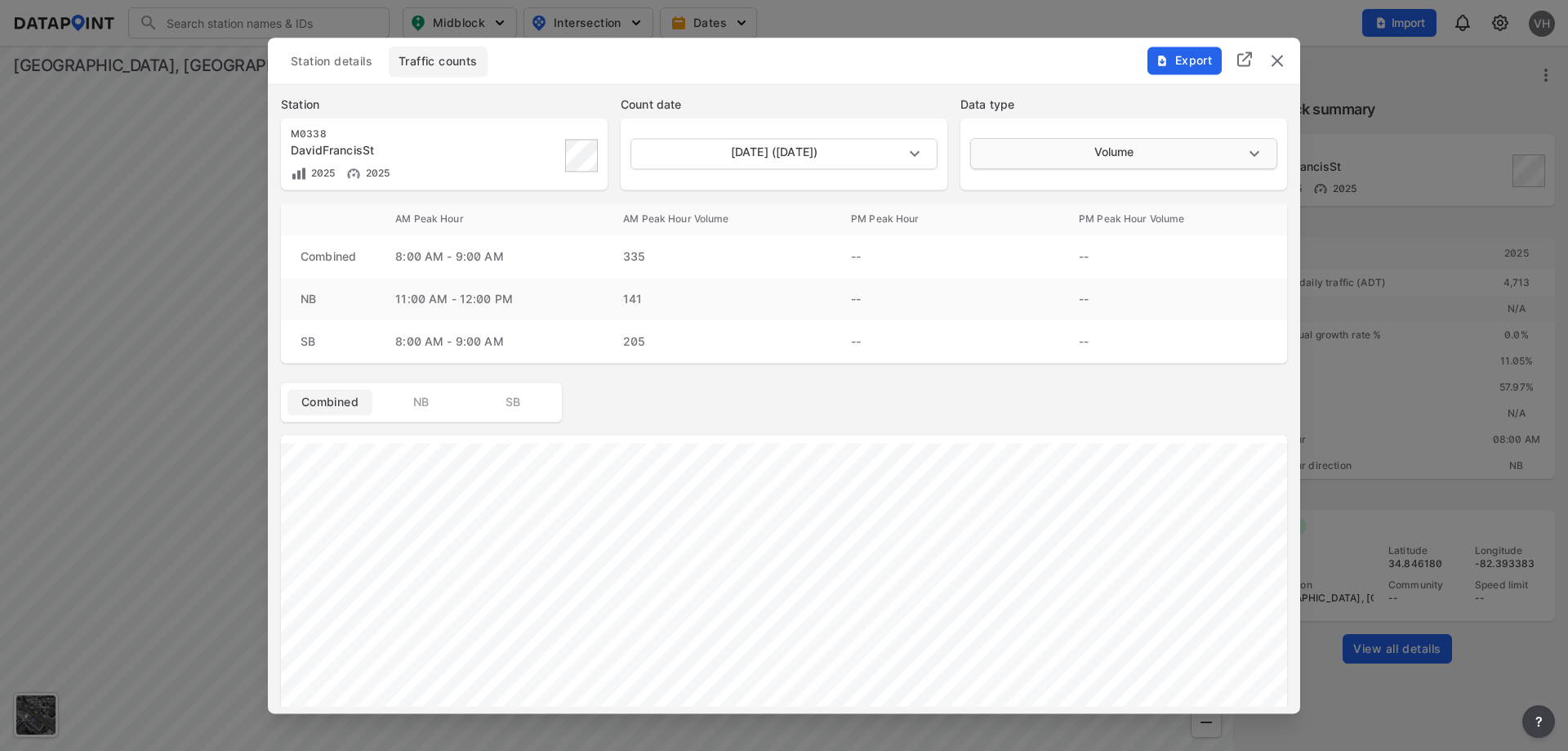
click at [1073, 154] on body "Search Please enter a search term. Midblock Intersection Dates Import VH Import…" at bounding box center [784, 375] width 1568 height 751
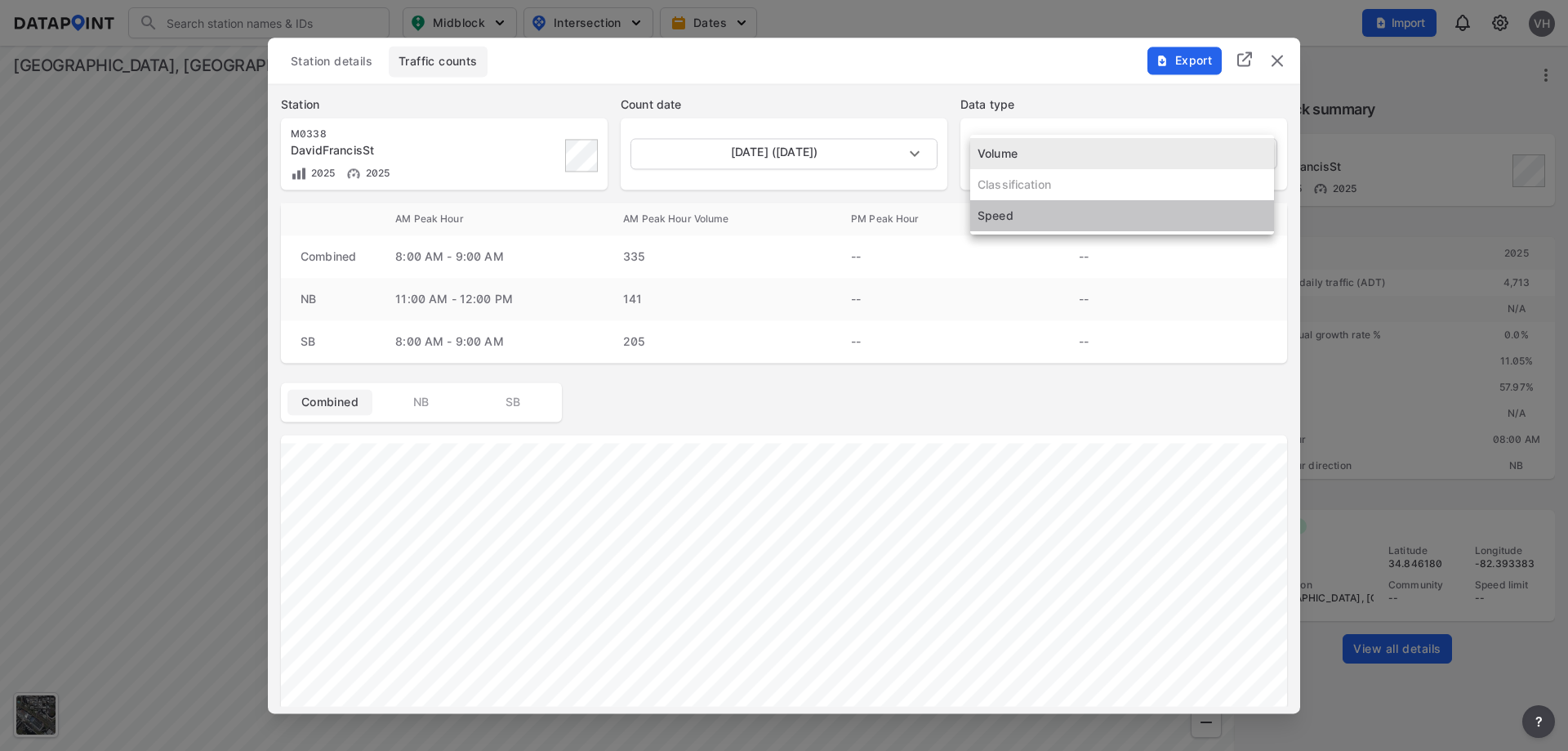
click at [1029, 215] on li "Speed" at bounding box center [1122, 215] width 304 height 31
type input "Speed"
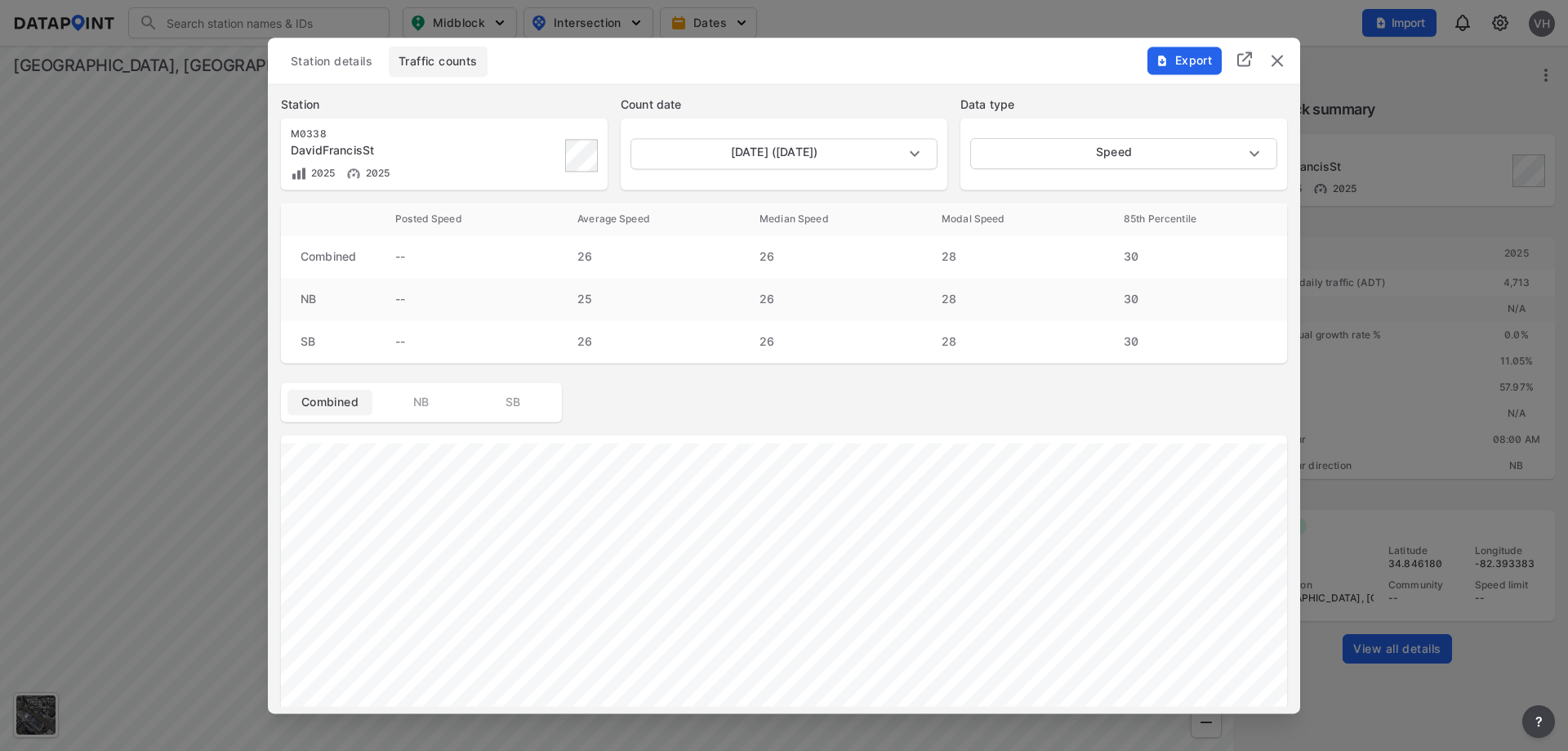
click at [1181, 56] on span "Export" at bounding box center [1183, 60] width 54 height 17
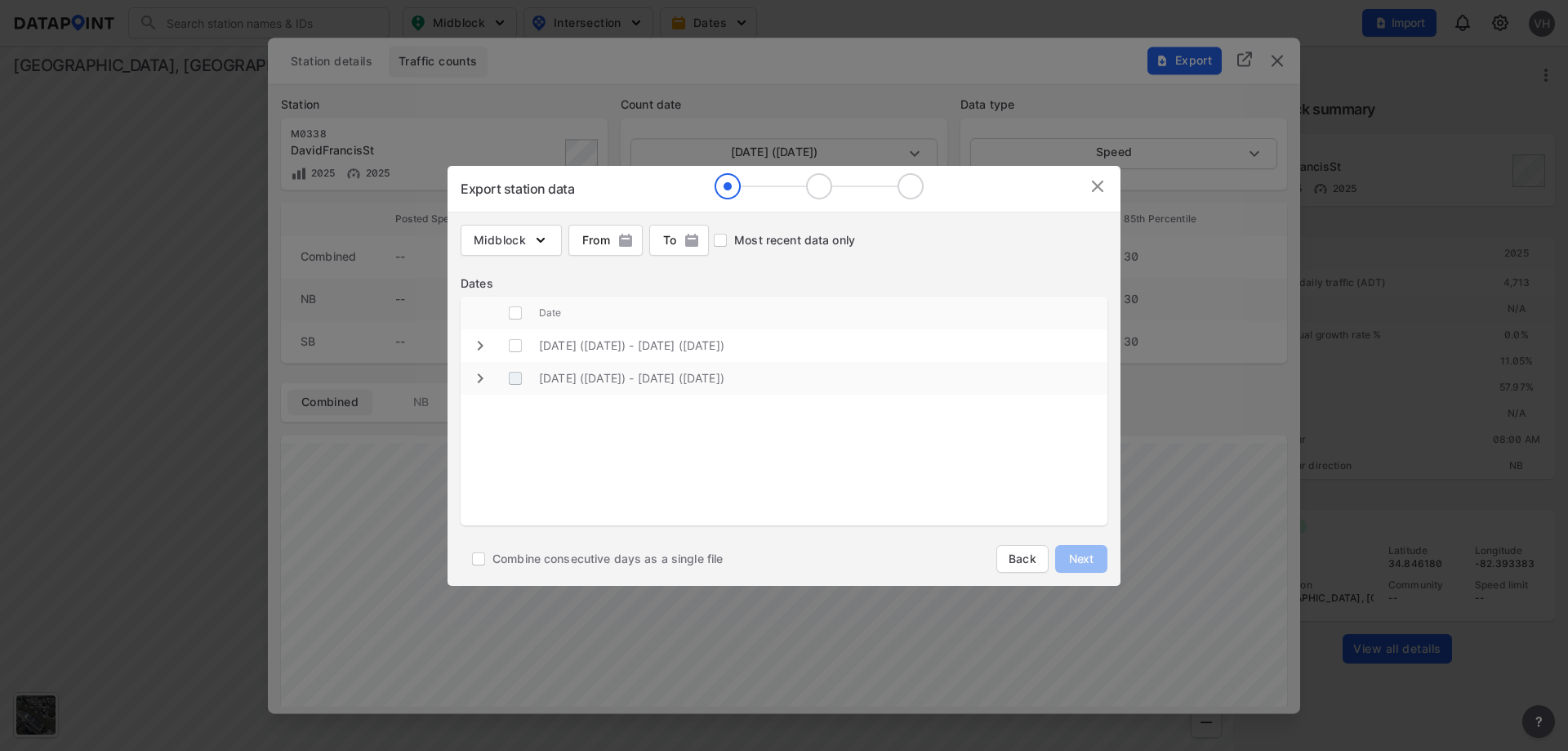
click at [514, 381] on \(Friday\) "decorative checkbox" at bounding box center [515, 378] width 31 height 31
checkbox \(Friday\) "true"
click at [512, 346] on \(Thursday\) "decorative checkbox" at bounding box center [515, 345] width 31 height 31
checkbox \(Thursday\) "true"
checkbox input "true"
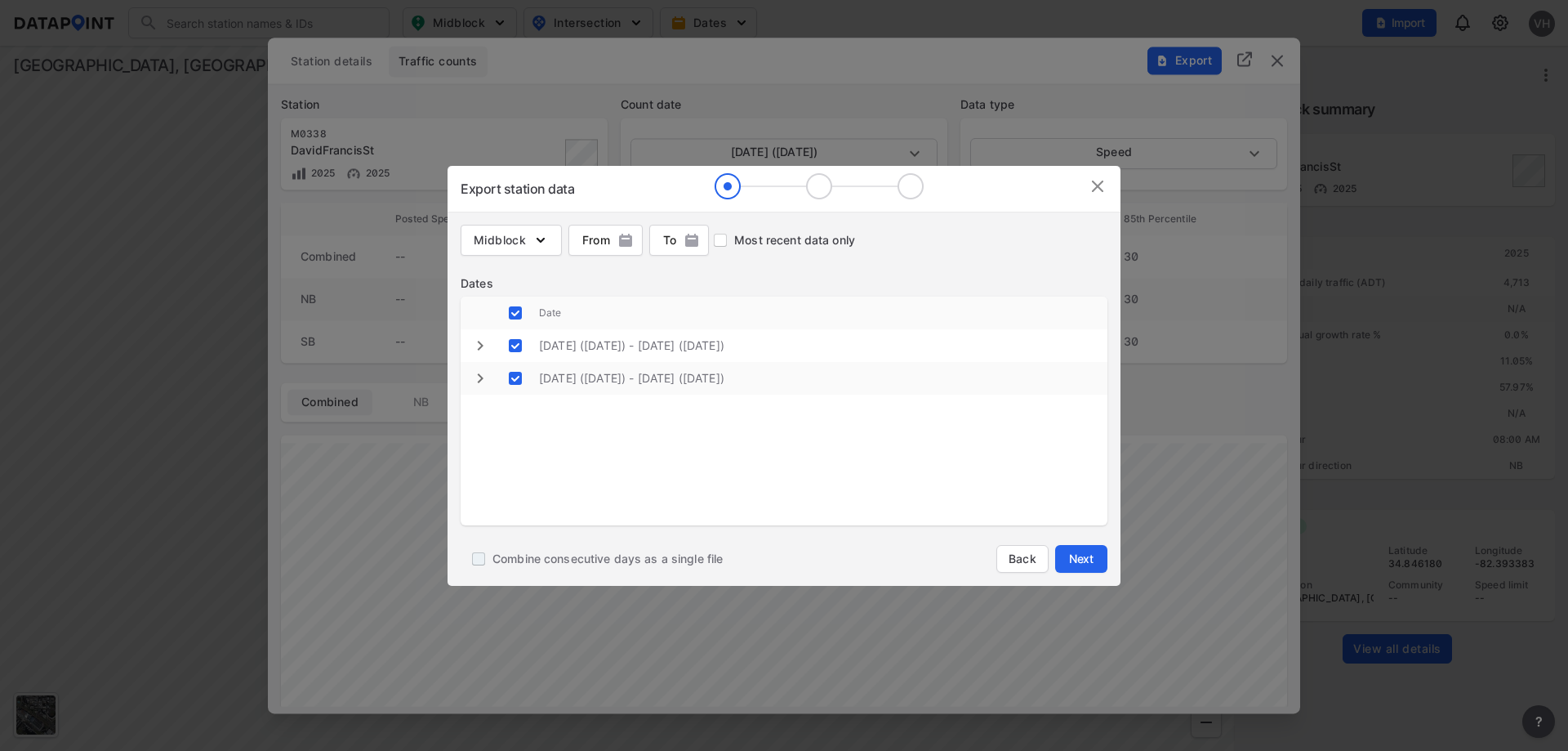
click at [478, 552] on input "Combine consecutive days as a single file" at bounding box center [479, 559] width 28 height 28
checkbox input "true"
click at [1071, 551] on span "Next" at bounding box center [1081, 559] width 32 height 17
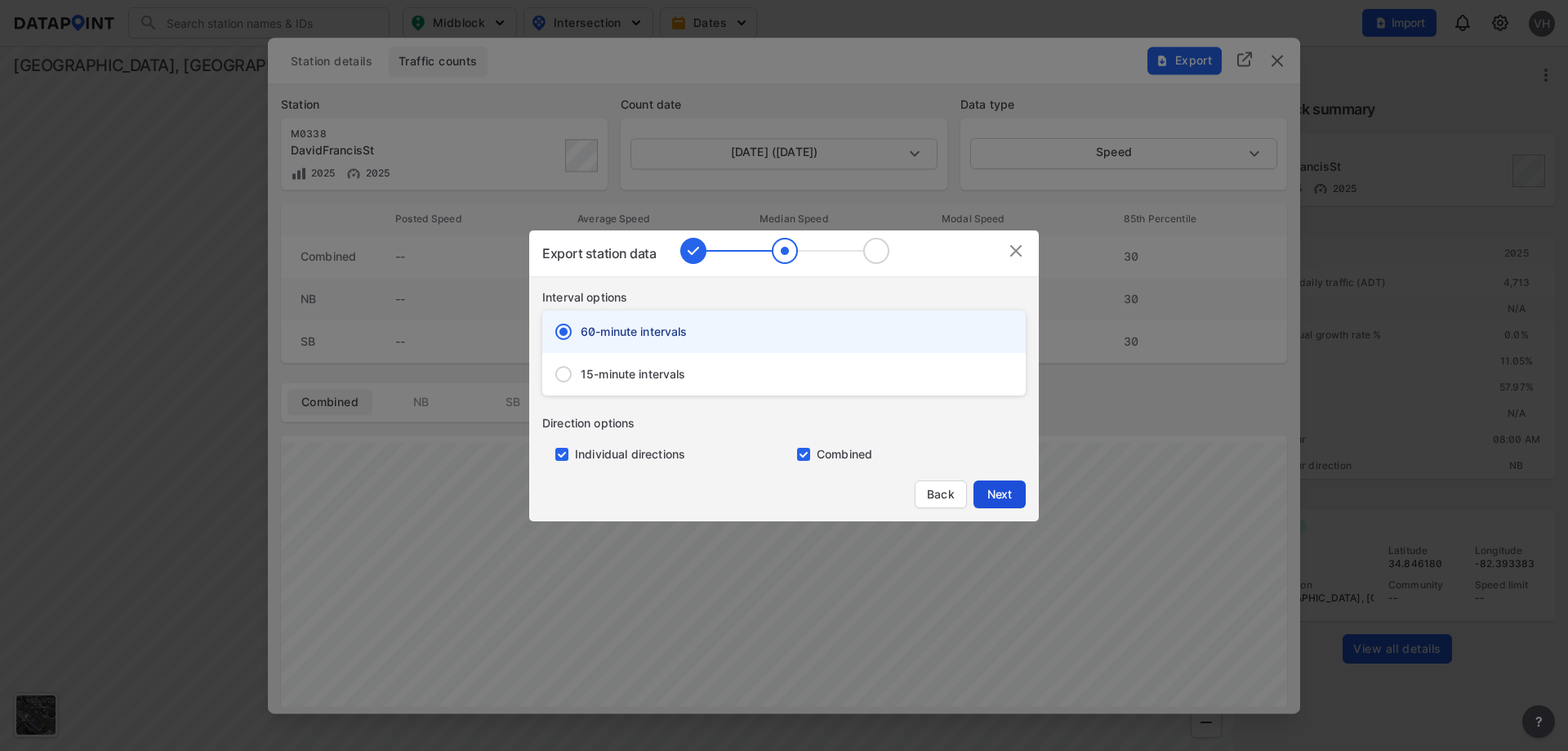
click at [994, 489] on span "Next" at bounding box center [999, 494] width 32 height 17
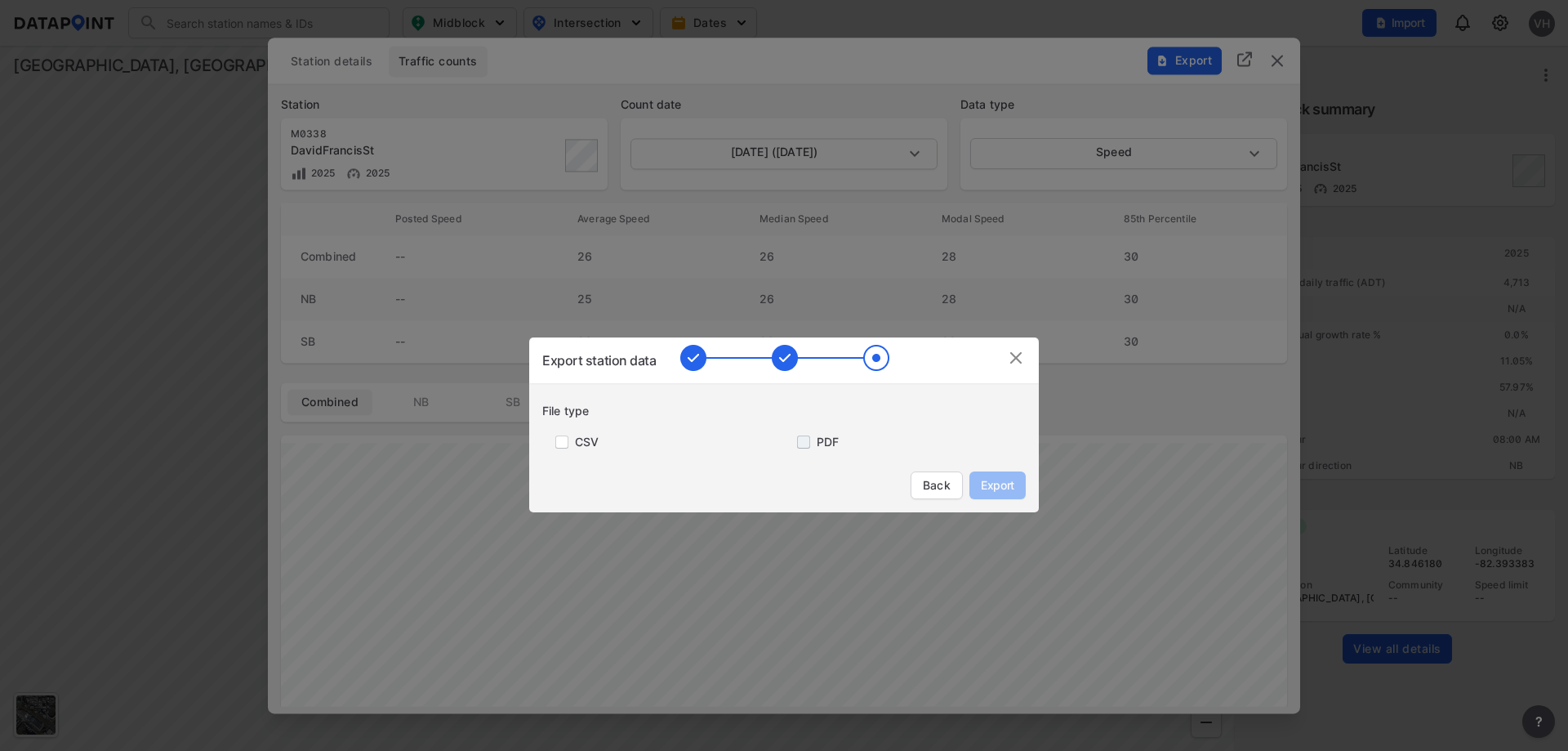
click at [802, 442] on input "primary checkbox" at bounding box center [800, 442] width 32 height 13
checkbox input "true"
click at [1005, 489] on span "Export" at bounding box center [998, 485] width 37 height 17
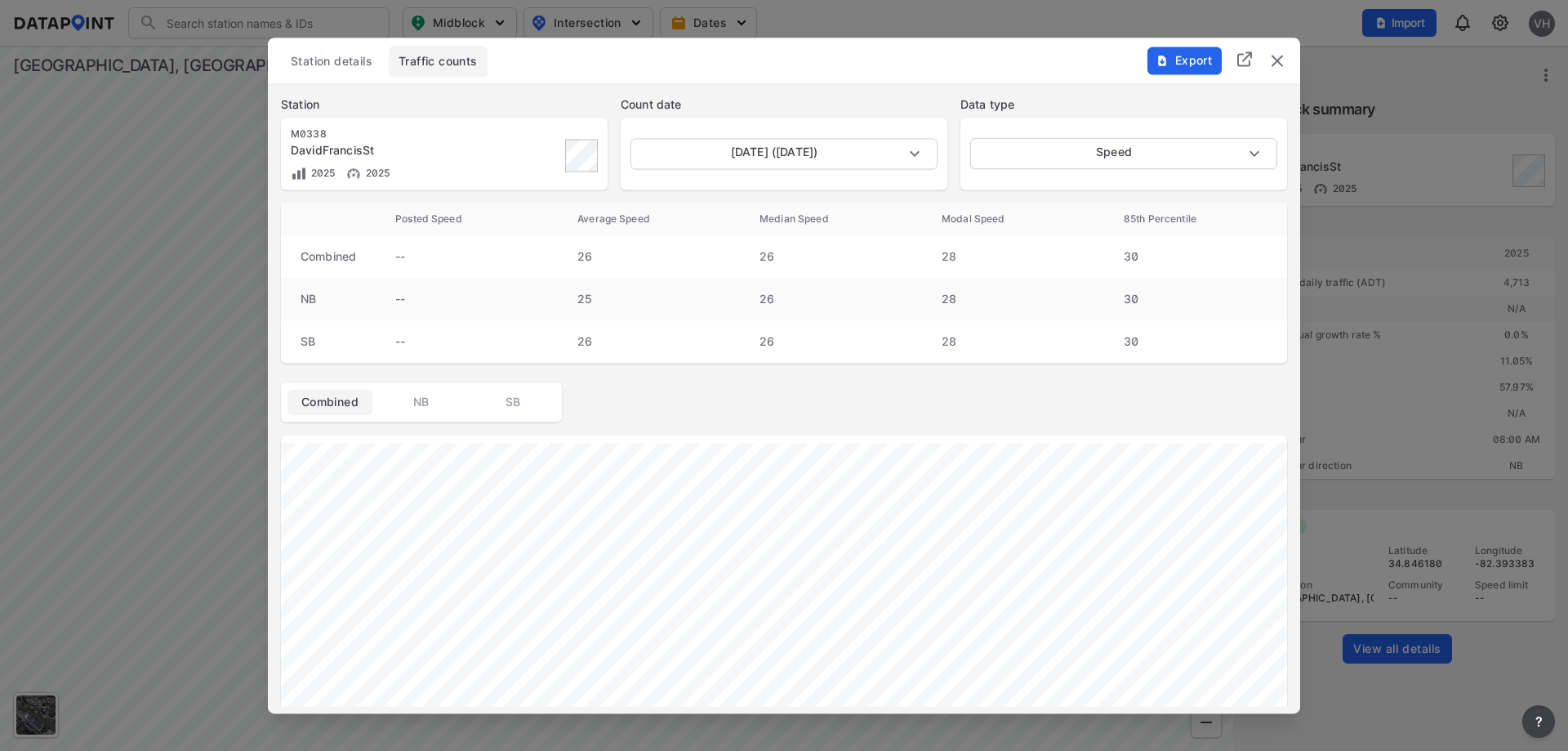
click at [1276, 61] on img "delete" at bounding box center [1277, 60] width 19 height 19
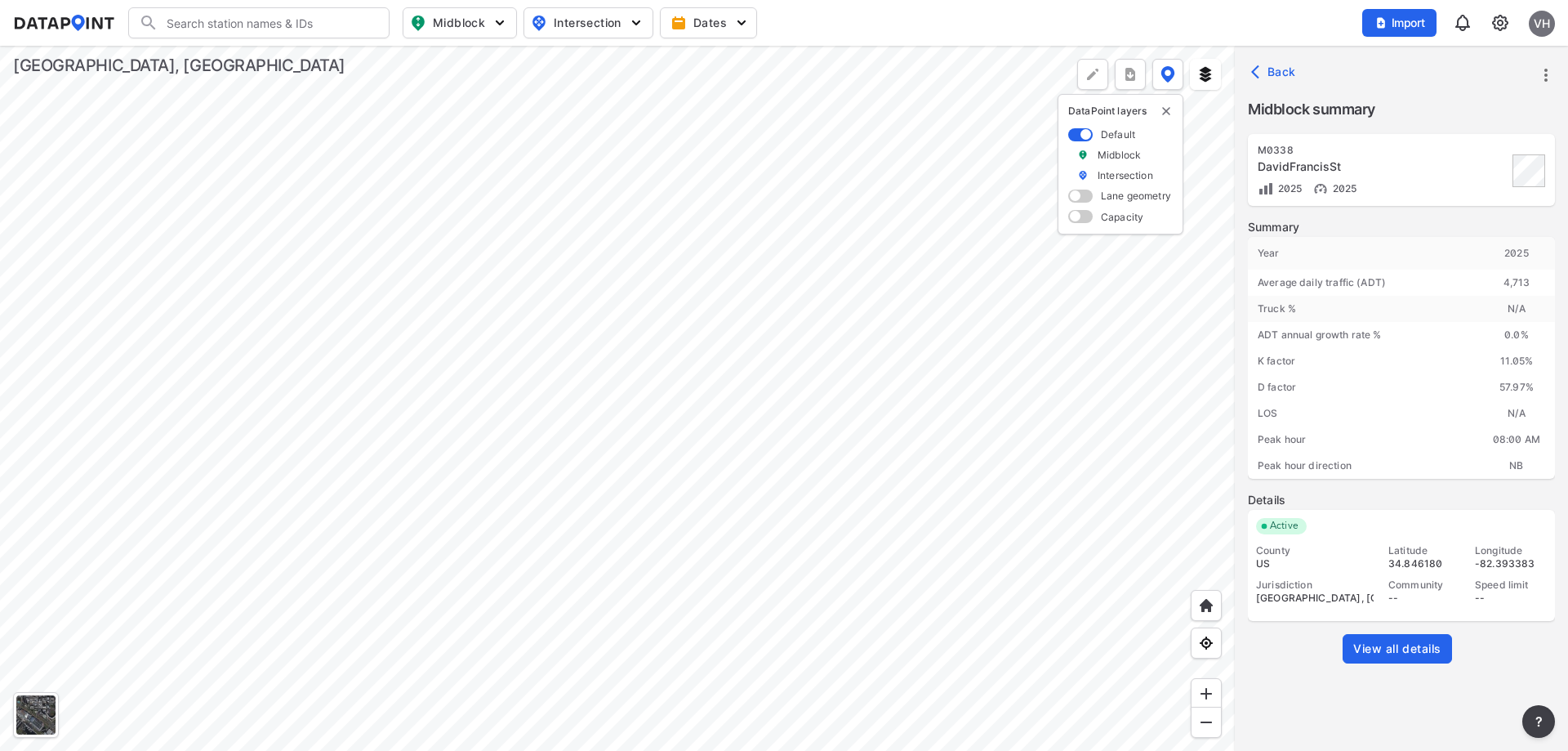
click at [499, 21] on img "button" at bounding box center [499, 23] width 17 height 17
click at [596, 17] on span "Intersection" at bounding box center [587, 23] width 112 height 19
click at [491, 26] on span "Midblock" at bounding box center [458, 23] width 96 height 19
click at [368, 122] on input "Vehicle speed" at bounding box center [366, 120] width 17 height 17
checkbox input "true"
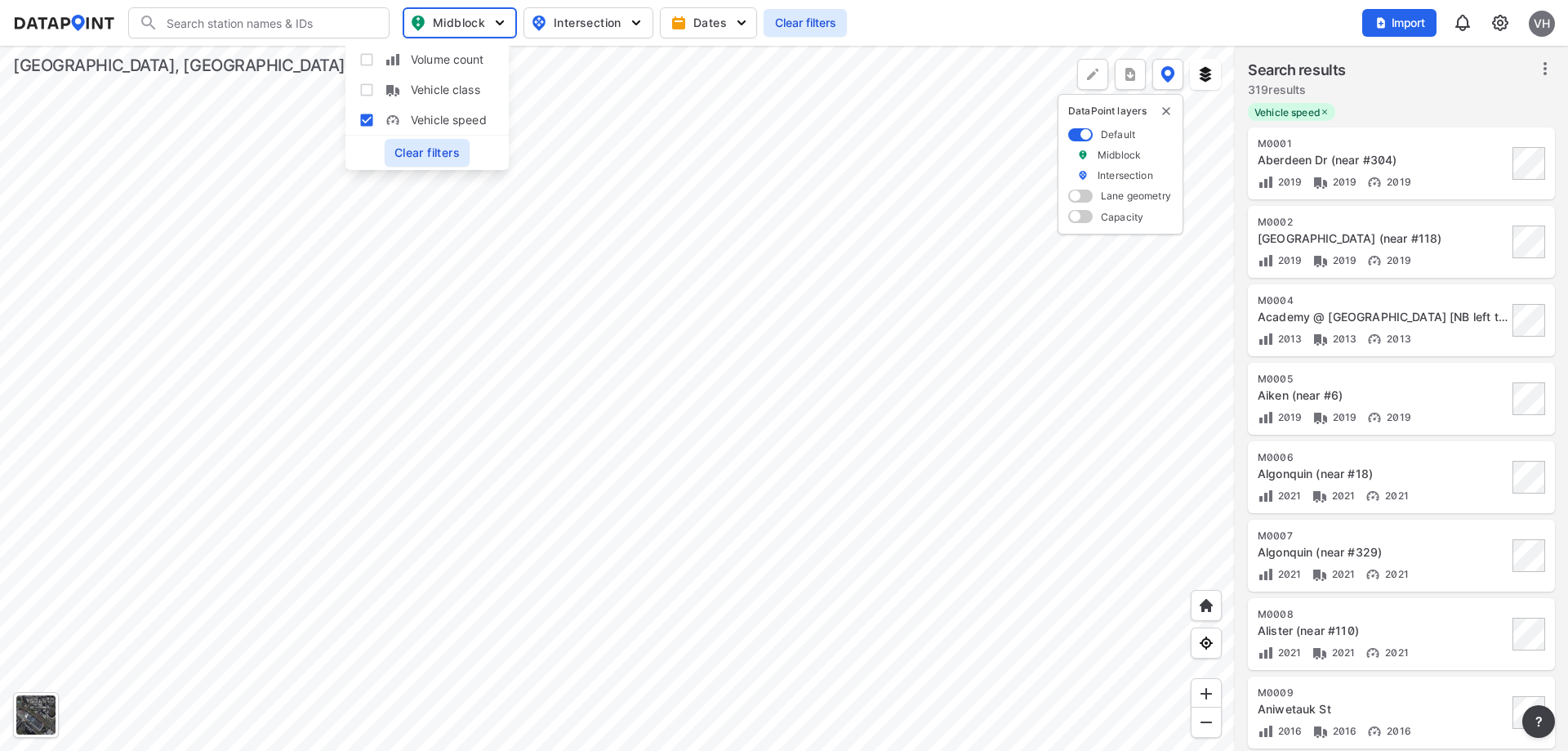
click at [1084, 138] on span at bounding box center [1081, 134] width 25 height 13
click at [1079, 136] on input "checkbox" at bounding box center [1074, 136] width 11 height 0
click at [1084, 138] on span at bounding box center [1081, 134] width 25 height 13
click at [1079, 136] on input "checkbox" at bounding box center [1074, 136] width 11 height 0
click at [1084, 138] on span at bounding box center [1081, 134] width 25 height 13
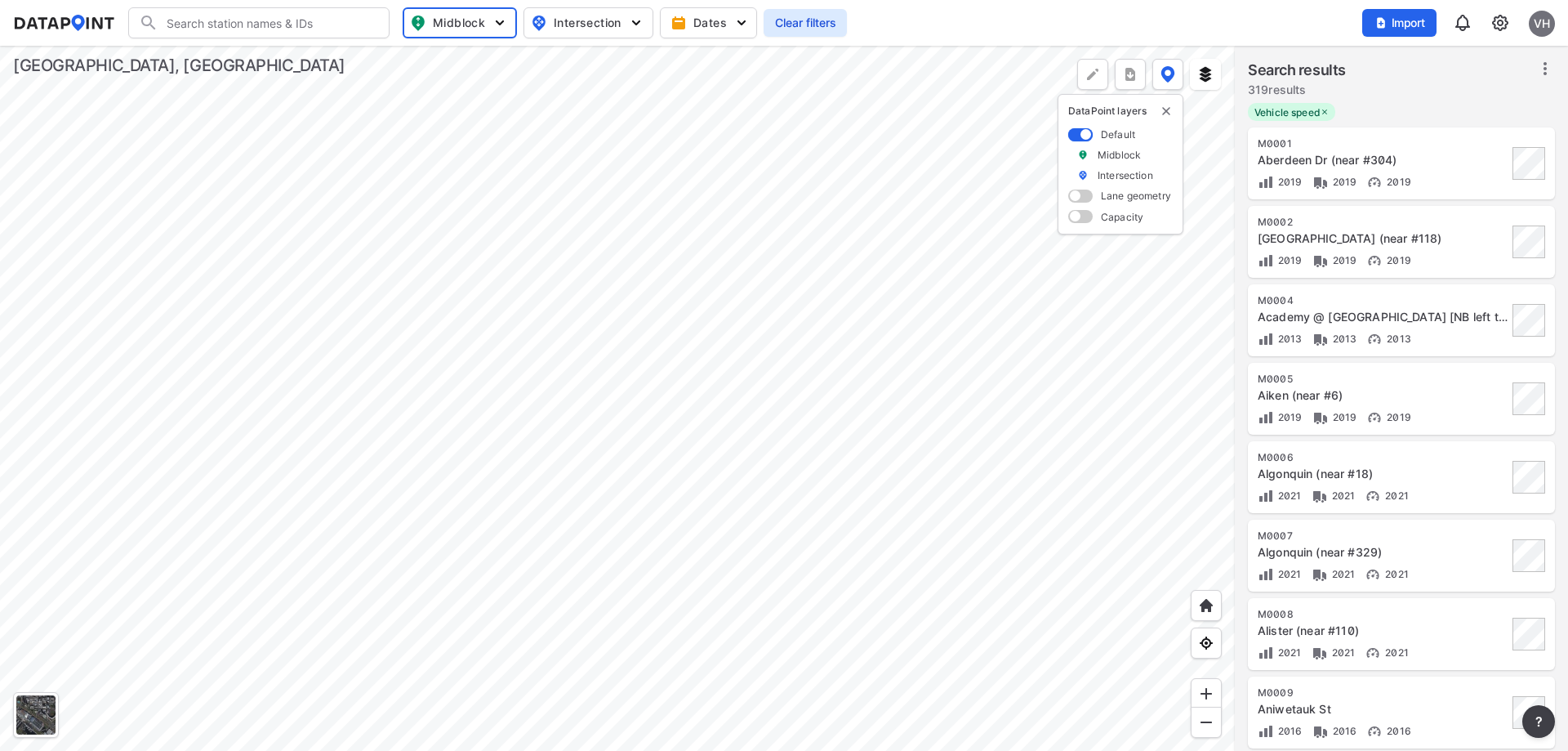
click at [1079, 136] on input "checkbox" at bounding box center [1074, 136] width 11 height 0
click at [438, 18] on span "Midblock" at bounding box center [458, 23] width 95 height 19
click at [370, 60] on input "Volume count" at bounding box center [366, 60] width 17 height 17
click at [365, 57] on input "Volume count" at bounding box center [366, 60] width 17 height 17
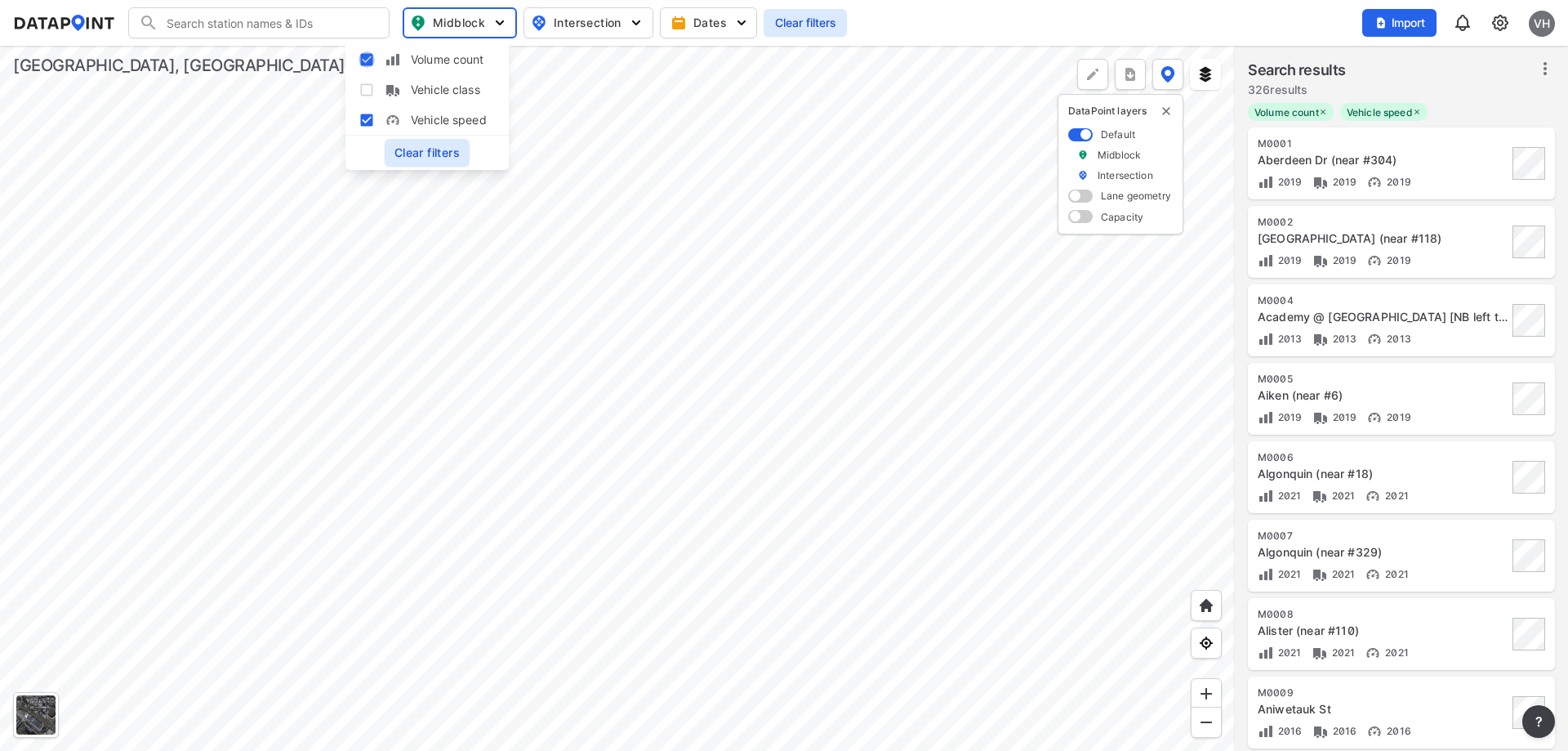
click at [365, 57] on input "Volume count" at bounding box center [366, 60] width 17 height 17
checkbox input "true"
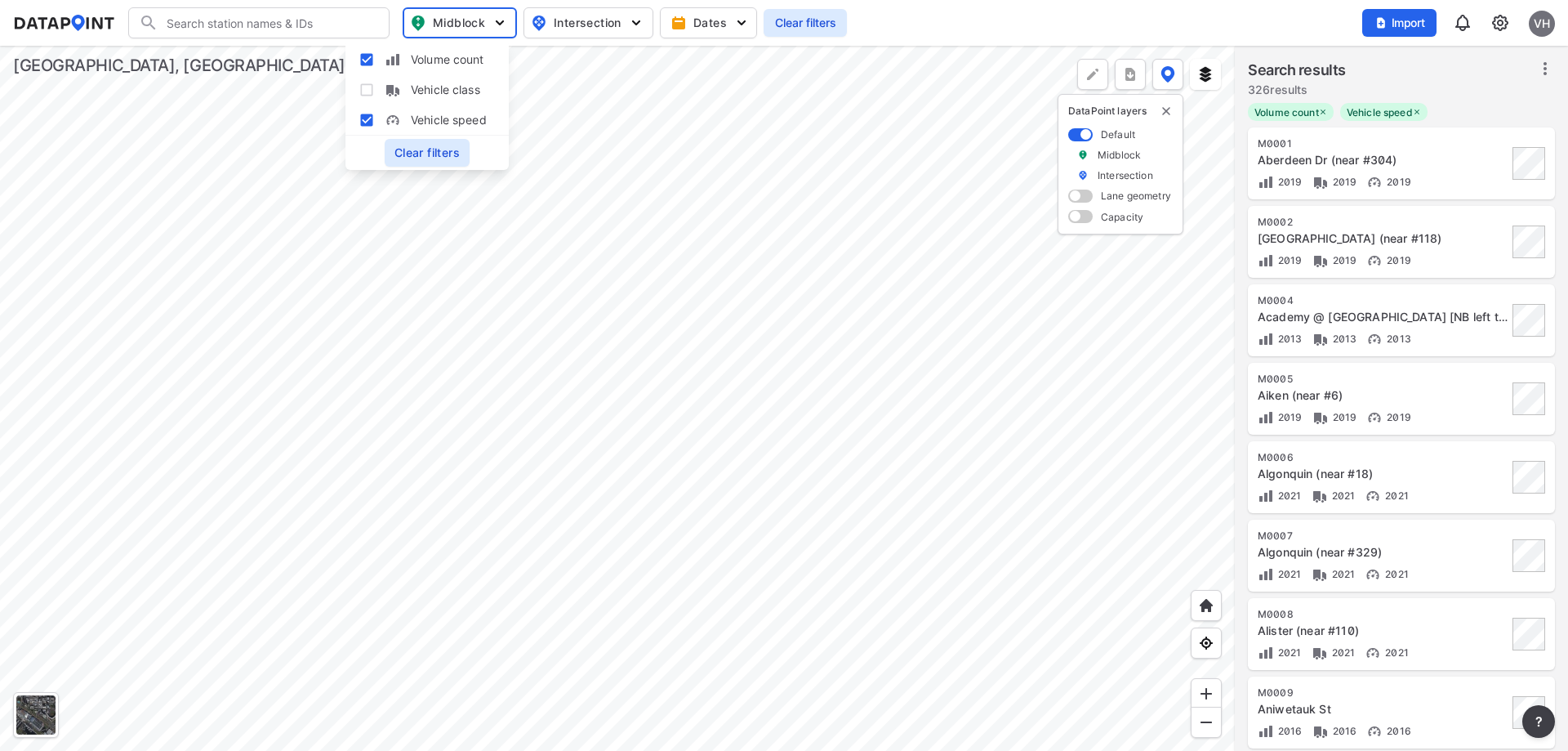
click at [367, 122] on input "Vehicle speed" at bounding box center [366, 120] width 17 height 17
checkbox input "false"
click at [370, 54] on input "Volume count" at bounding box center [366, 60] width 17 height 17
checkbox input "false"
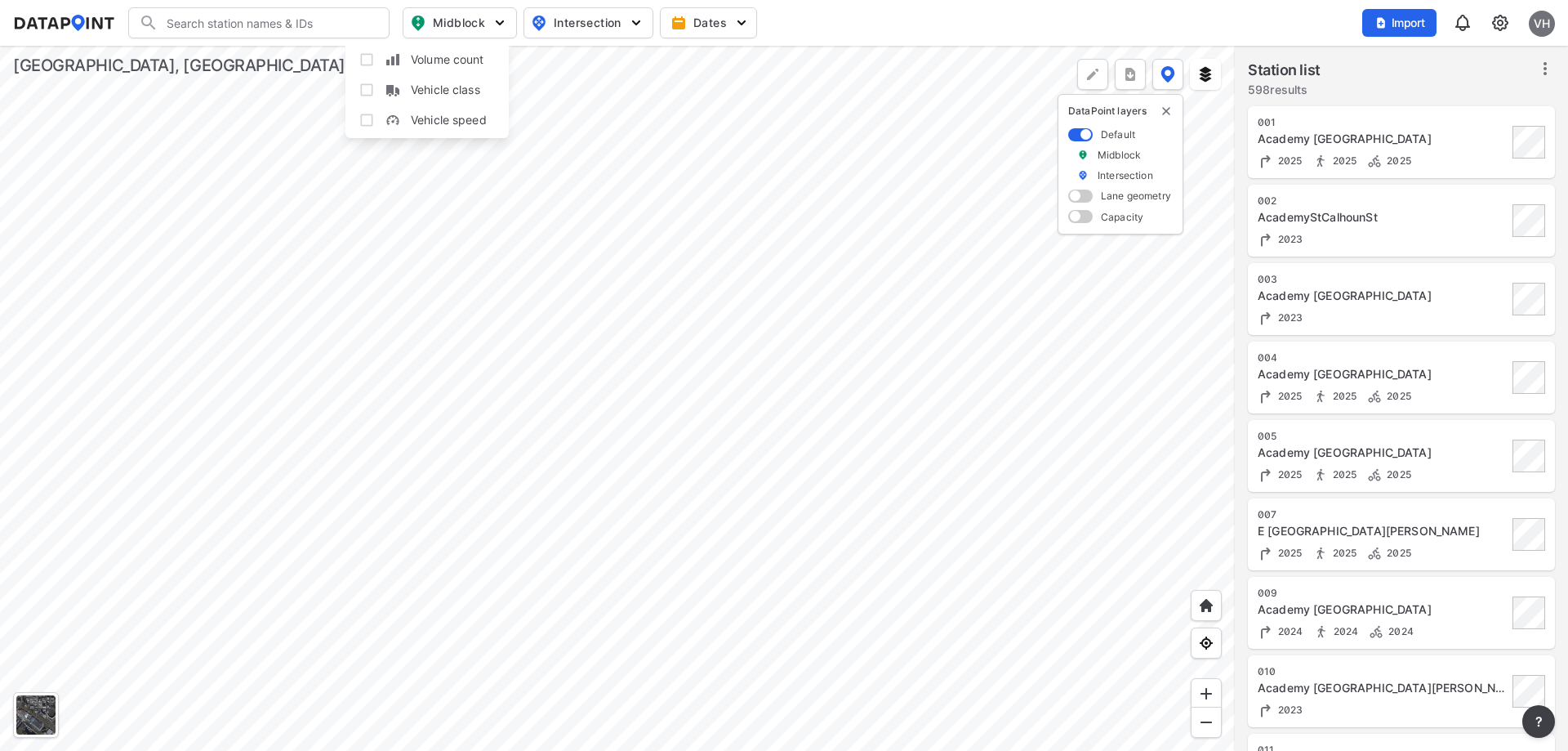
click at [368, 92] on input "Vehicle class" at bounding box center [366, 89] width 17 height 17
checkbox input "true"
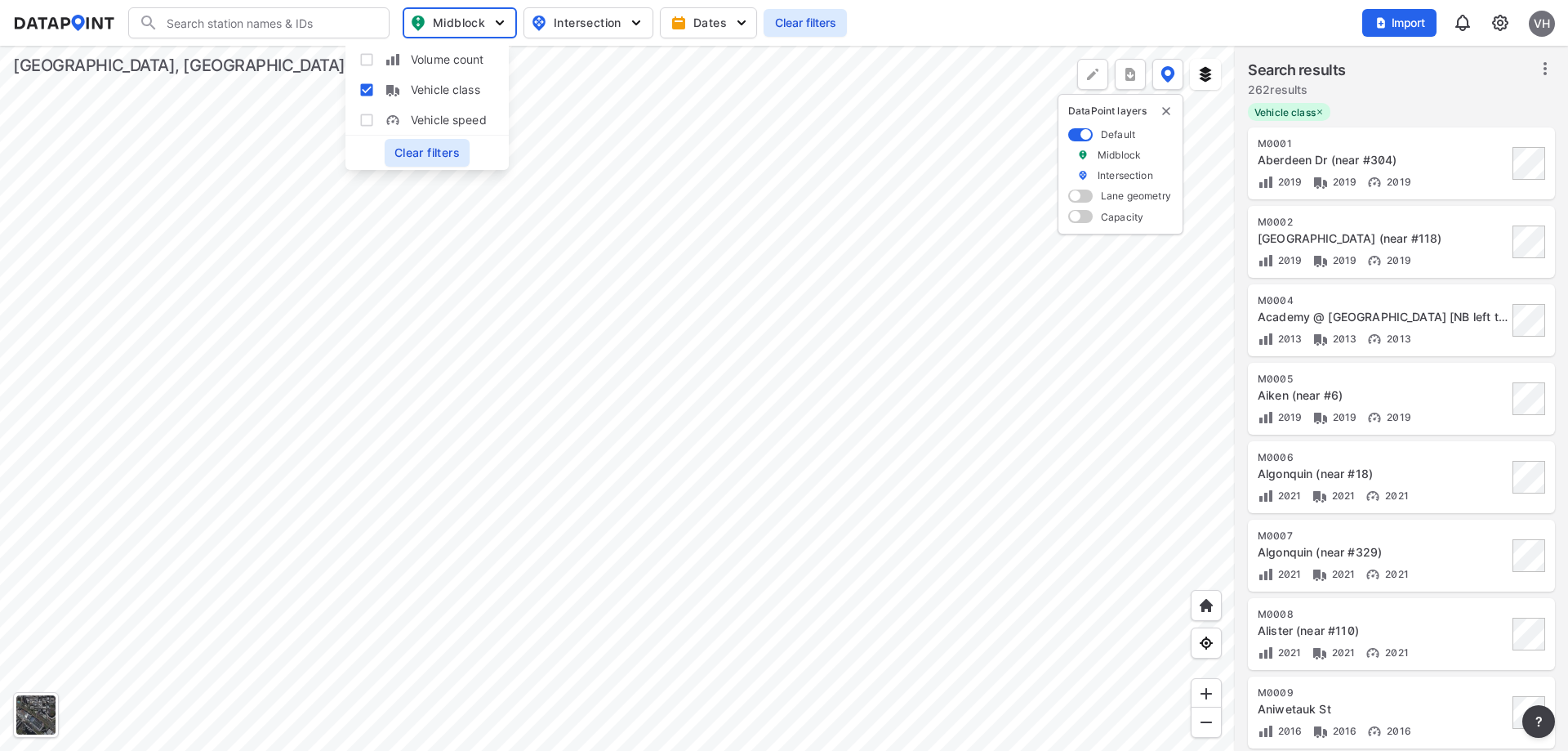
click at [367, 59] on input "Volume count" at bounding box center [366, 60] width 17 height 17
checkbox input "false"
click at [370, 122] on input "Vehicle speed" at bounding box center [366, 120] width 17 height 17
checkbox input "true"
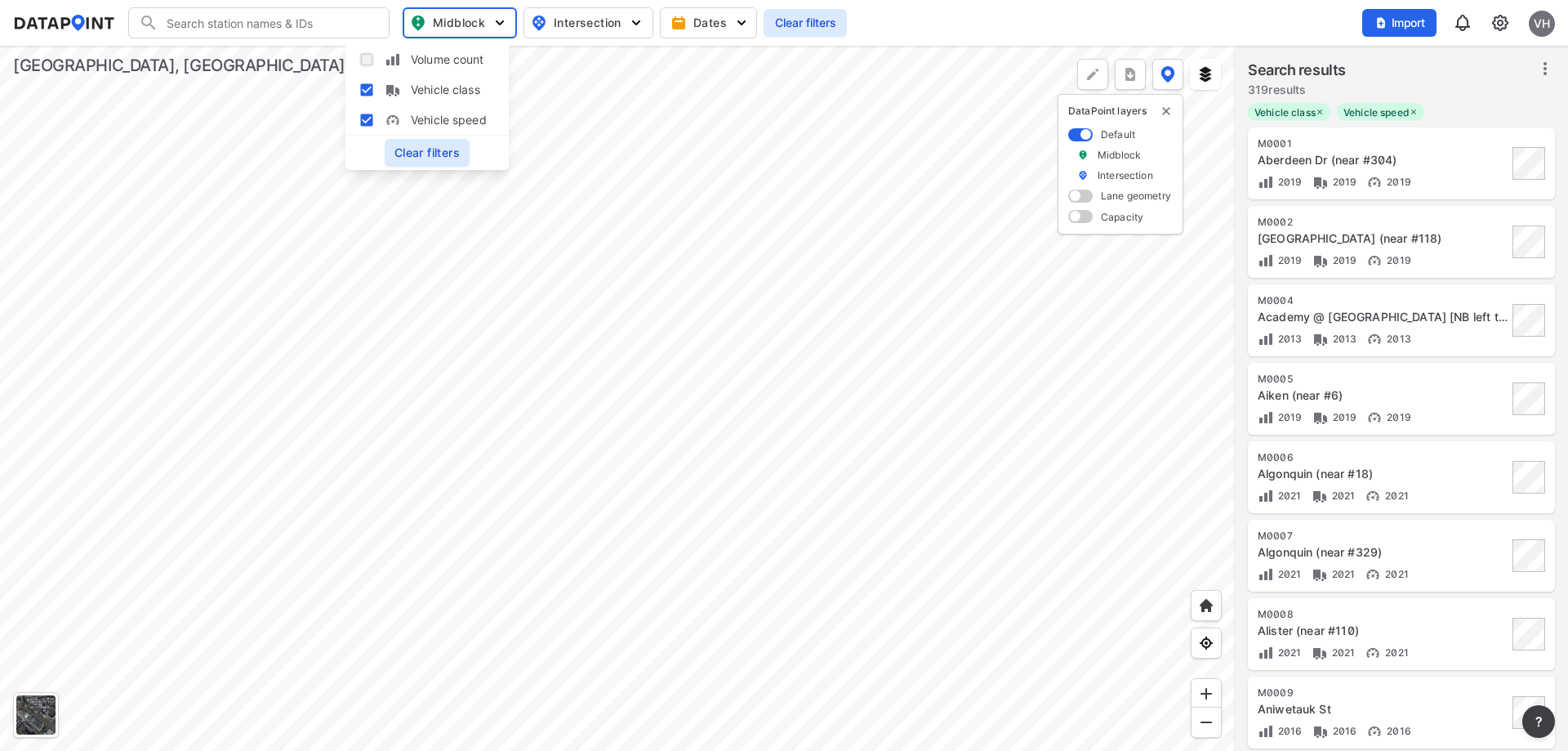
click at [370, 57] on input "Volume count" at bounding box center [366, 60] width 17 height 17
checkbox input "false"
click at [366, 126] on input "Vehicle speed" at bounding box center [366, 120] width 17 height 17
checkbox input "false"
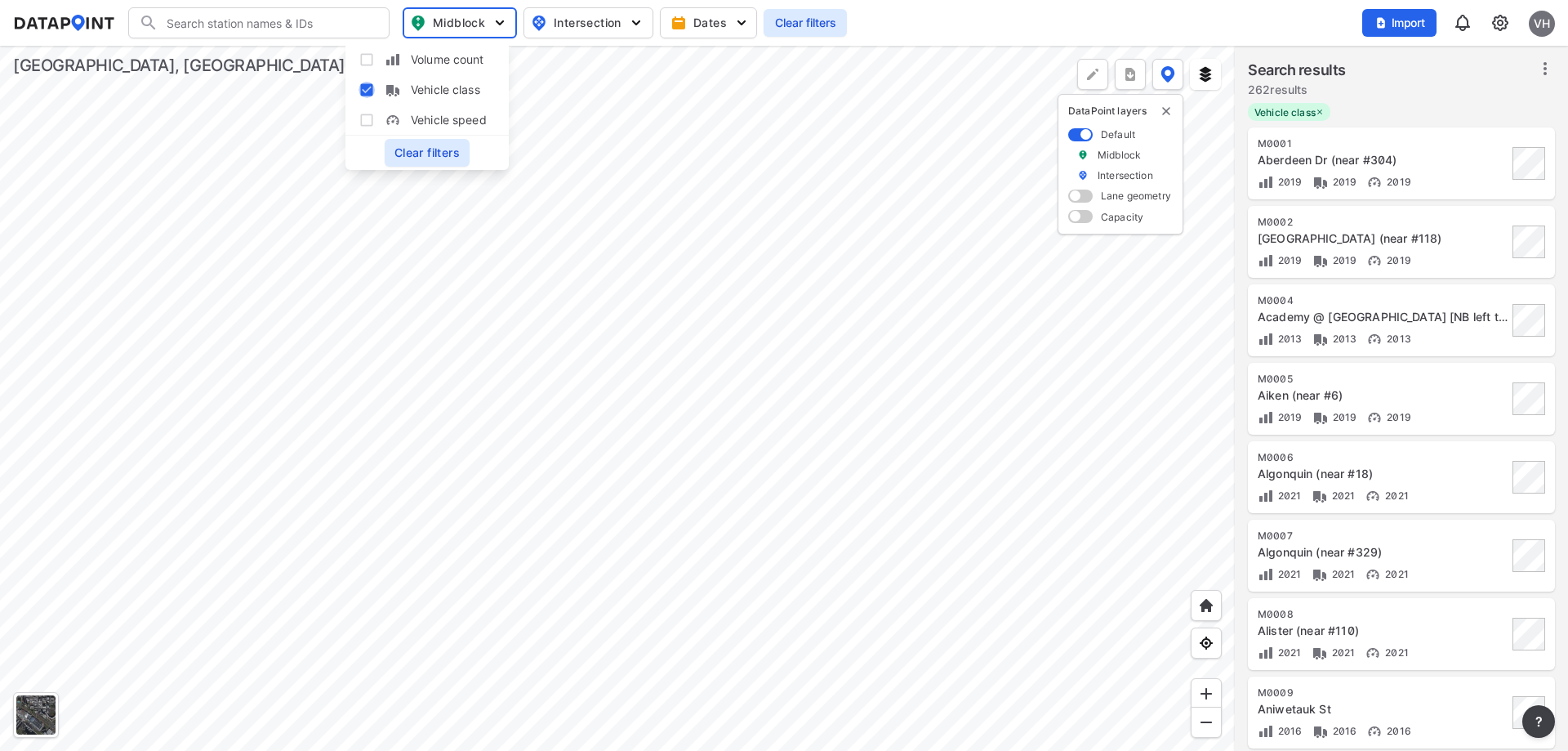
click at [366, 90] on input "Vehicle class" at bounding box center [366, 89] width 17 height 17
checkbox input "false"
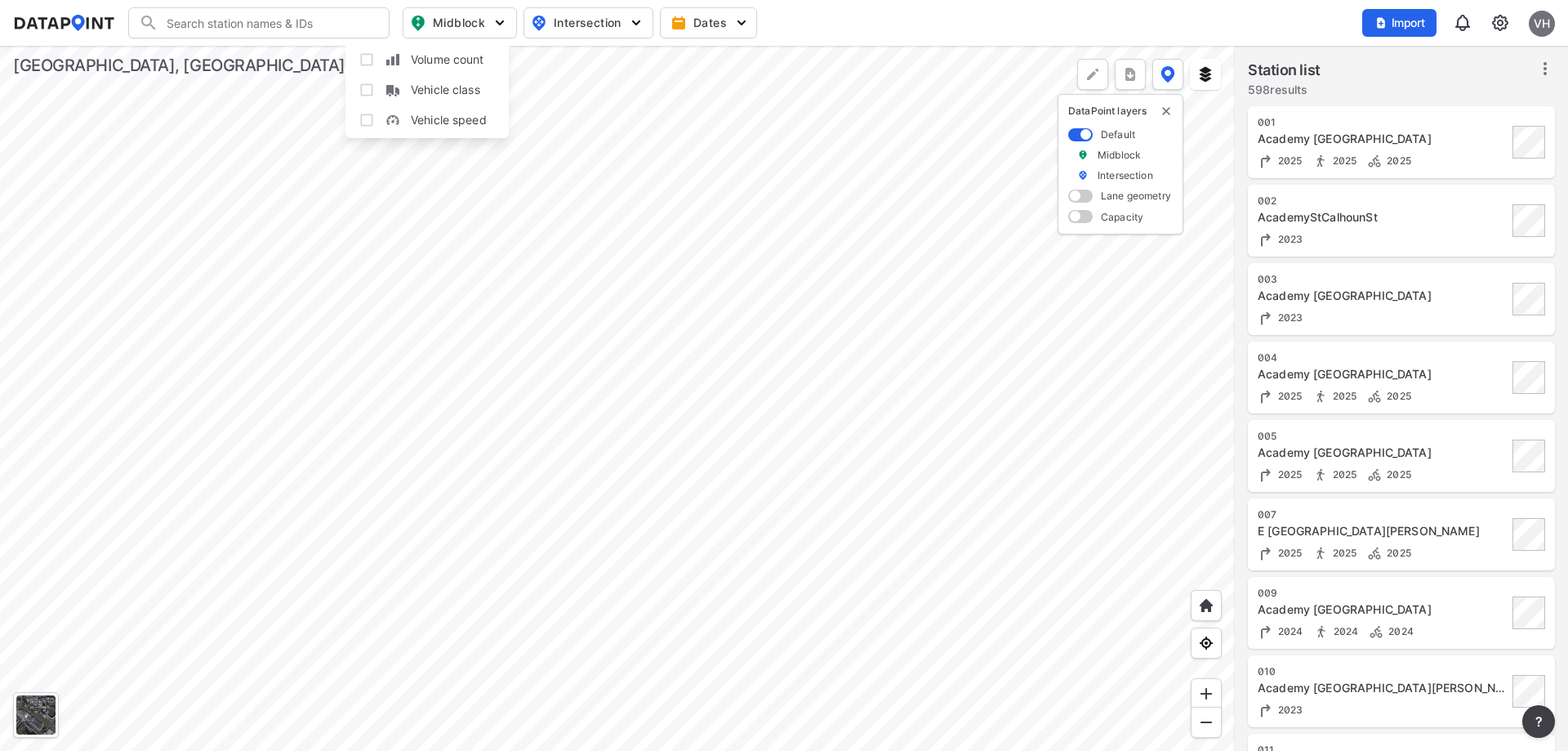
click at [598, 94] on div at bounding box center [618, 398] width 1235 height 705
click at [668, 364] on div at bounding box center [618, 398] width 1235 height 705
click at [1084, 194] on span at bounding box center [1081, 195] width 25 height 13
click at [1079, 198] on input "checkbox" at bounding box center [1074, 198] width 11 height 0
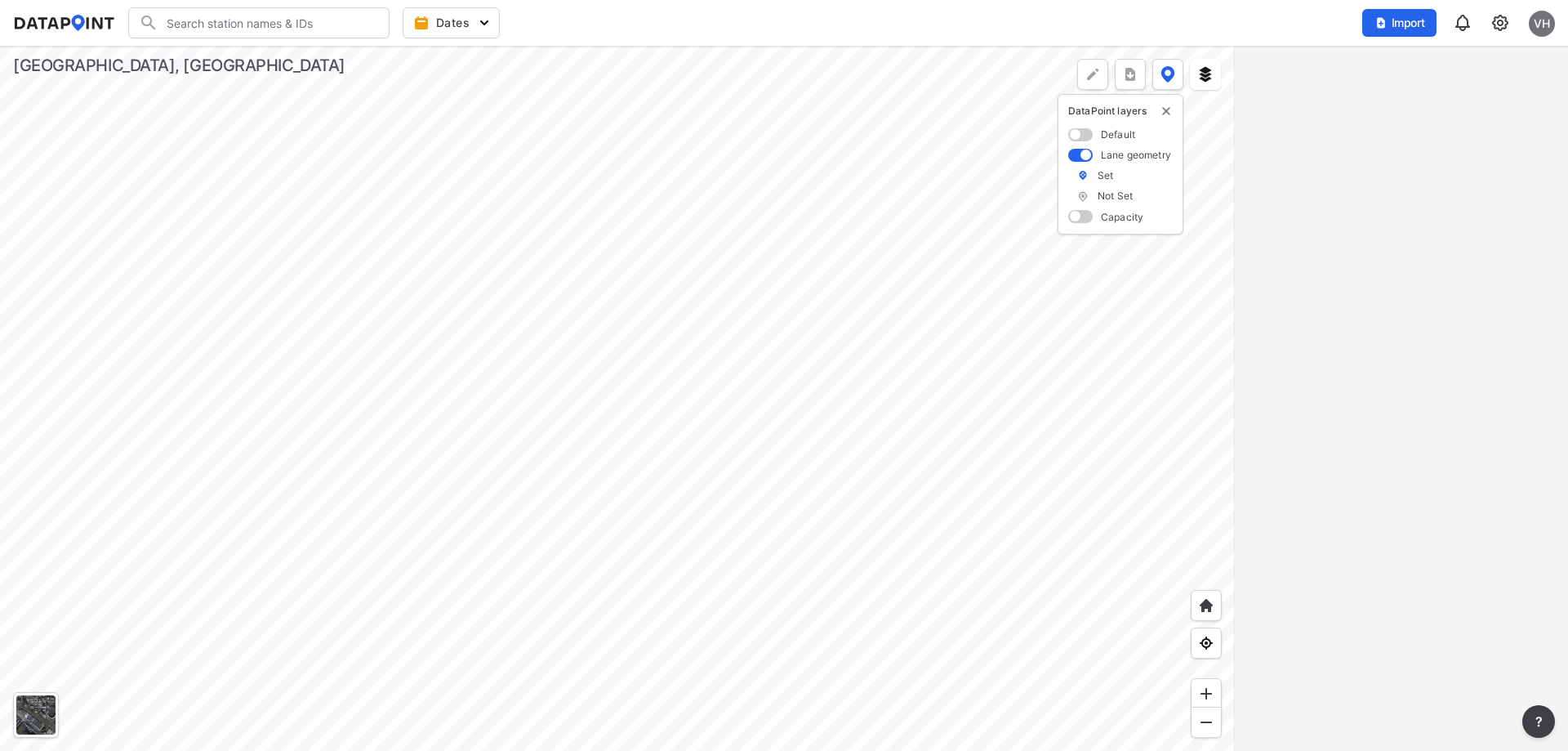
click at [691, 399] on div at bounding box center [618, 398] width 1235 height 705
click at [527, 235] on div at bounding box center [618, 398] width 1235 height 705
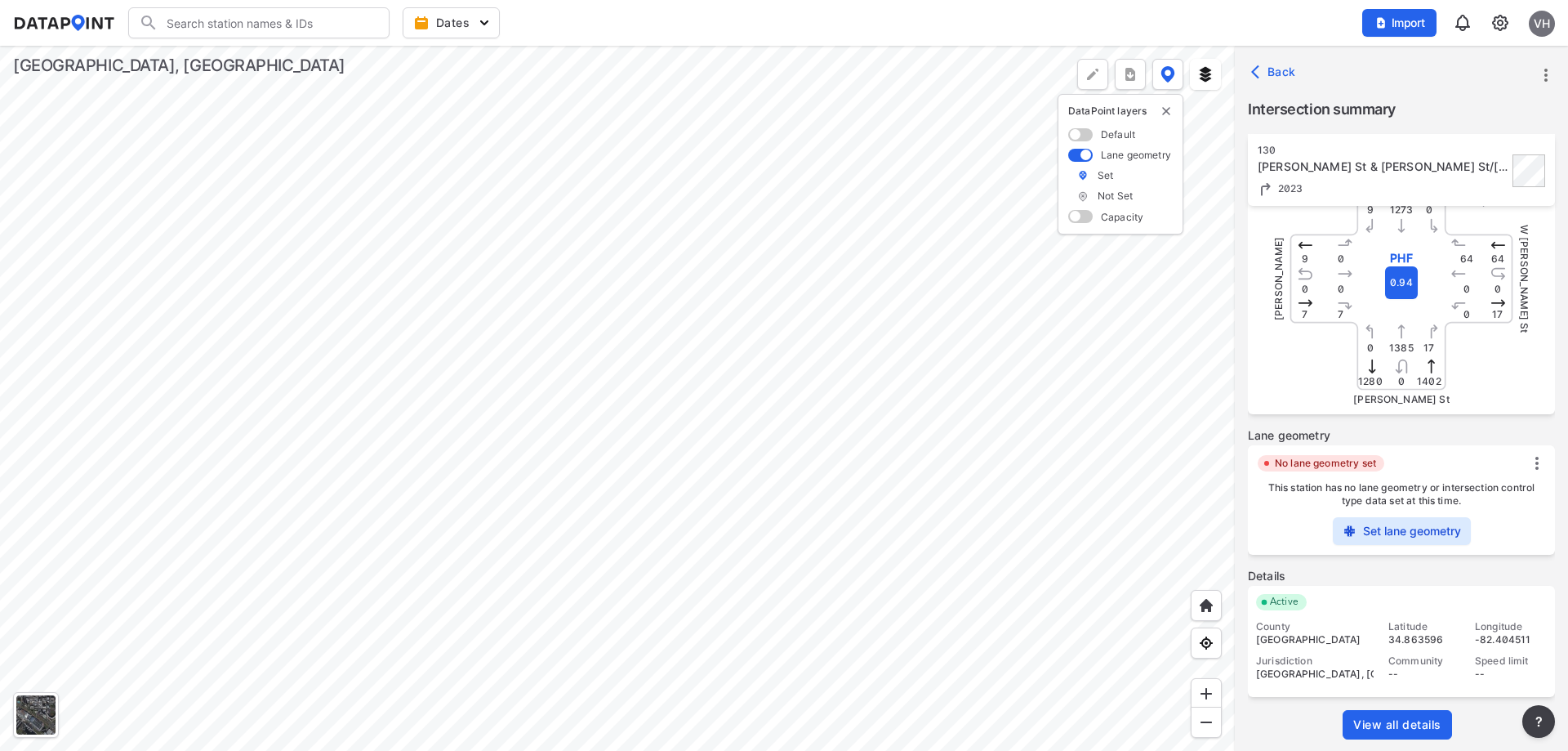
scroll to position [244, 0]
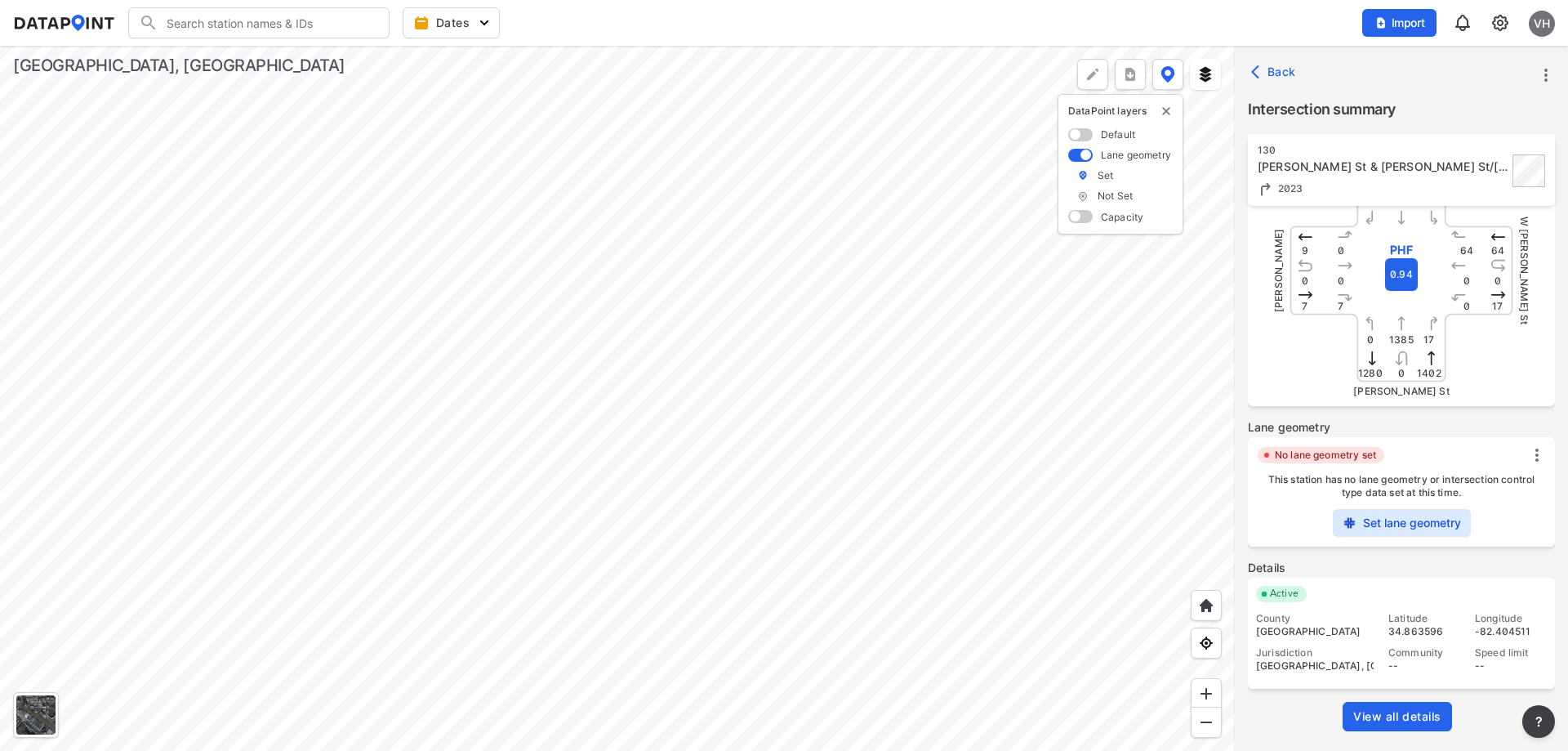
click at [1417, 519] on label "Set lane geometry" at bounding box center [1412, 522] width 98 height 17
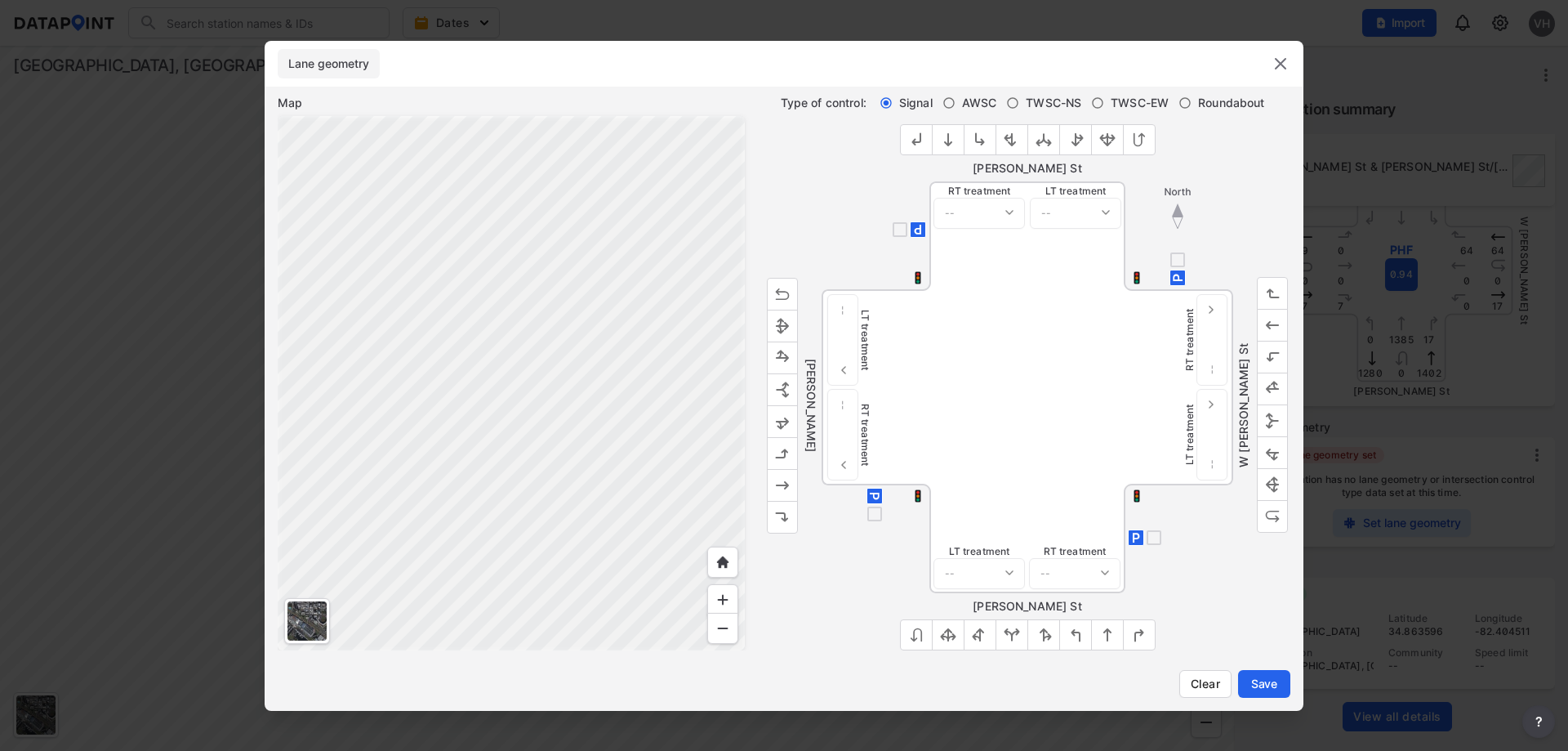
click at [949, 137] on img "outlined primary button group" at bounding box center [948, 139] width 17 height 17
click at [1109, 635] on img "outlined primary button group" at bounding box center [1107, 634] width 17 height 17
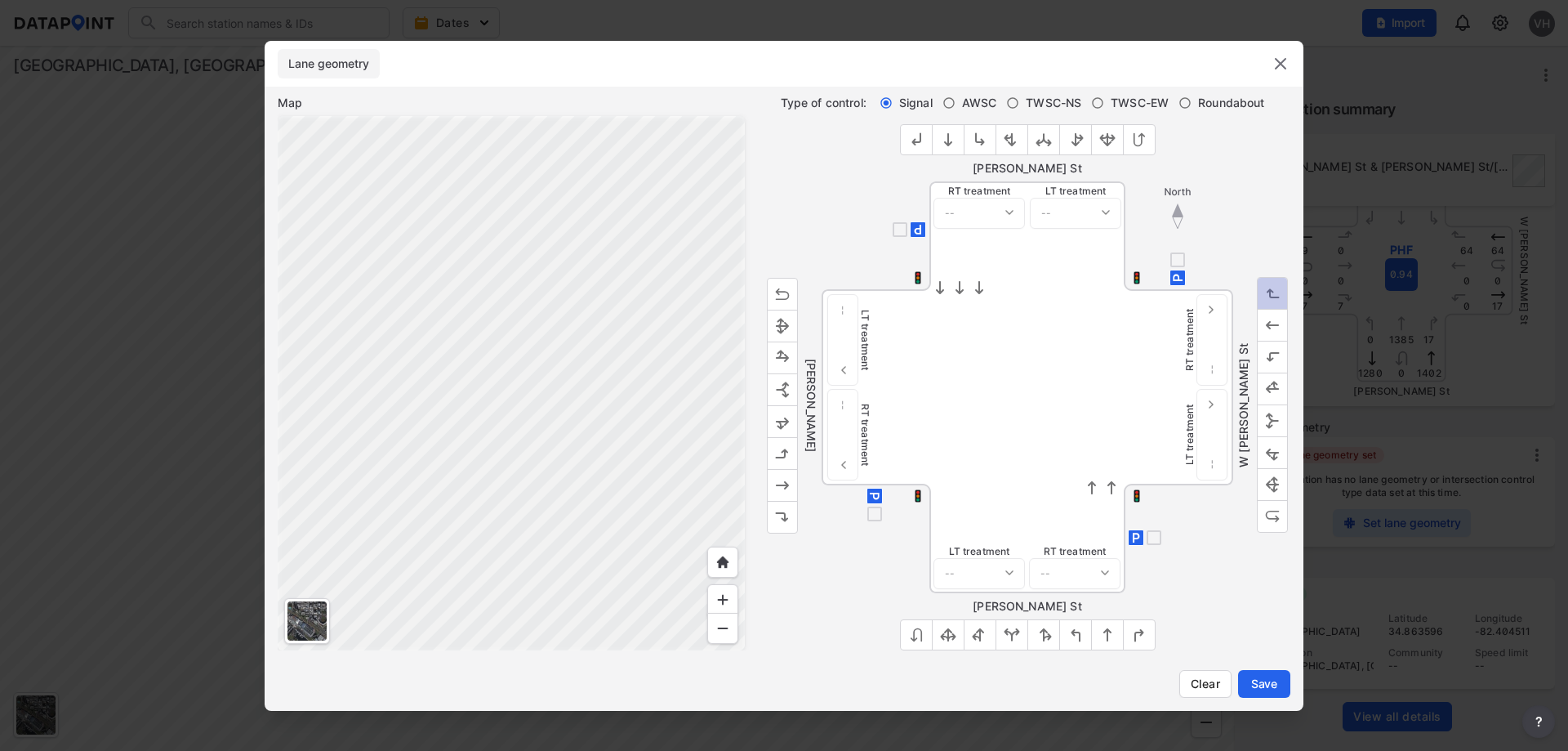
click at [1275, 293] on img "outlined primary button group" at bounding box center [1273, 293] width 17 height 17
click at [780, 514] on img "outlined primary button group" at bounding box center [782, 516] width 17 height 17
click at [1099, 103] on input "TWSC-EW" at bounding box center [1098, 103] width 13 height 13
radio input "true"
click at [1265, 686] on span "Save" at bounding box center [1264, 684] width 32 height 17
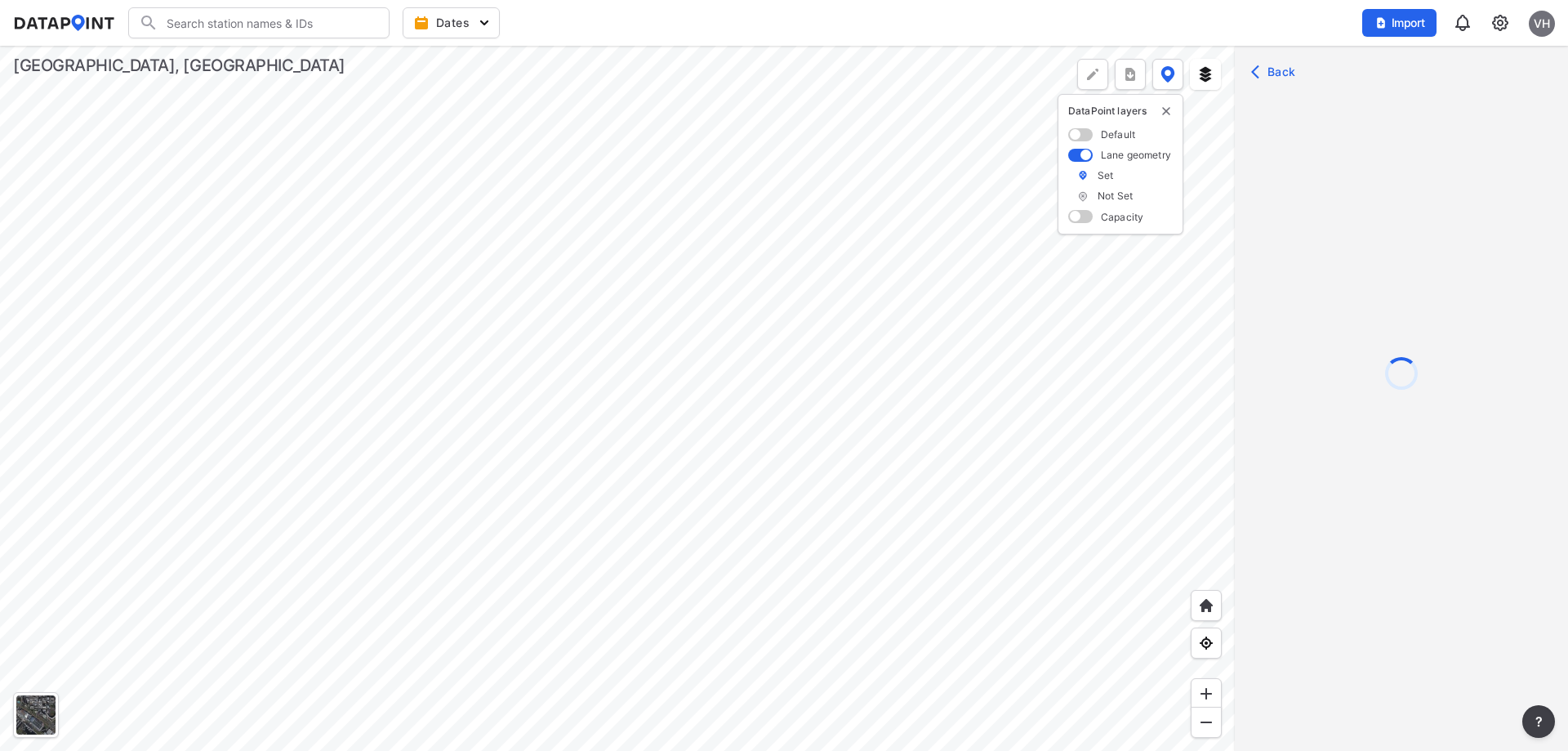
scroll to position [0, 0]
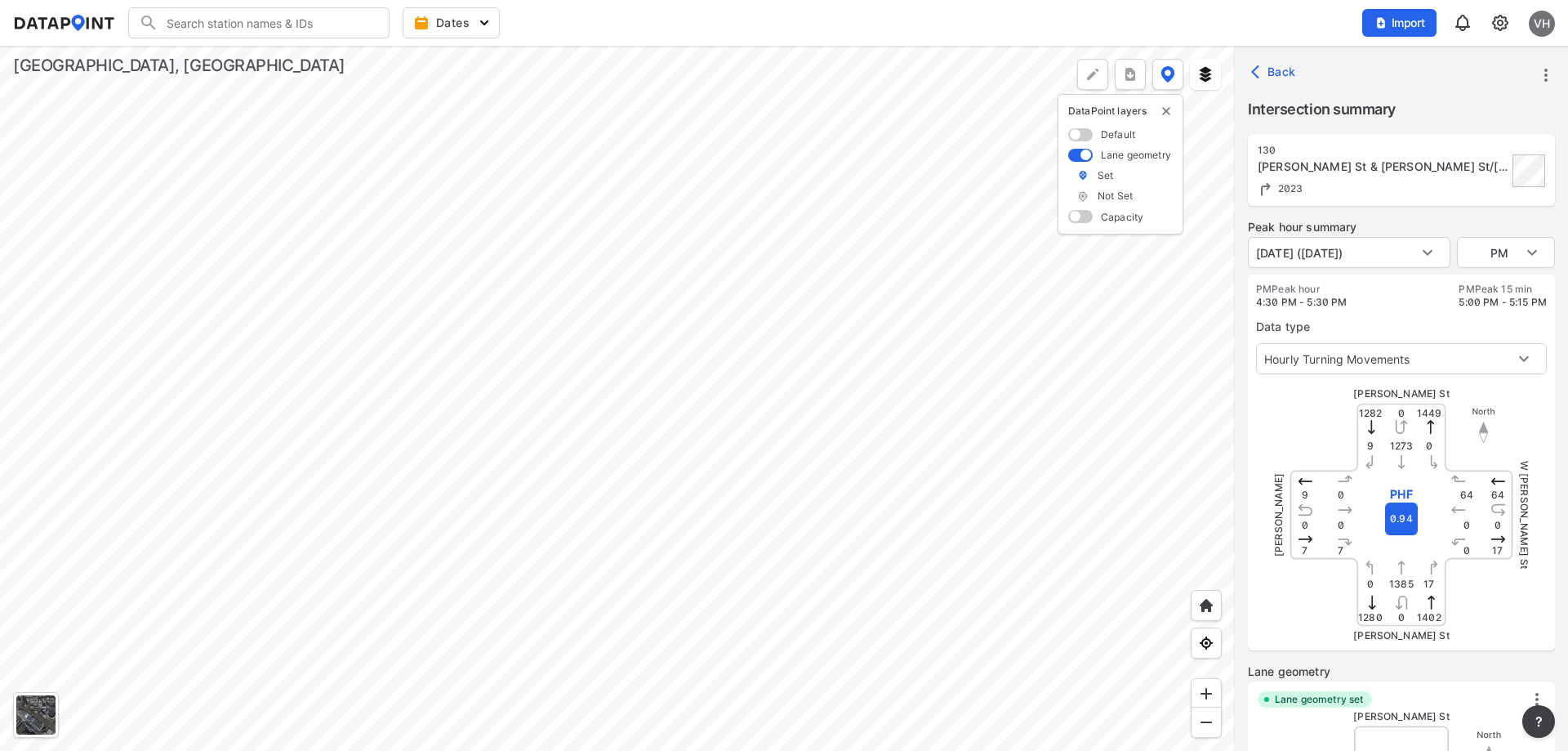
click at [570, 227] on div at bounding box center [618, 398] width 1235 height 705
